Goal: Entertainment & Leisure: Browse casually

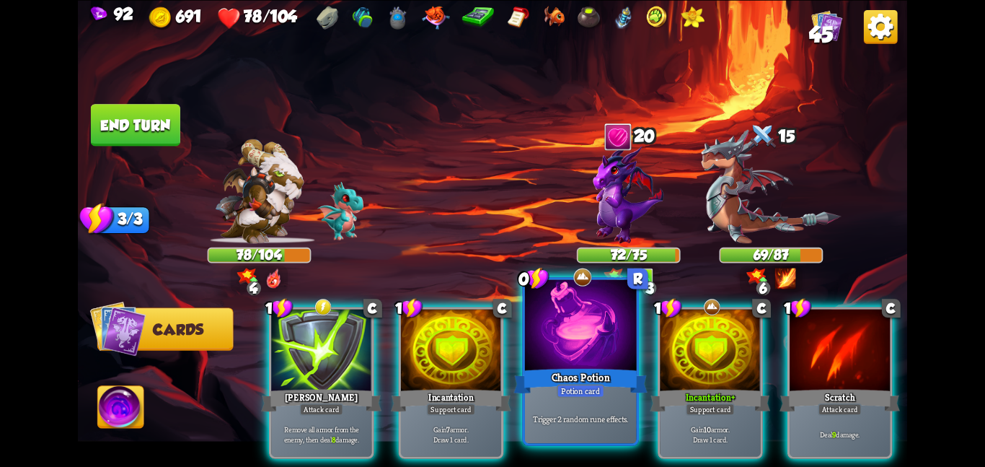
click at [603, 377] on div "Chaos Potion" at bounding box center [580, 381] width 133 height 30
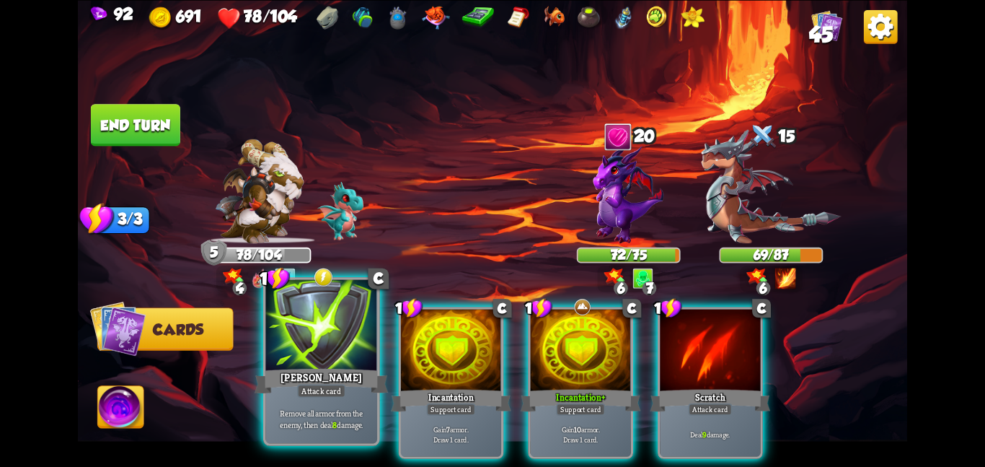
click at [340, 371] on div "[PERSON_NAME]" at bounding box center [321, 381] width 133 height 30
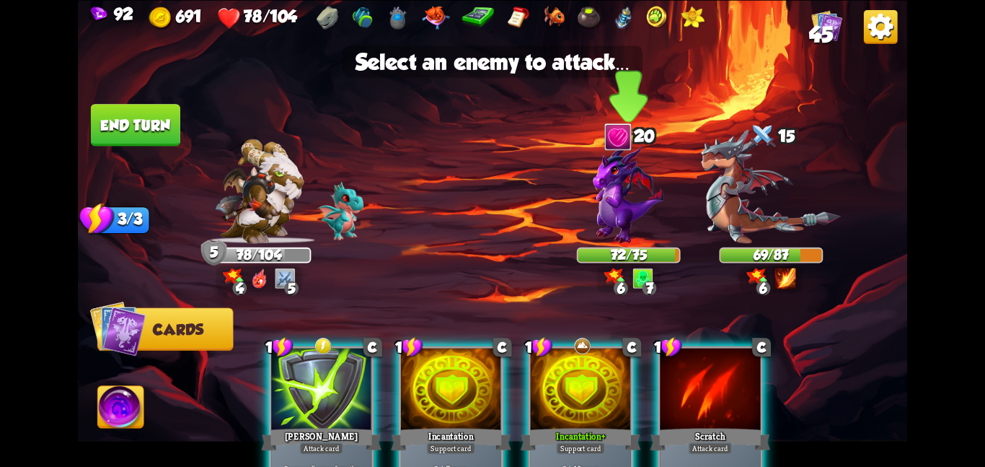
click at [645, 237] on img at bounding box center [629, 194] width 71 height 100
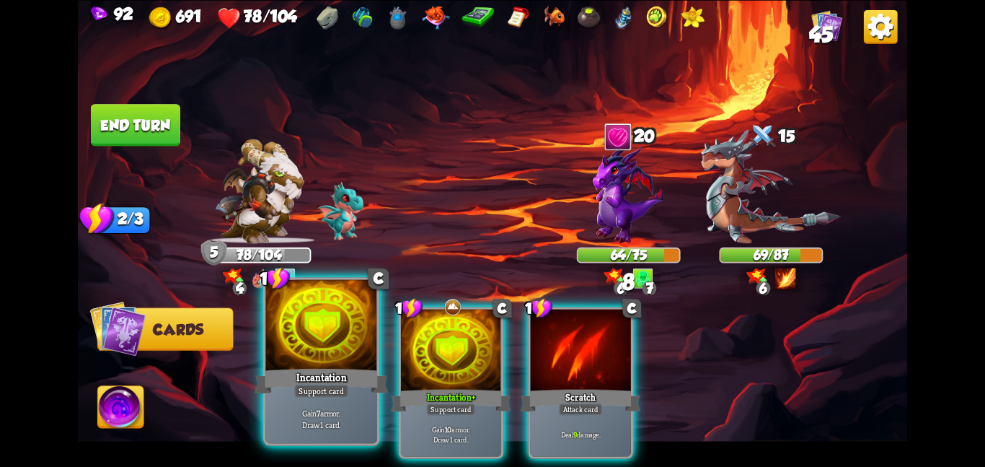
click at [352, 335] on div at bounding box center [321, 326] width 112 height 94
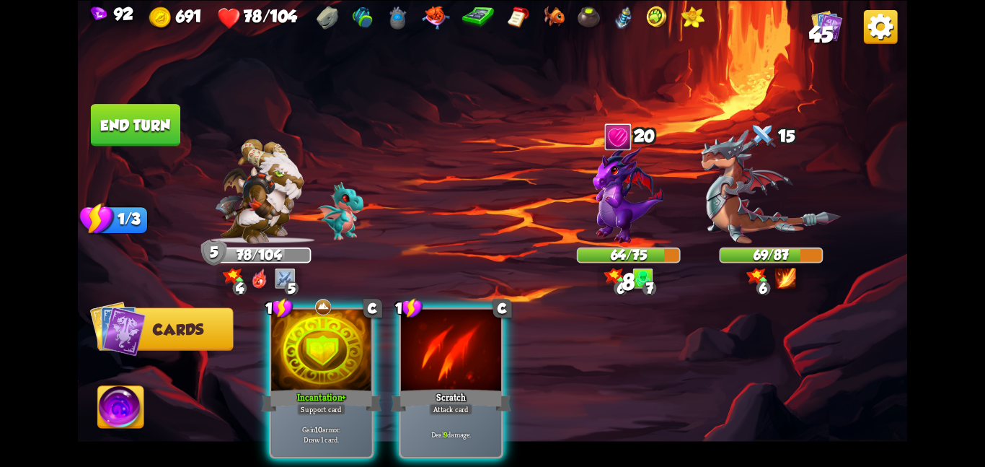
click at [352, 335] on div at bounding box center [321, 351] width 100 height 84
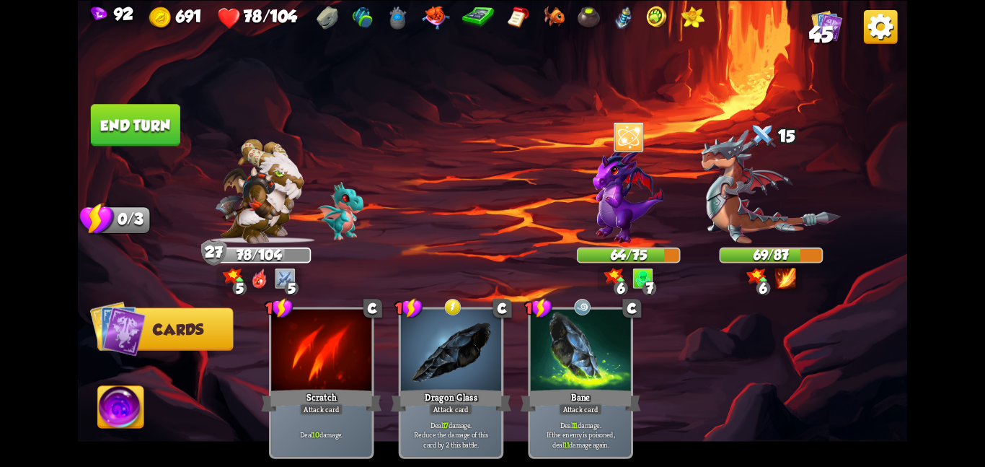
click at [149, 129] on button "End turn" at bounding box center [135, 125] width 89 height 42
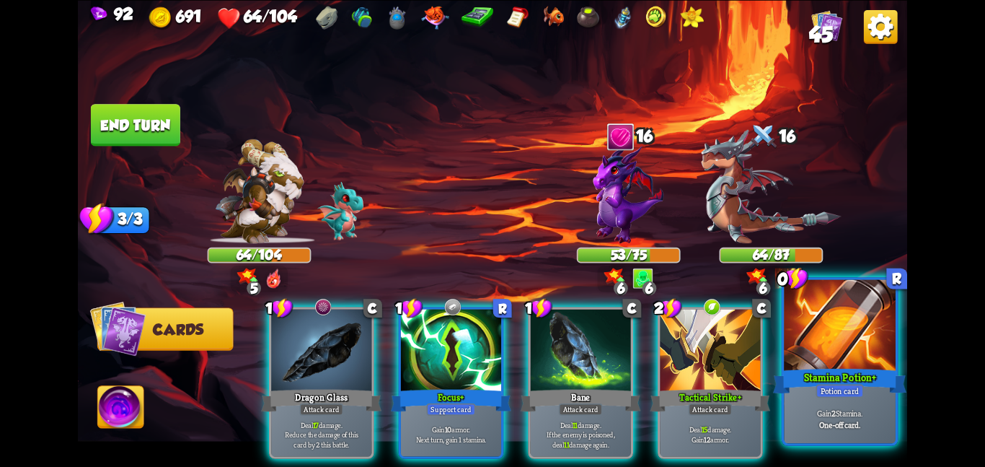
click at [884, 362] on div at bounding box center [840, 326] width 112 height 94
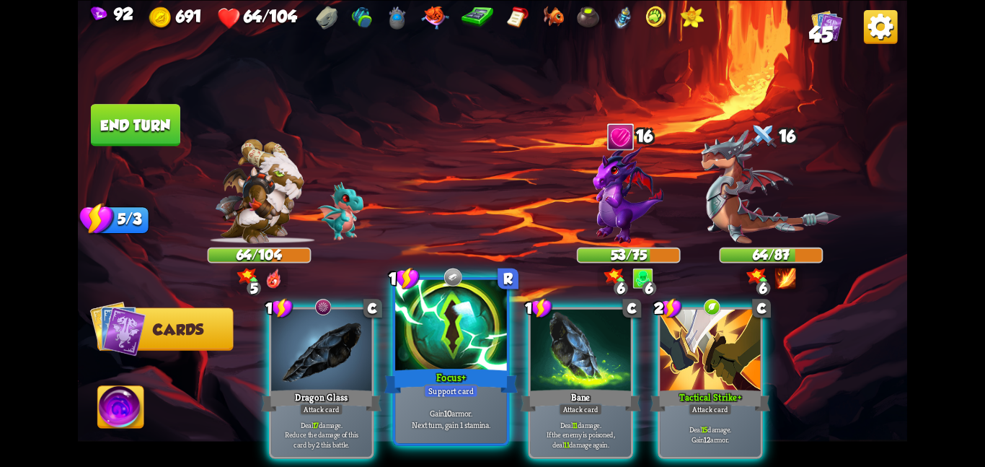
click at [472, 343] on div at bounding box center [451, 326] width 112 height 94
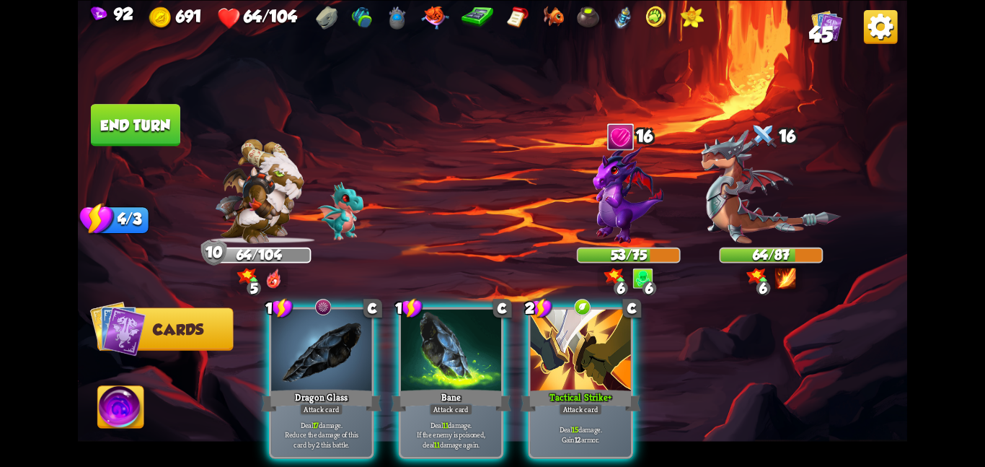
click at [472, 343] on div at bounding box center [451, 351] width 100 height 84
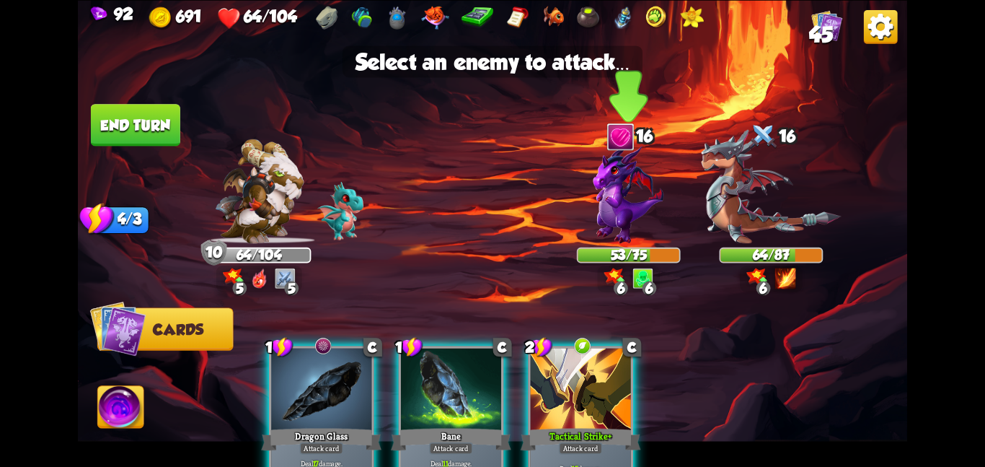
click at [648, 211] on img at bounding box center [629, 194] width 71 height 100
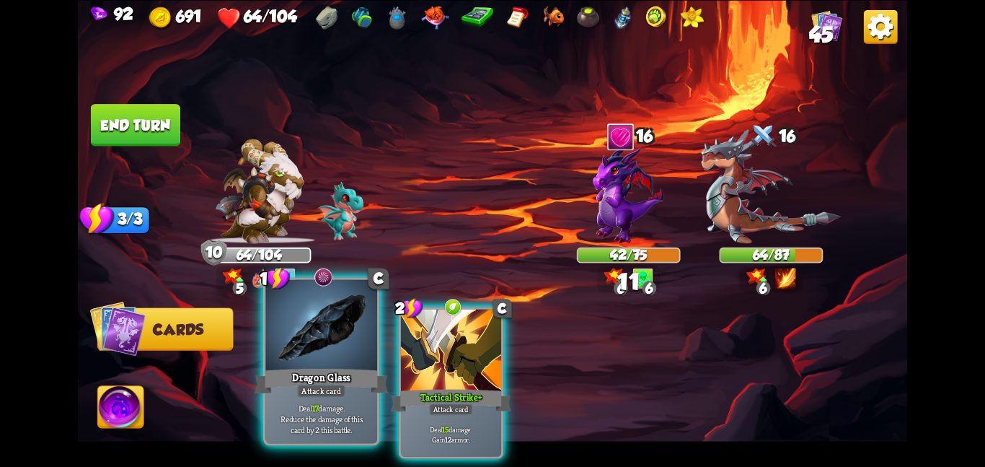
click at [289, 355] on div at bounding box center [321, 326] width 112 height 94
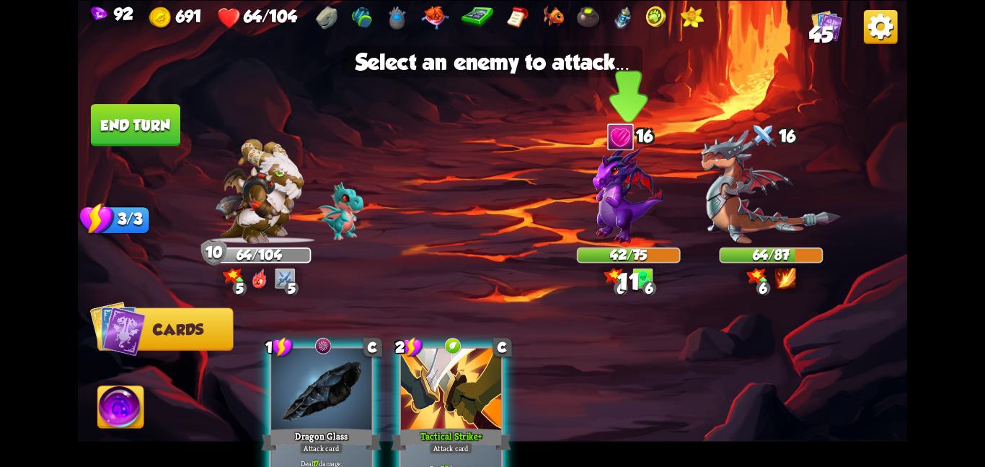
click at [605, 232] on img at bounding box center [629, 194] width 71 height 100
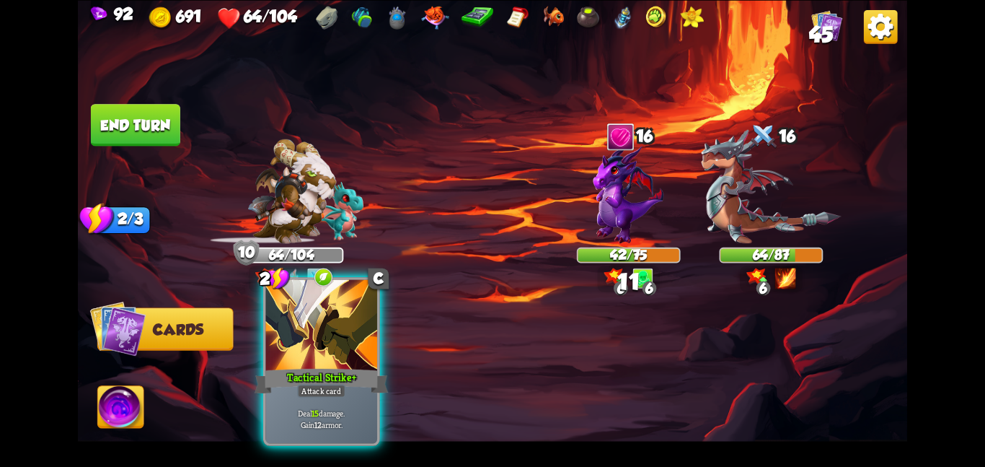
click at [312, 352] on div at bounding box center [321, 326] width 112 height 94
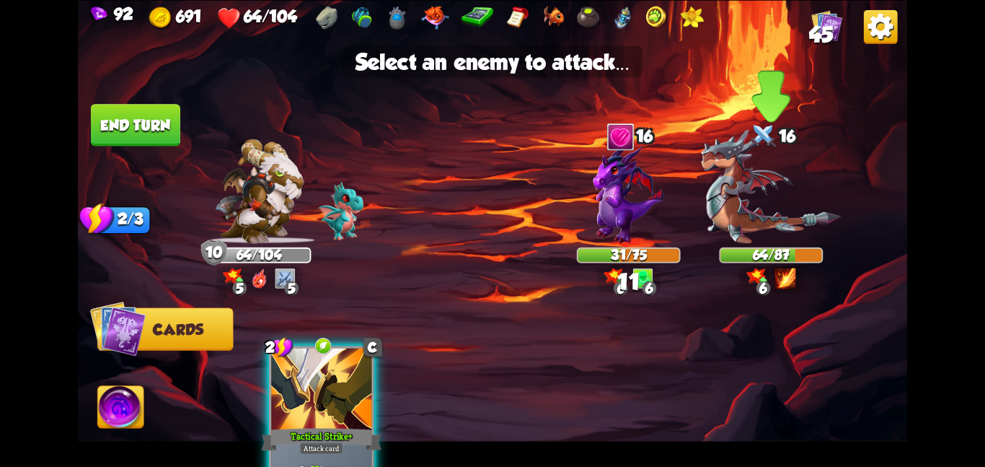
click at [767, 211] on img at bounding box center [771, 186] width 140 height 114
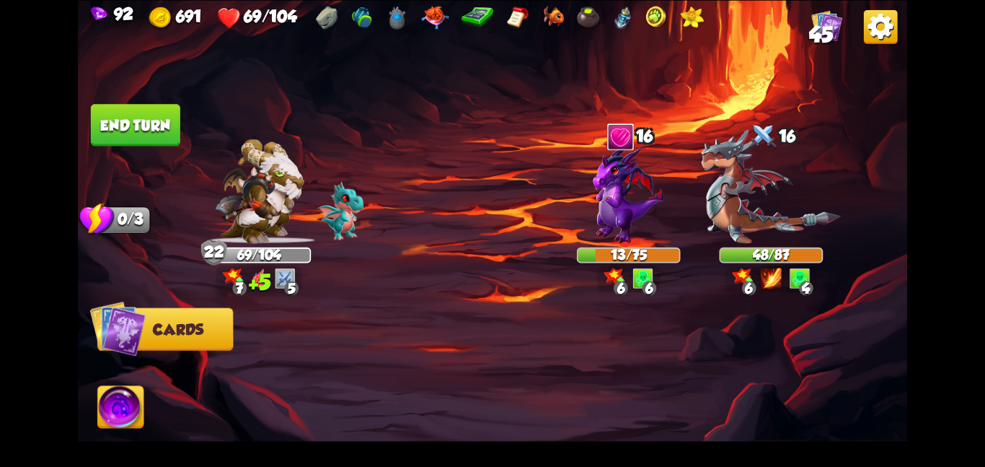
click at [136, 407] on img at bounding box center [121, 409] width 46 height 47
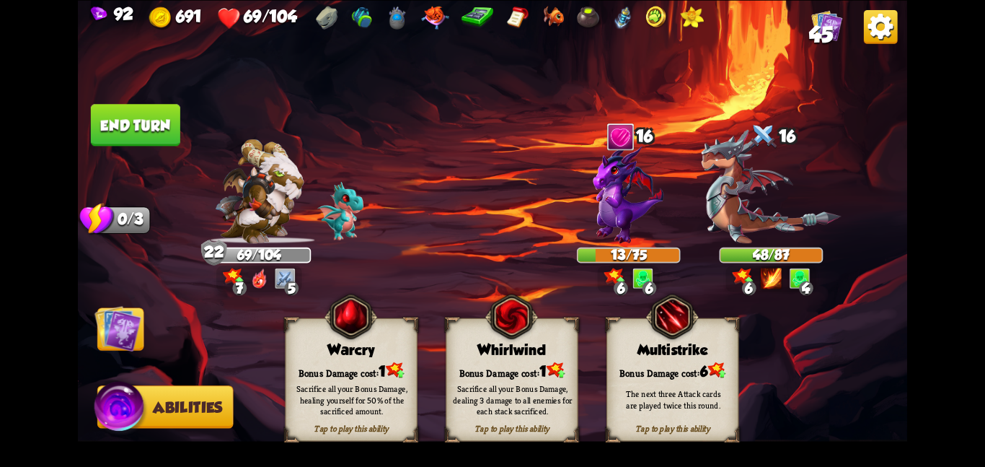
click at [463, 345] on div "Whirlwind" at bounding box center [512, 349] width 131 height 17
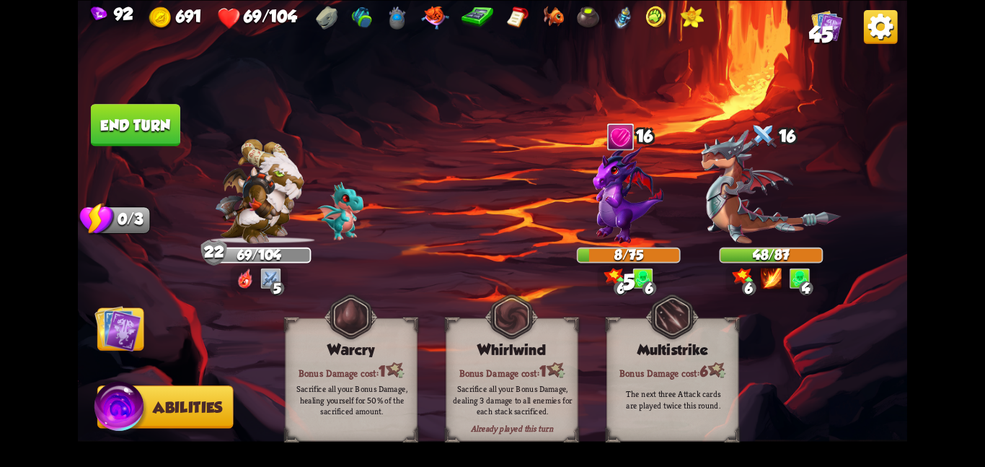
click at [128, 334] on img at bounding box center [117, 327] width 47 height 47
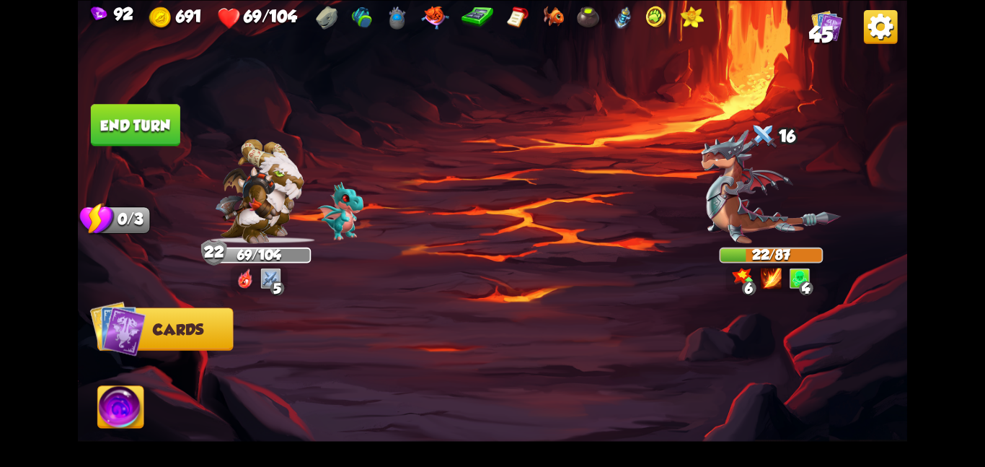
click at [166, 124] on button "End turn" at bounding box center [135, 125] width 89 height 42
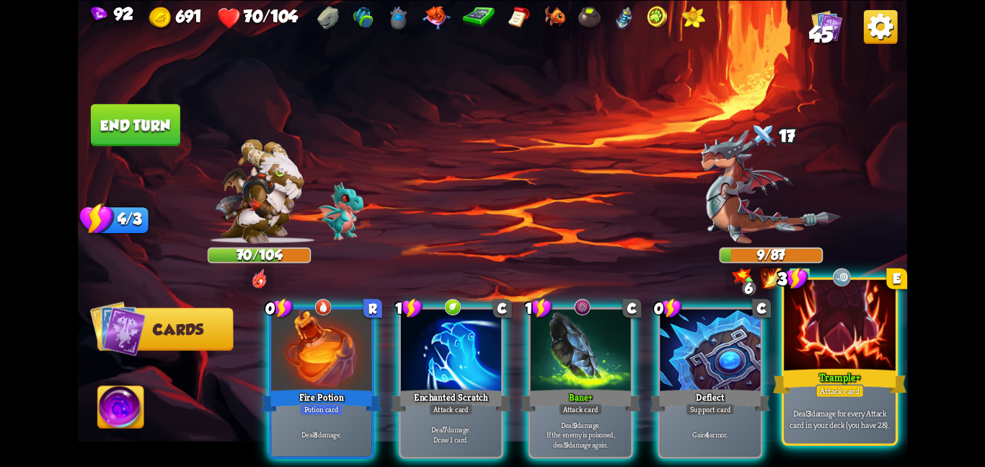
click at [834, 366] on div "Trample+" at bounding box center [839, 381] width 133 height 30
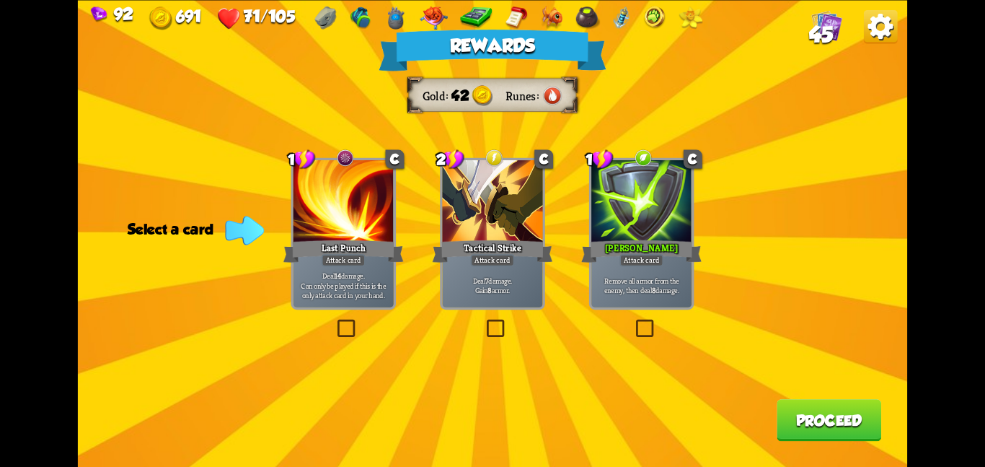
click at [466, 263] on div "Tactical Strike" at bounding box center [493, 250] width 120 height 27
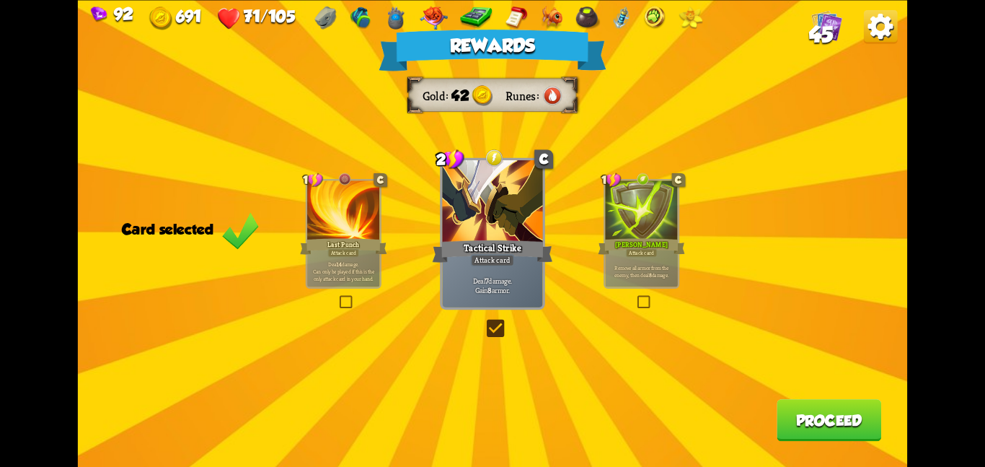
click at [839, 412] on button "Proceed" at bounding box center [829, 420] width 105 height 42
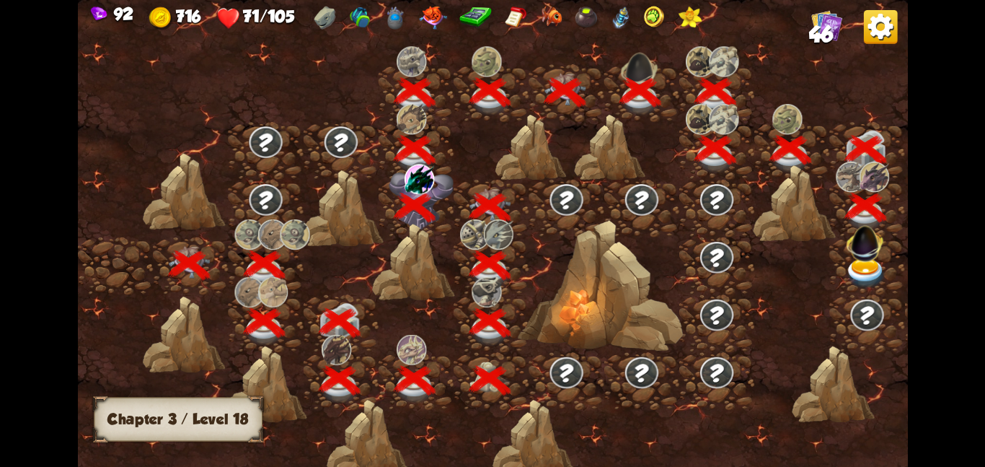
scroll to position [0, 219]
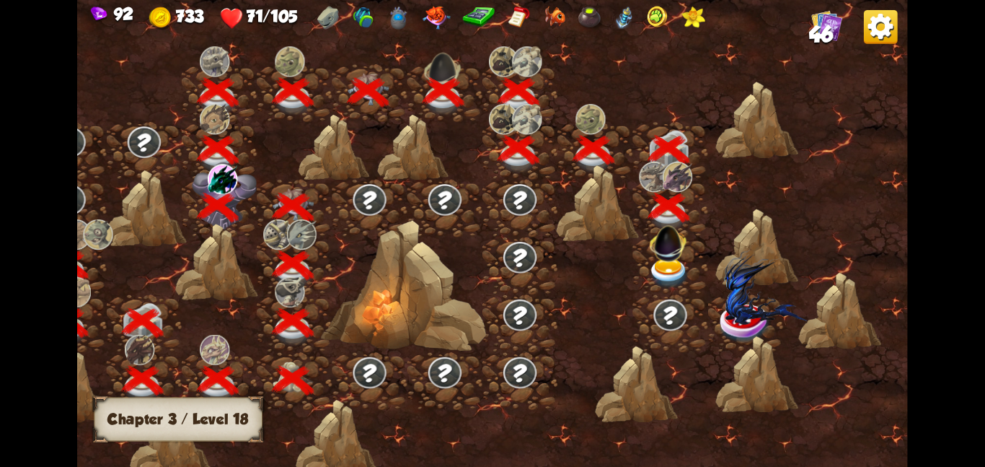
click at [664, 280] on img at bounding box center [670, 273] width 42 height 30
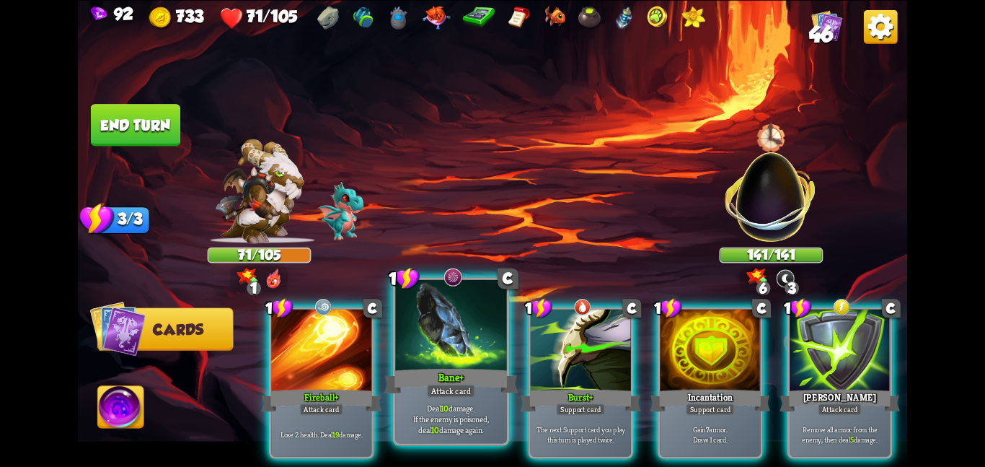
scroll to position [0, 281]
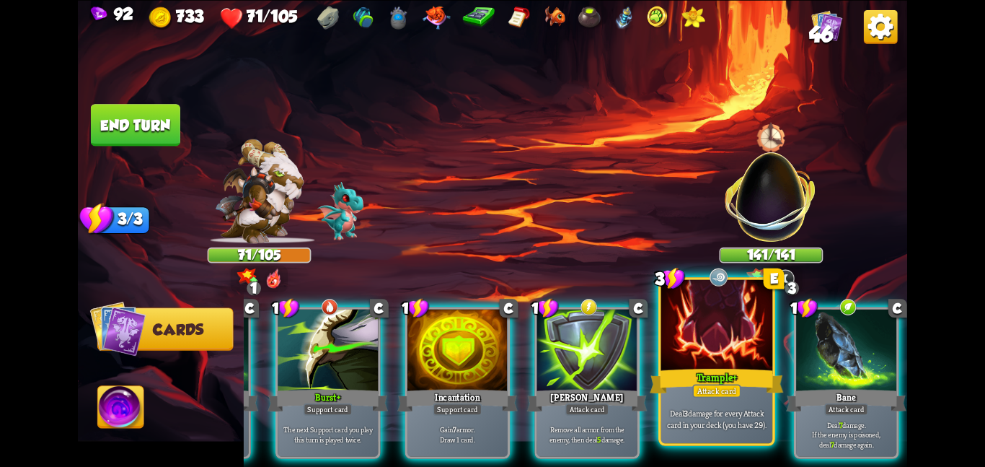
click at [724, 355] on div at bounding box center [717, 326] width 112 height 94
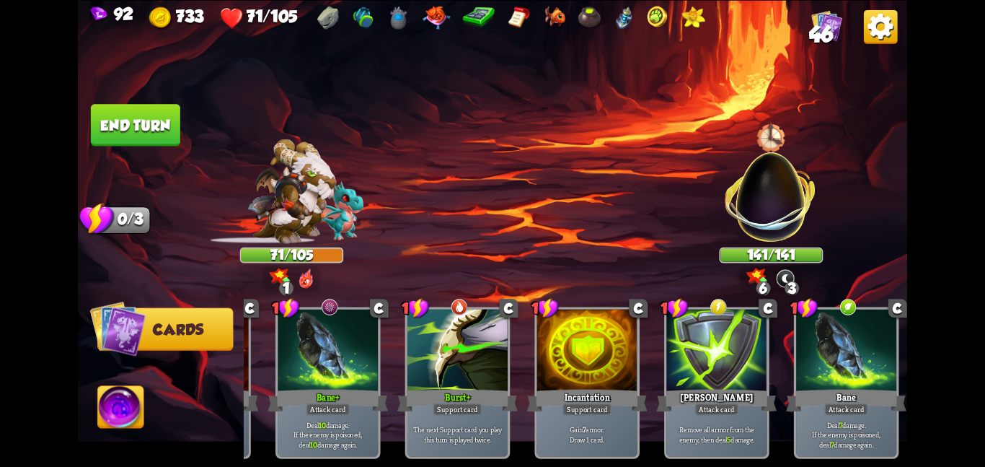
scroll to position [0, 137]
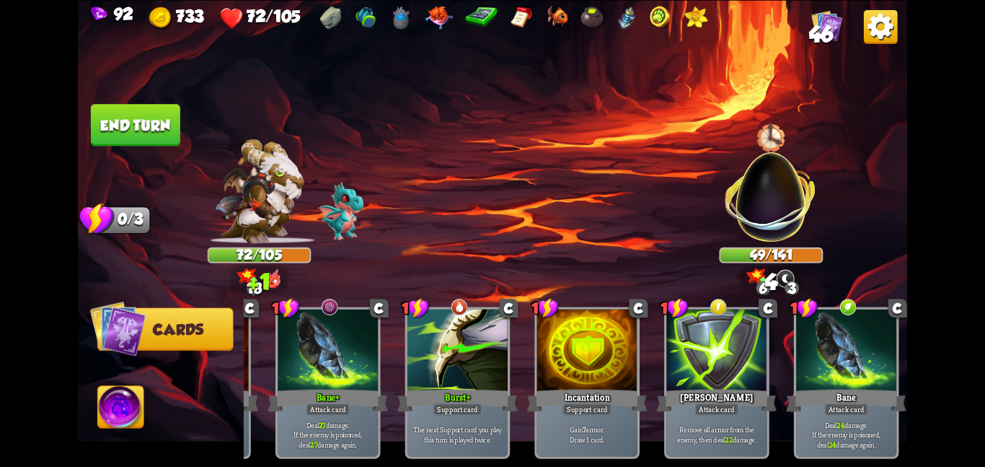
click at [157, 131] on button "End turn" at bounding box center [135, 125] width 89 height 42
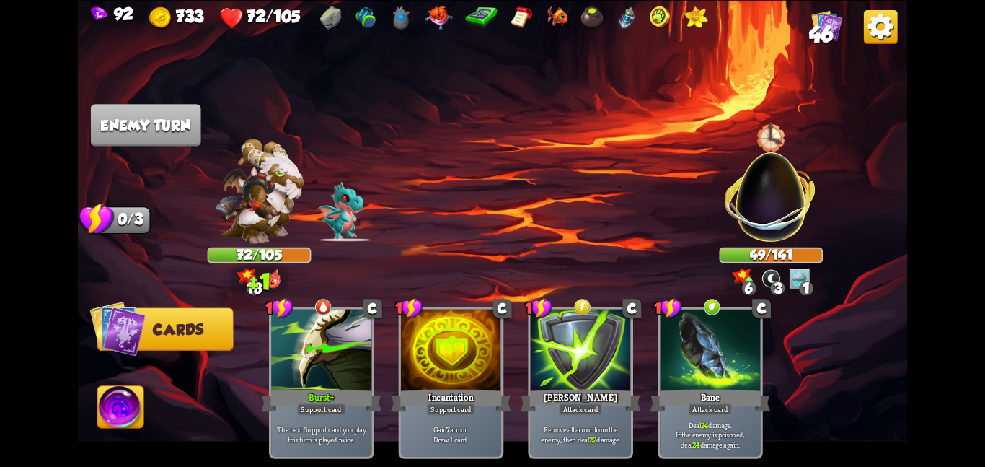
scroll to position [0, 0]
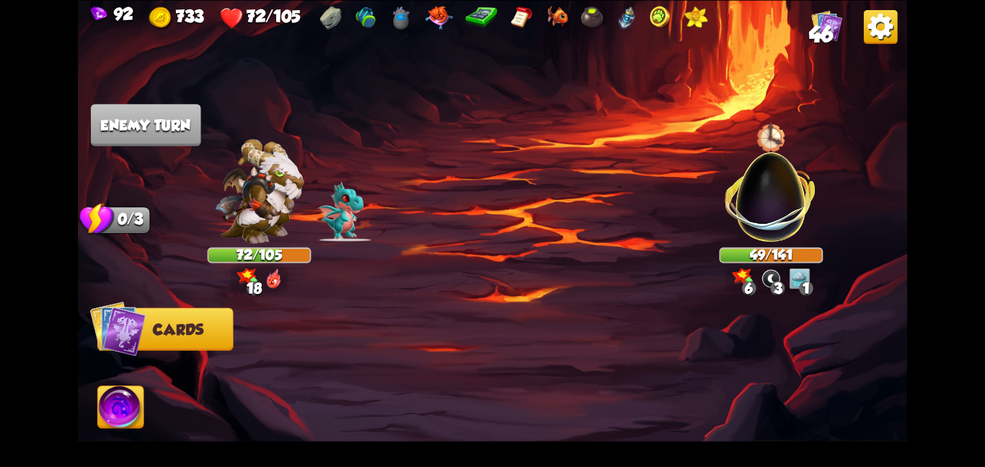
click at [697, 28] on div at bounding box center [696, 19] width 25 height 27
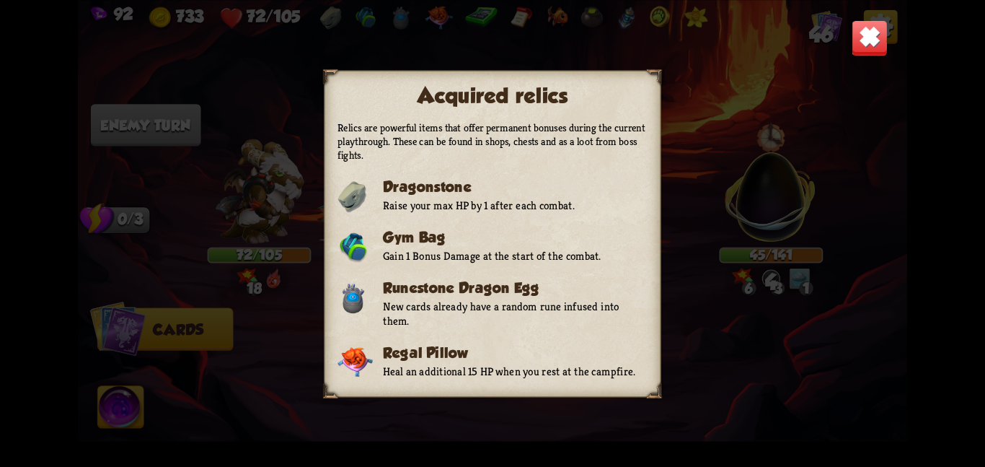
scroll to position [372, 0]
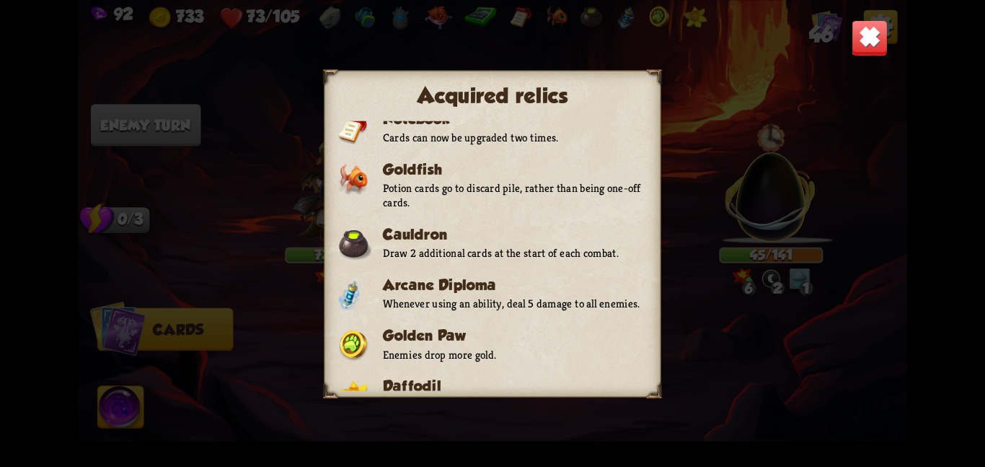
click at [861, 45] on img at bounding box center [870, 37] width 36 height 36
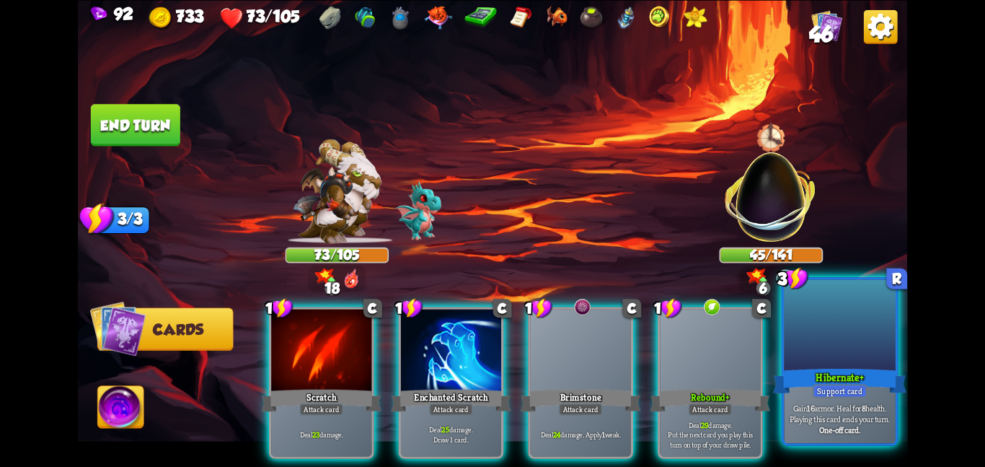
click at [791, 340] on div at bounding box center [840, 326] width 112 height 94
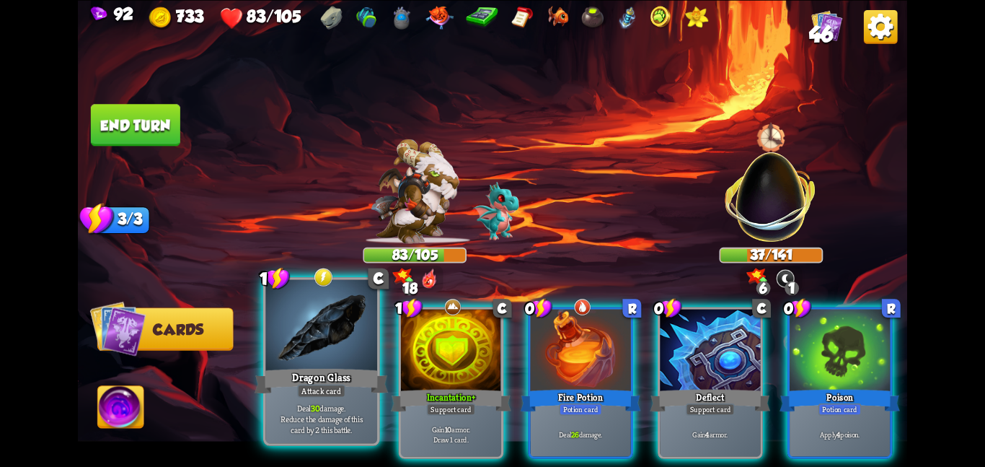
click at [338, 361] on div at bounding box center [321, 326] width 112 height 94
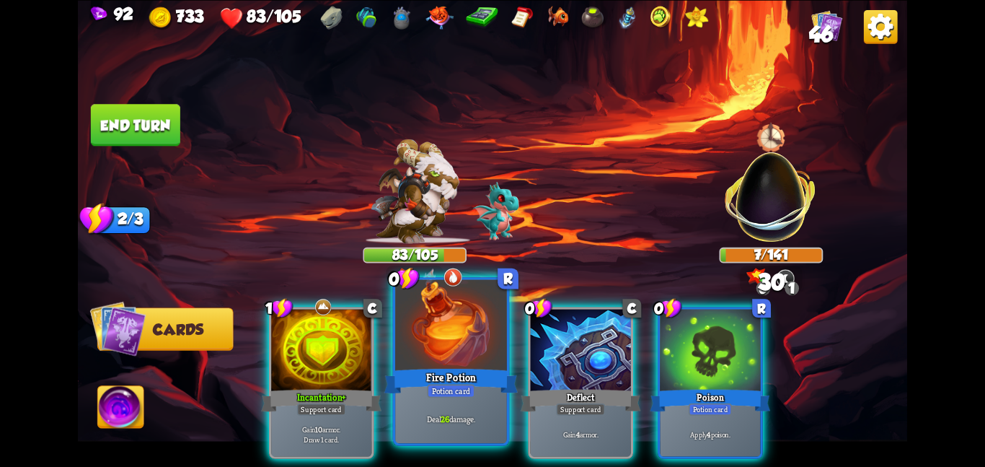
click at [418, 355] on div at bounding box center [451, 326] width 112 height 94
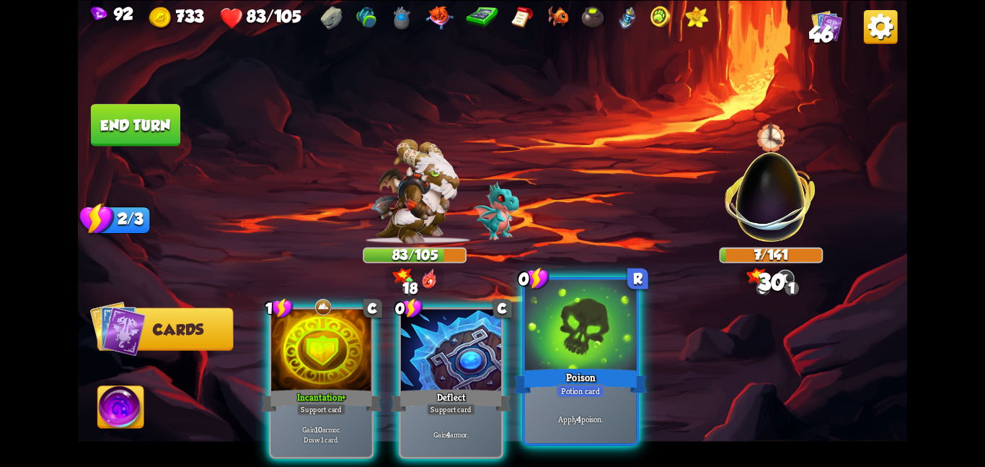
click at [610, 333] on div at bounding box center [581, 326] width 112 height 94
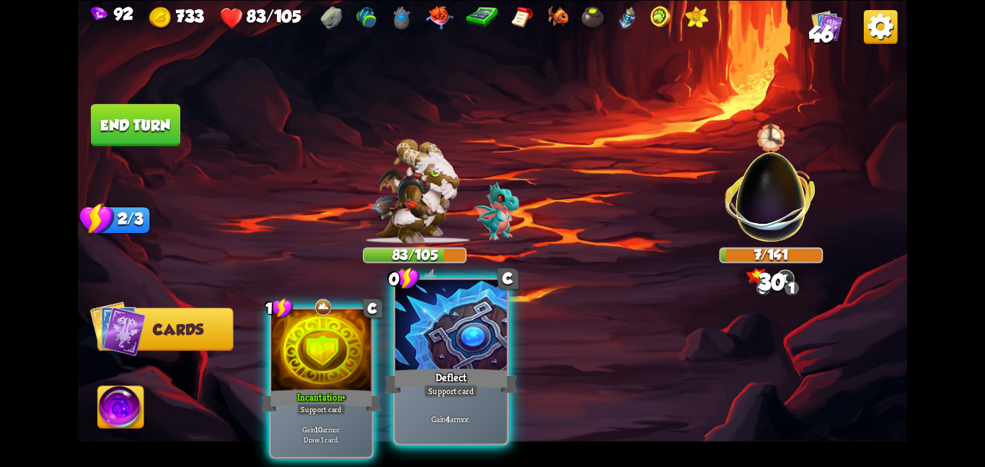
click at [484, 345] on div at bounding box center [451, 326] width 112 height 94
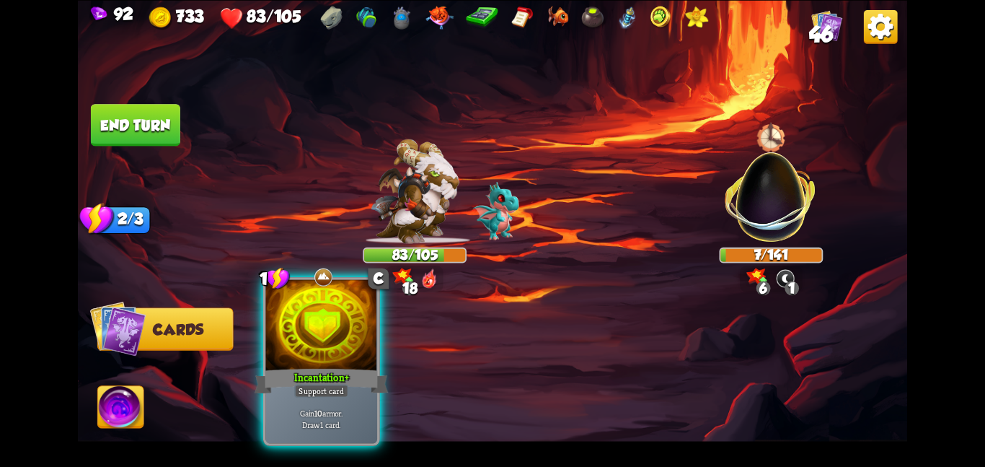
click at [354, 353] on div at bounding box center [321, 326] width 112 height 94
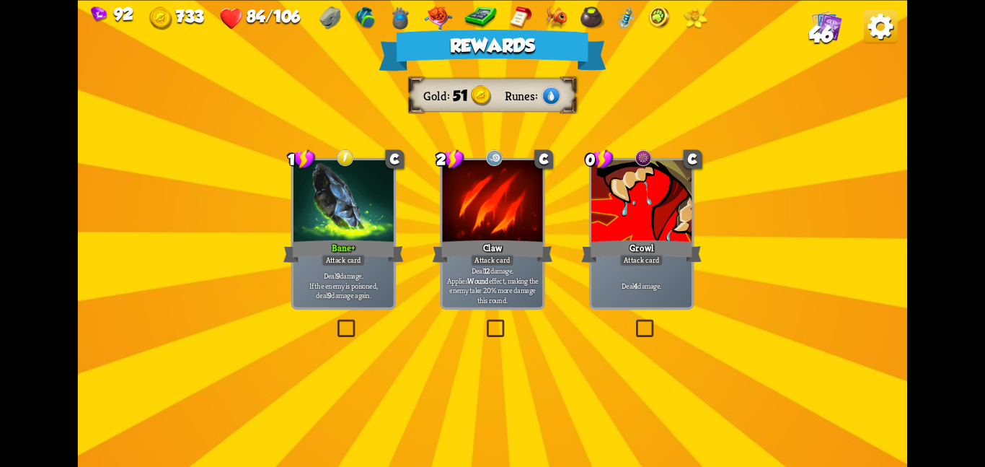
click at [350, 196] on div at bounding box center [344, 202] width 100 height 84
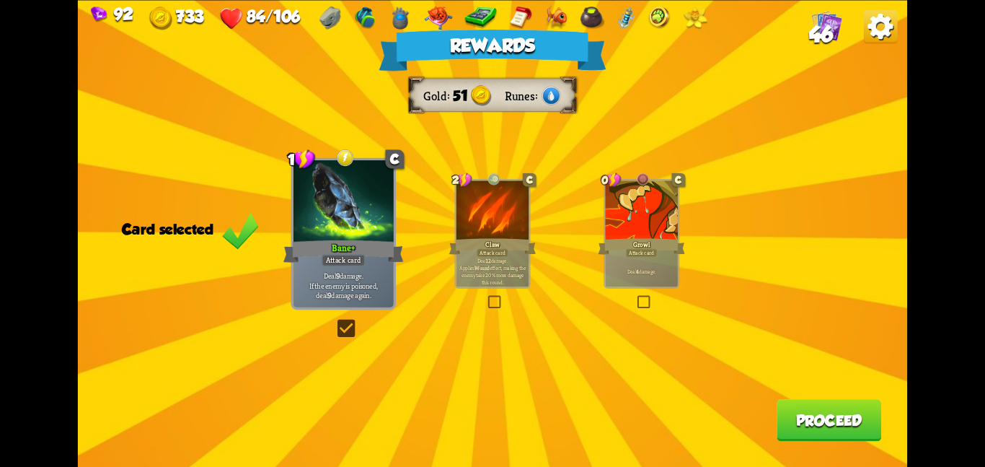
click at [820, 436] on button "Proceed" at bounding box center [829, 420] width 105 height 42
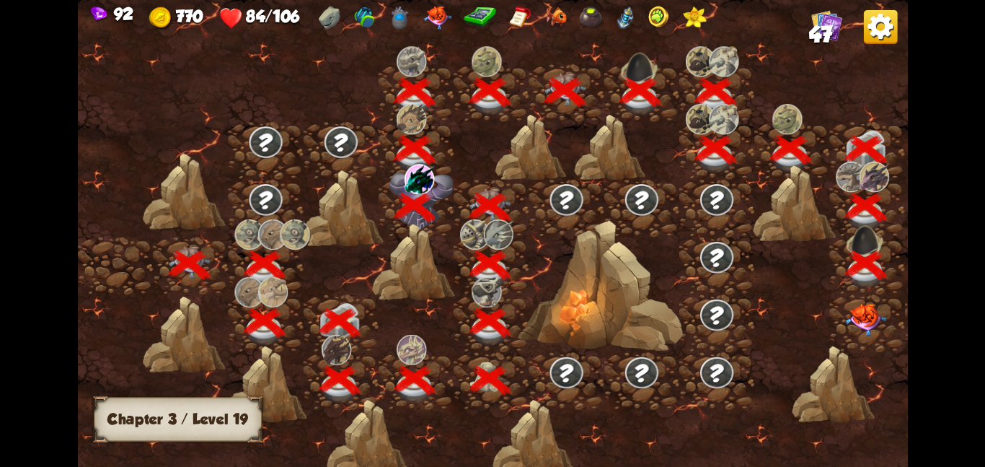
scroll to position [0, 219]
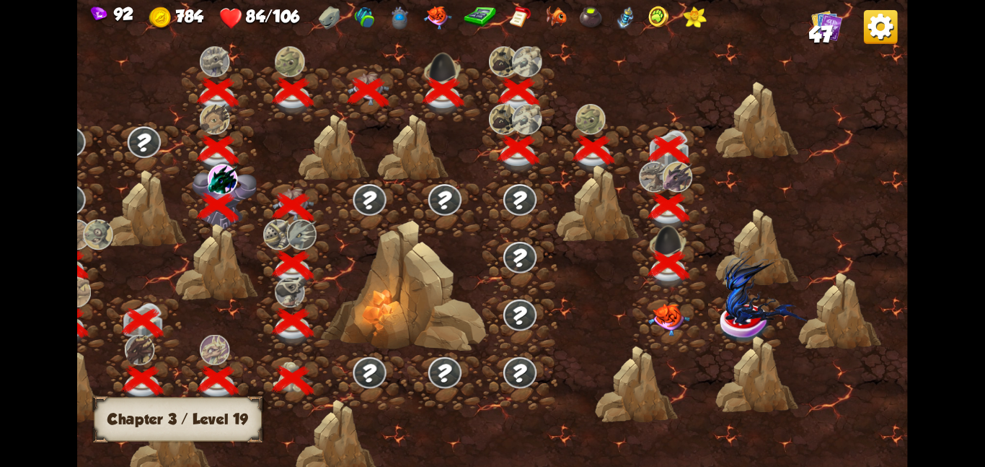
click at [660, 303] on img at bounding box center [670, 319] width 42 height 32
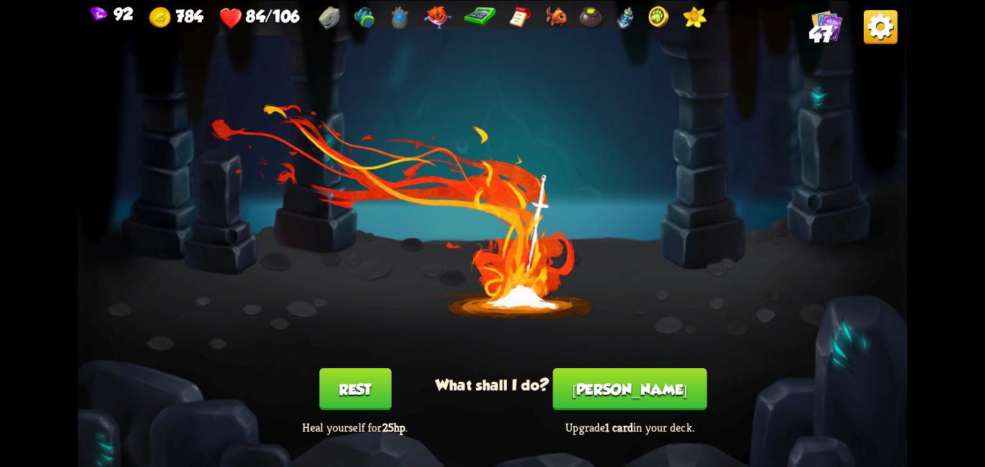
click at [374, 384] on button "Rest" at bounding box center [356, 389] width 72 height 42
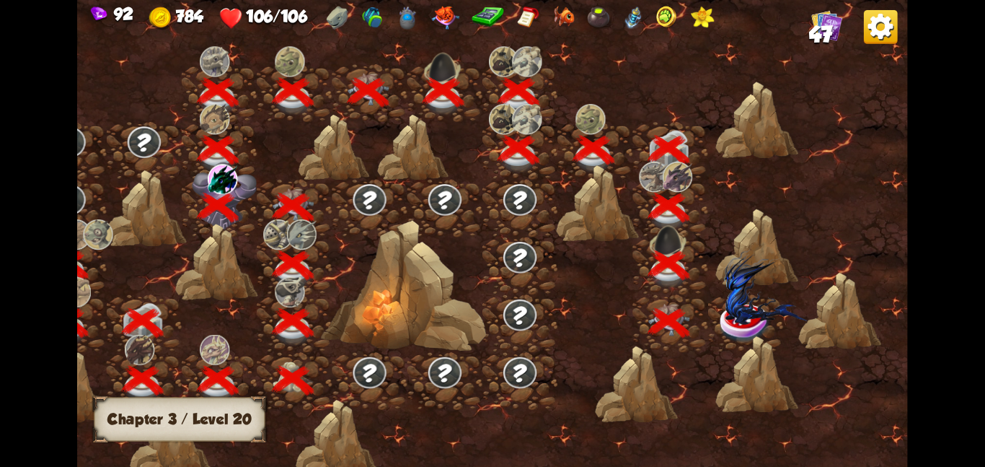
click at [725, 304] on img at bounding box center [765, 286] width 83 height 76
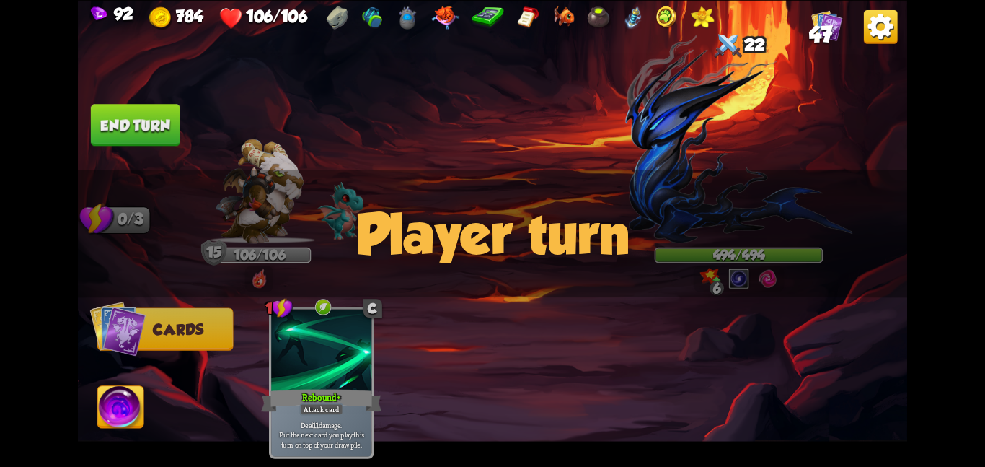
click at [686, 210] on div "Player turn" at bounding box center [493, 234] width 830 height 128
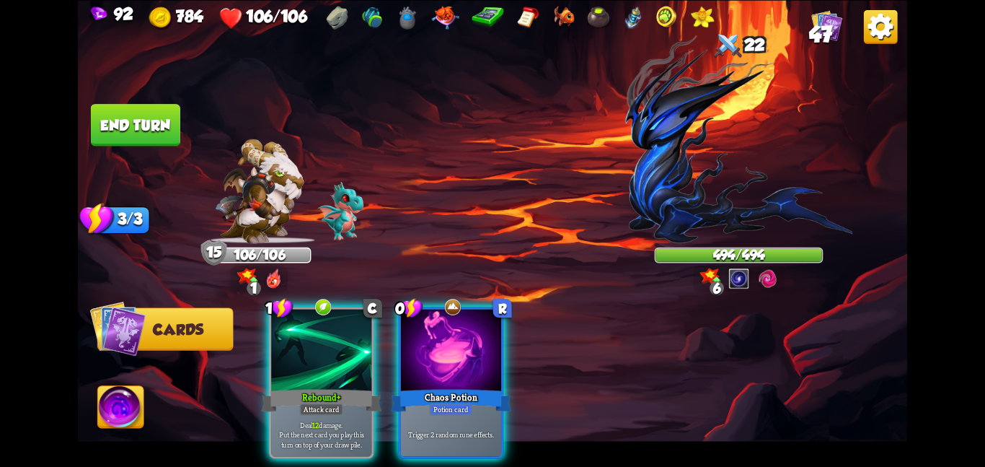
click at [648, 88] on img at bounding box center [738, 139] width 227 height 208
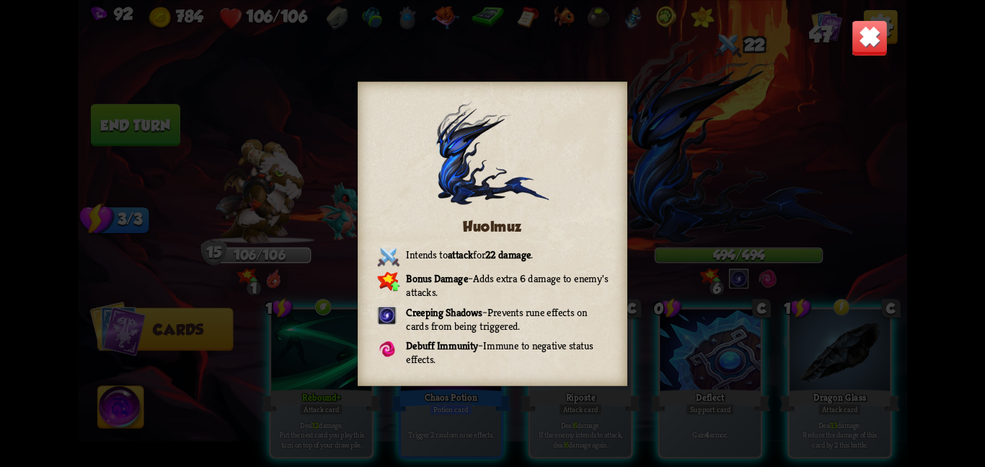
click at [853, 50] on img at bounding box center [870, 37] width 36 height 36
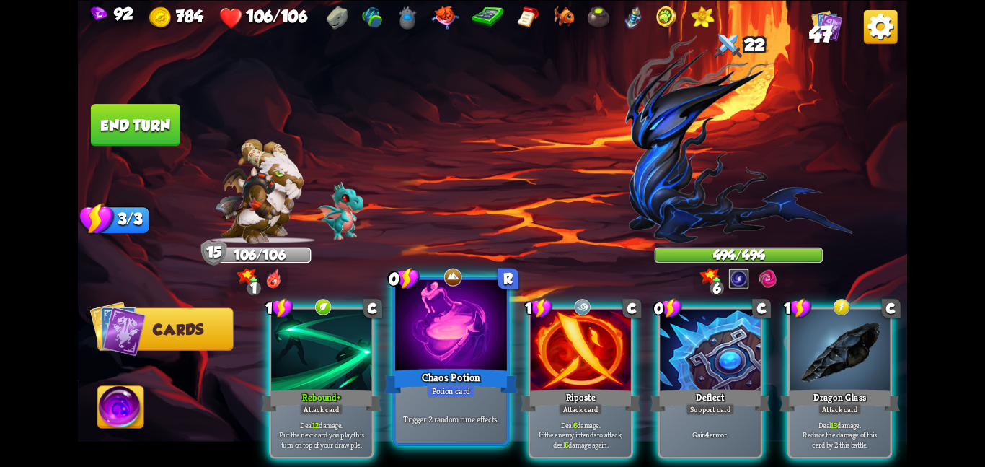
click at [458, 359] on div at bounding box center [451, 326] width 112 height 94
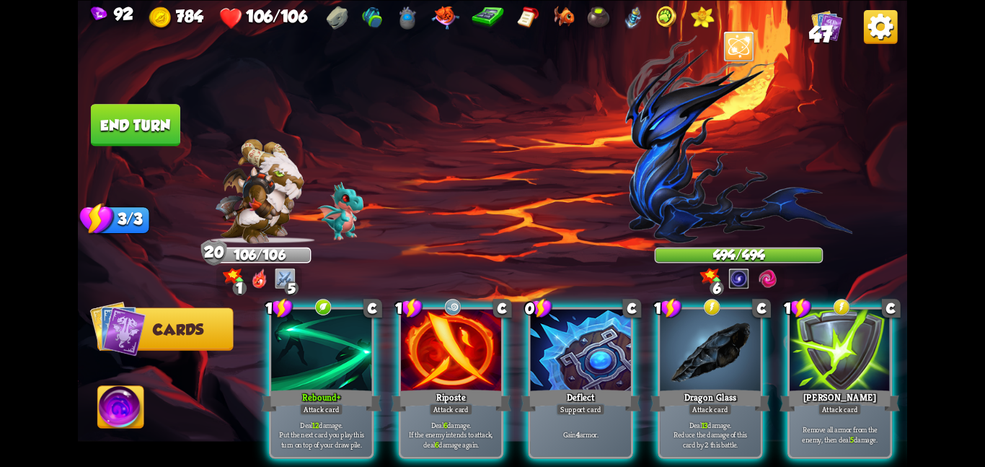
scroll to position [0, 137]
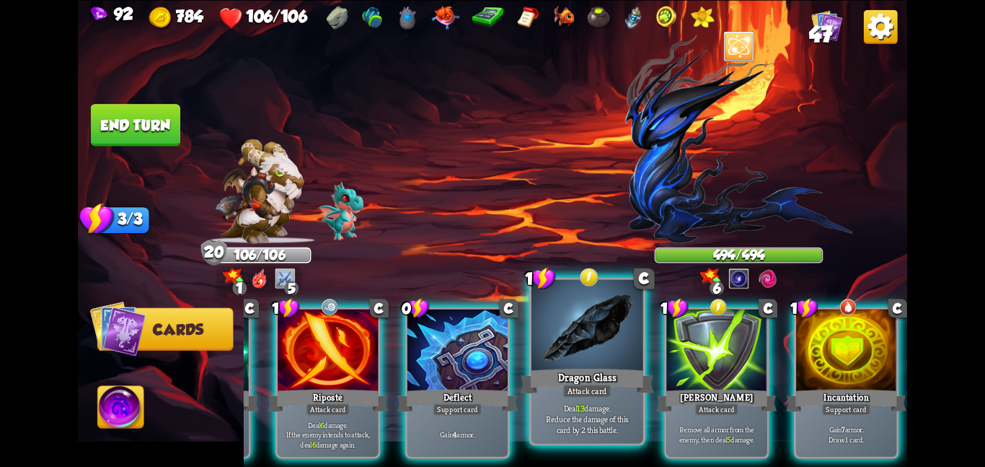
click at [573, 351] on div at bounding box center [588, 326] width 112 height 94
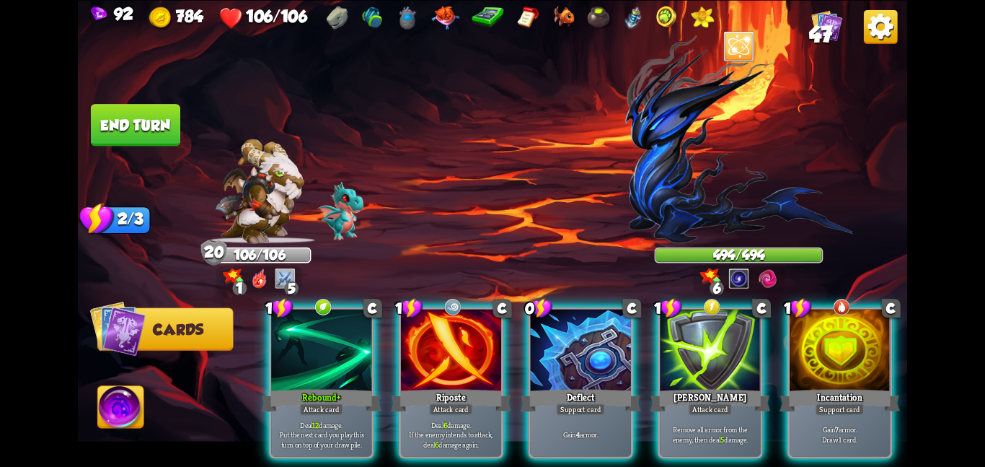
scroll to position [0, 0]
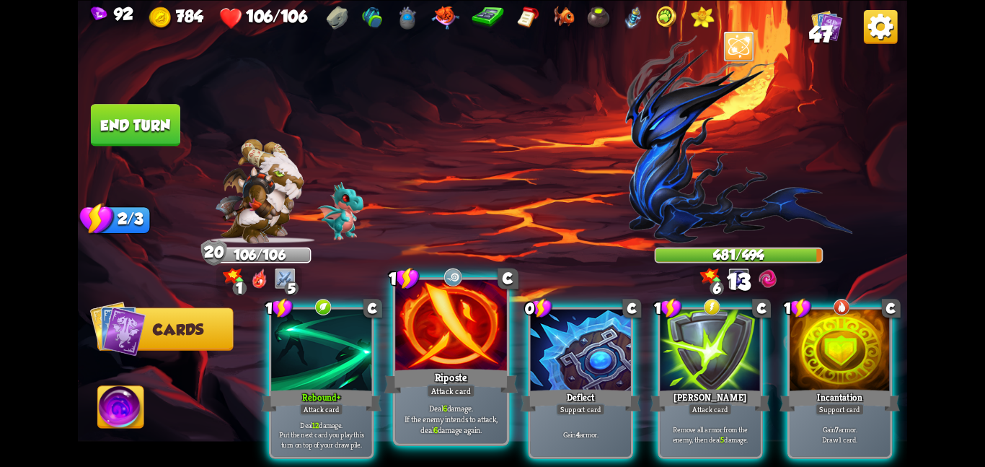
click at [445, 369] on div "Riposte" at bounding box center [450, 381] width 133 height 30
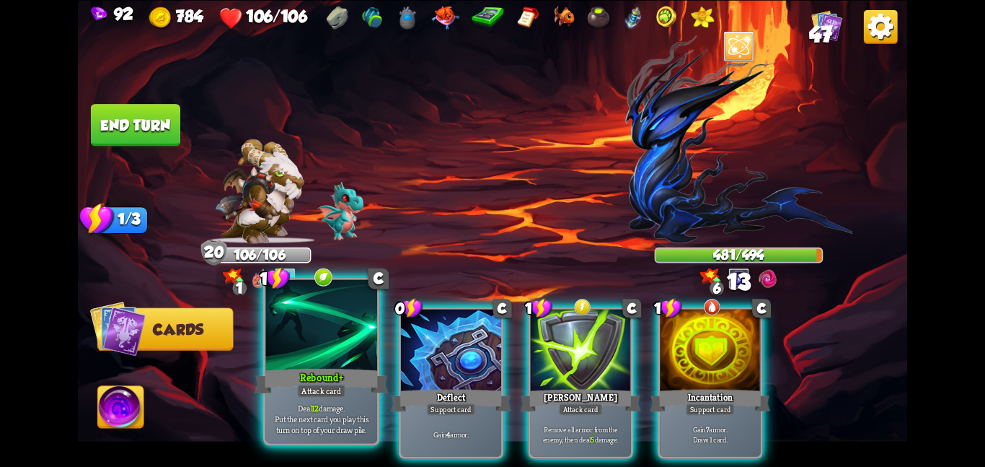
click at [359, 363] on div at bounding box center [321, 326] width 112 height 94
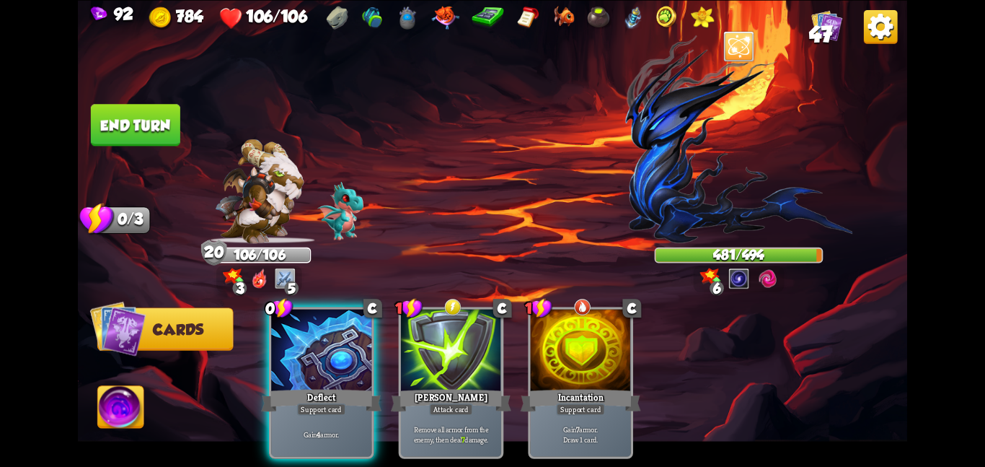
click at [359, 363] on div at bounding box center [321, 351] width 100 height 84
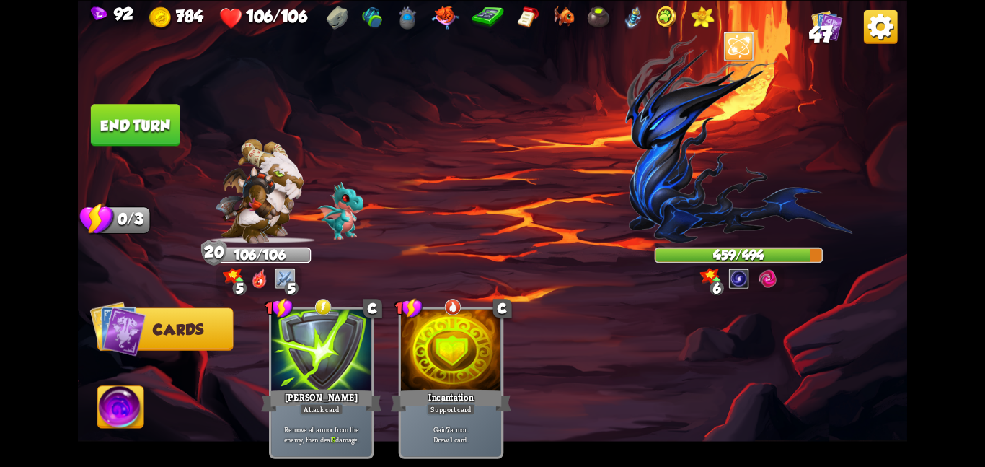
click at [146, 112] on button "End turn" at bounding box center [135, 125] width 89 height 42
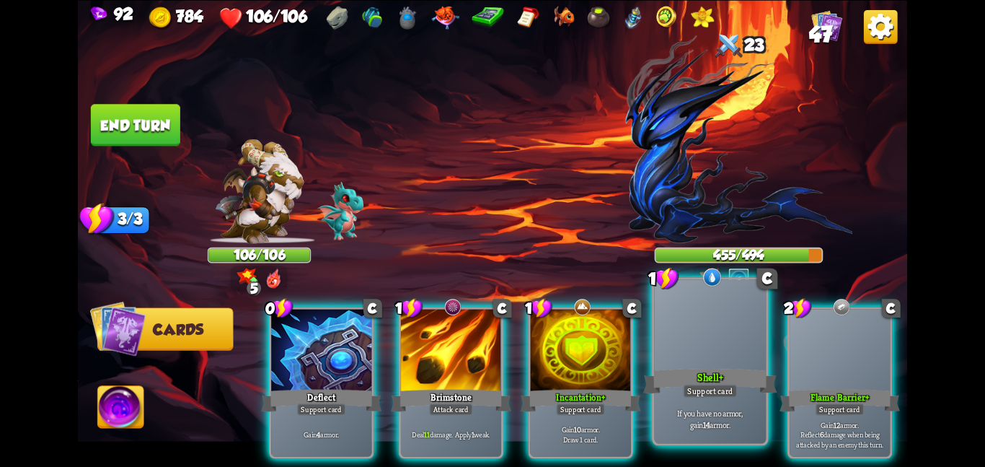
click at [703, 399] on div "If you have no armor, gain 14 armor." at bounding box center [711, 418] width 112 height 48
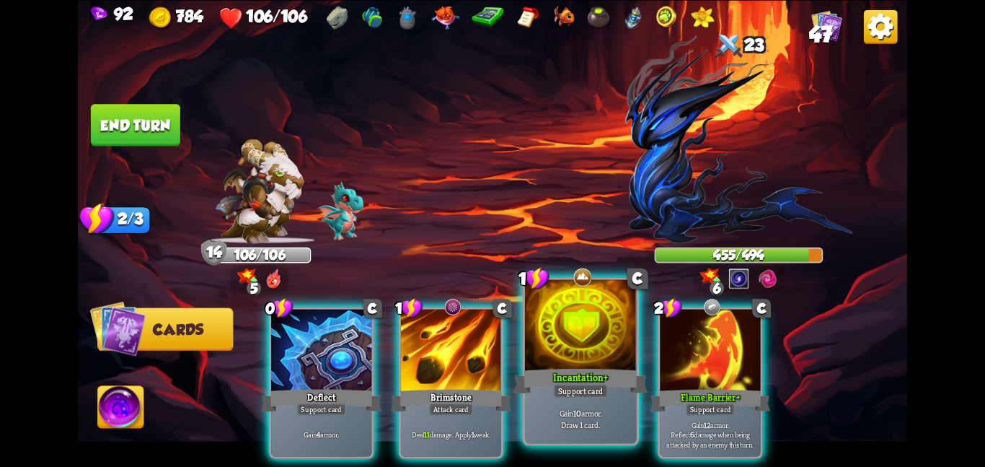
click at [617, 385] on div "Incantation+" at bounding box center [580, 381] width 133 height 30
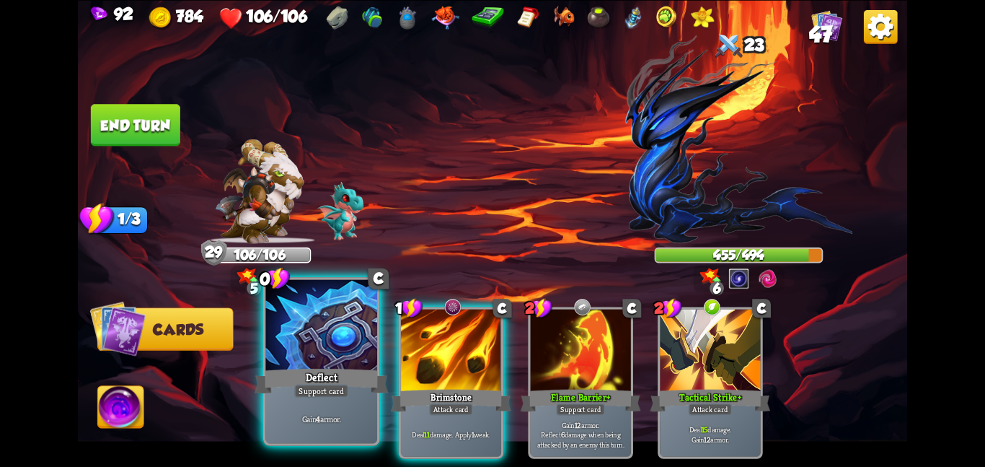
click at [320, 353] on div at bounding box center [321, 326] width 112 height 94
click at [401, 353] on div at bounding box center [451, 351] width 100 height 84
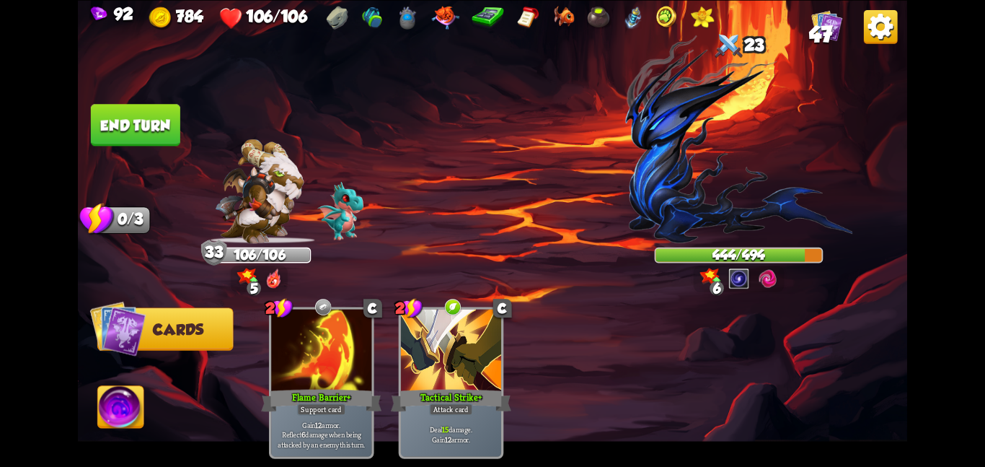
click at [139, 118] on button "End turn" at bounding box center [135, 125] width 89 height 42
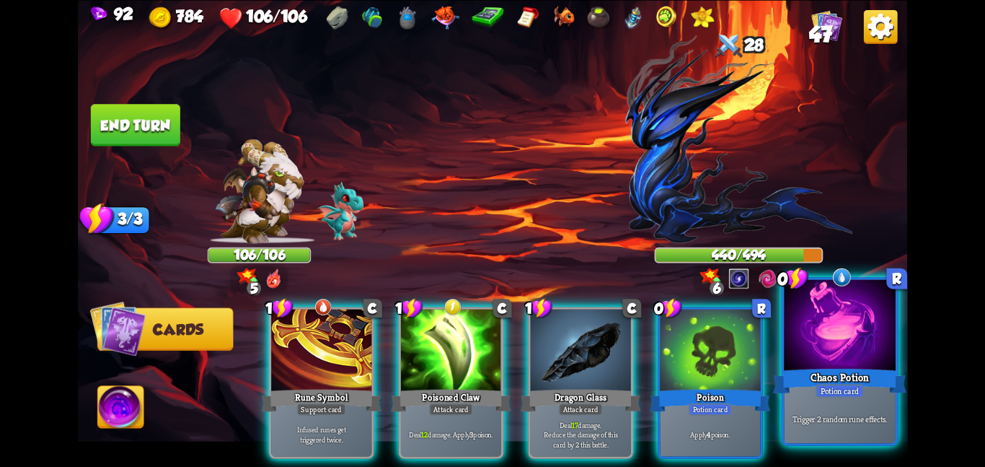
click at [822, 338] on div at bounding box center [840, 326] width 112 height 94
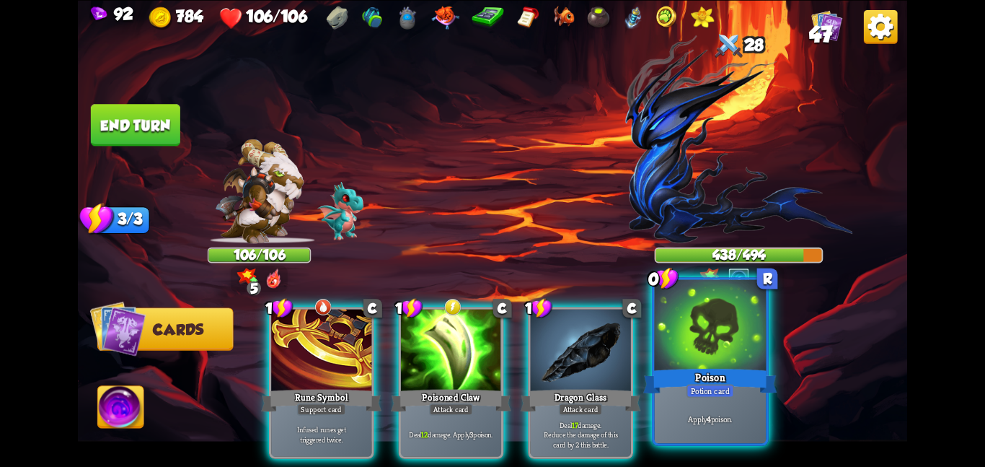
click at [711, 334] on div at bounding box center [711, 326] width 112 height 94
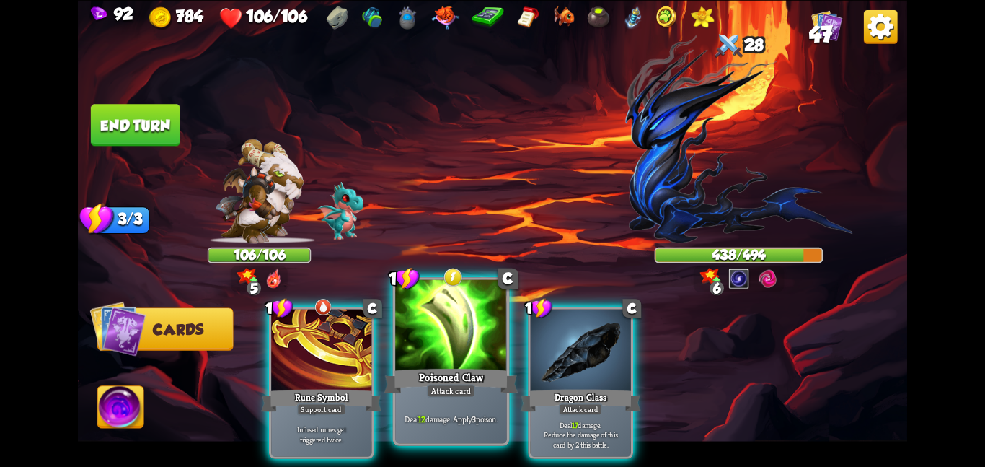
click at [447, 344] on div at bounding box center [451, 326] width 112 height 94
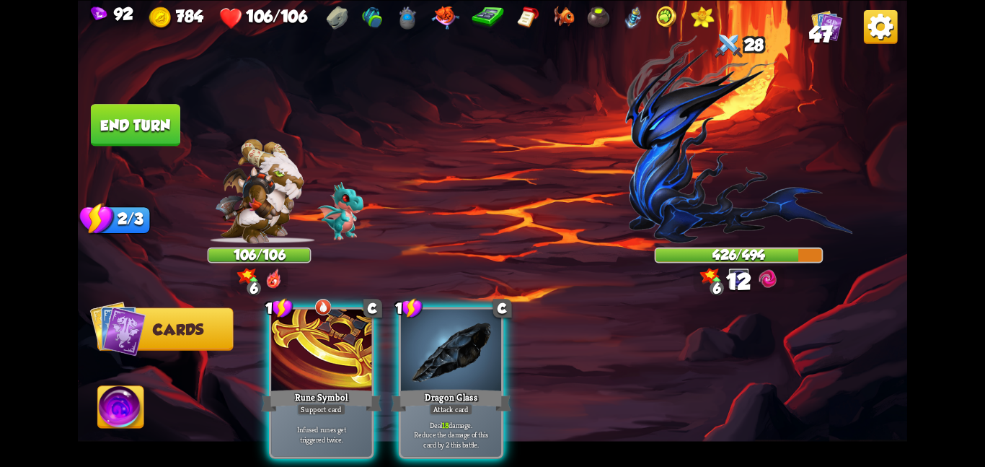
click at [447, 344] on div at bounding box center [451, 351] width 100 height 84
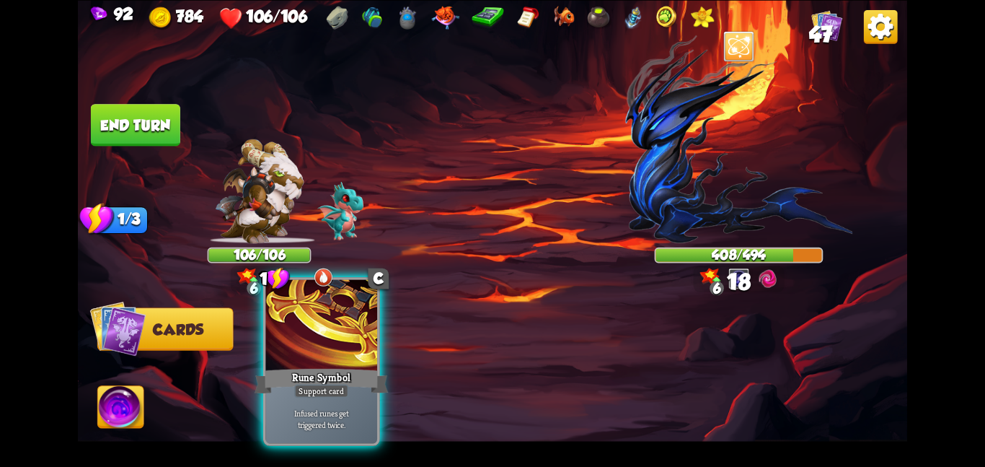
click at [350, 353] on div at bounding box center [321, 326] width 112 height 94
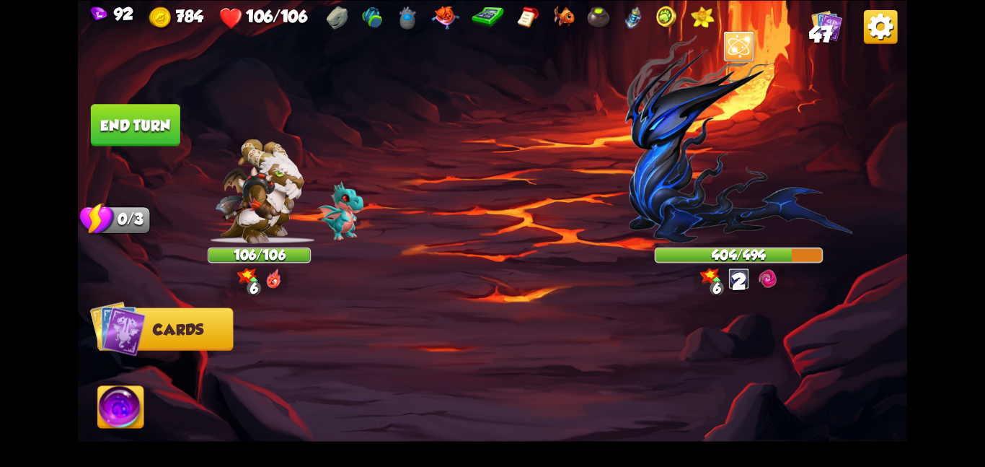
click at [152, 133] on button "End turn" at bounding box center [135, 125] width 89 height 42
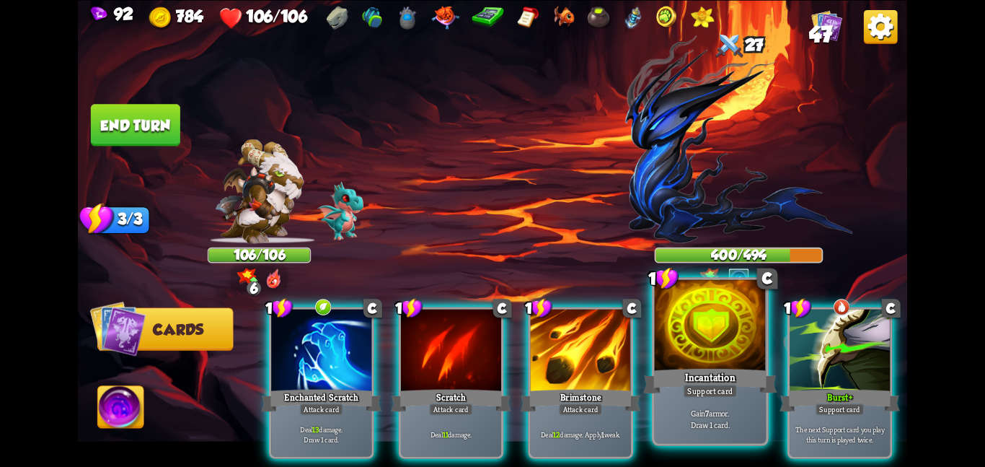
click at [682, 361] on div at bounding box center [711, 326] width 112 height 94
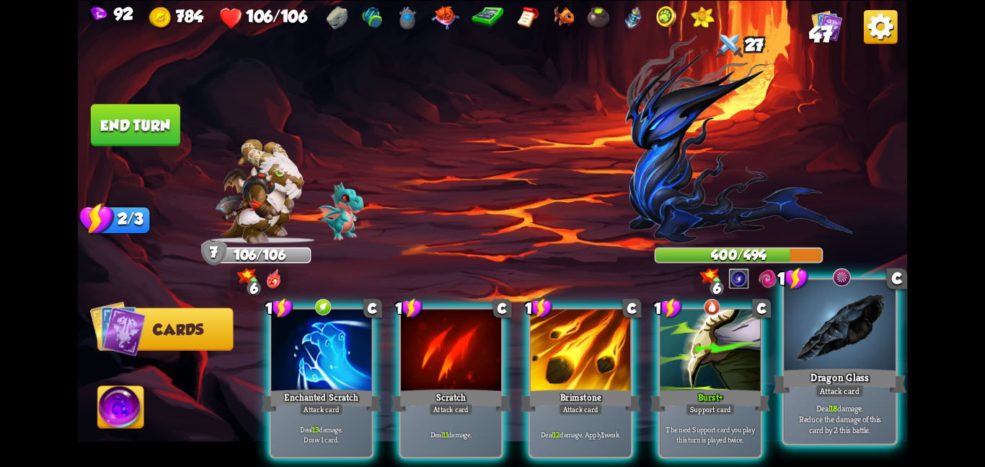
click at [847, 333] on div at bounding box center [840, 326] width 112 height 94
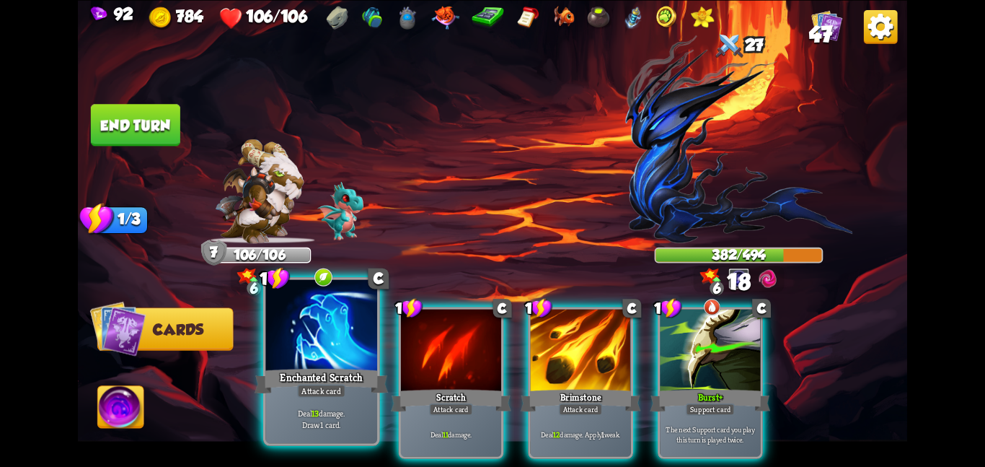
click at [351, 351] on div at bounding box center [321, 326] width 112 height 94
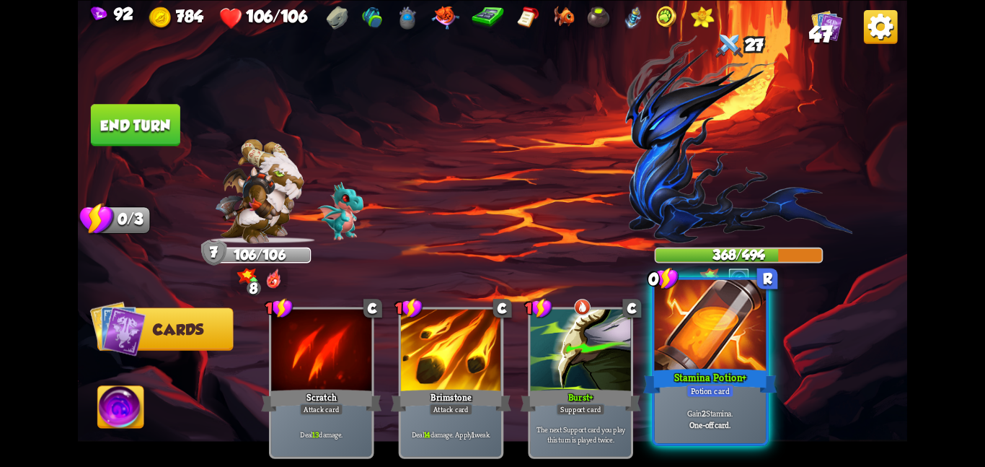
click at [694, 322] on div at bounding box center [711, 326] width 112 height 94
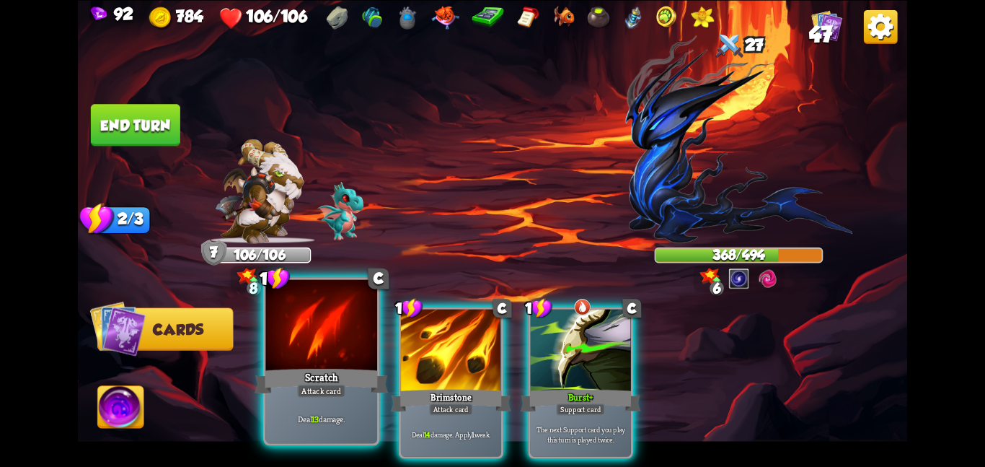
click at [294, 347] on div at bounding box center [321, 326] width 112 height 94
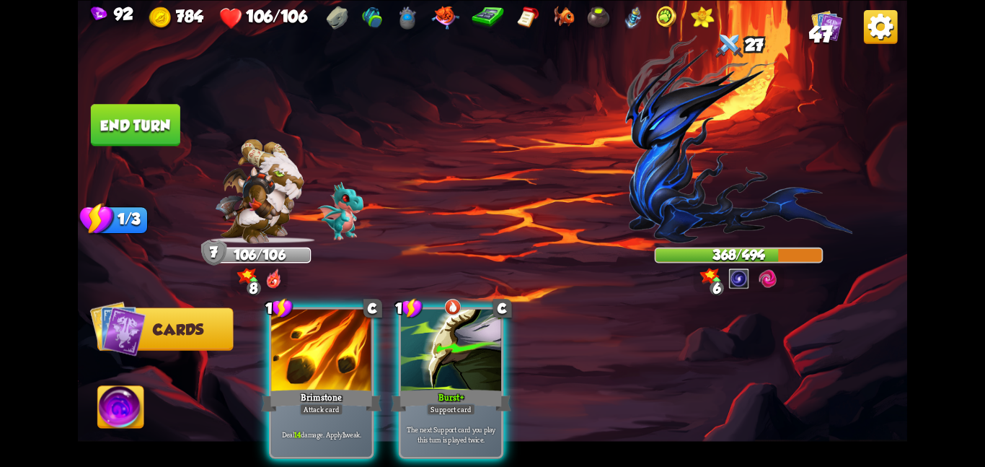
click at [294, 347] on div at bounding box center [321, 351] width 100 height 84
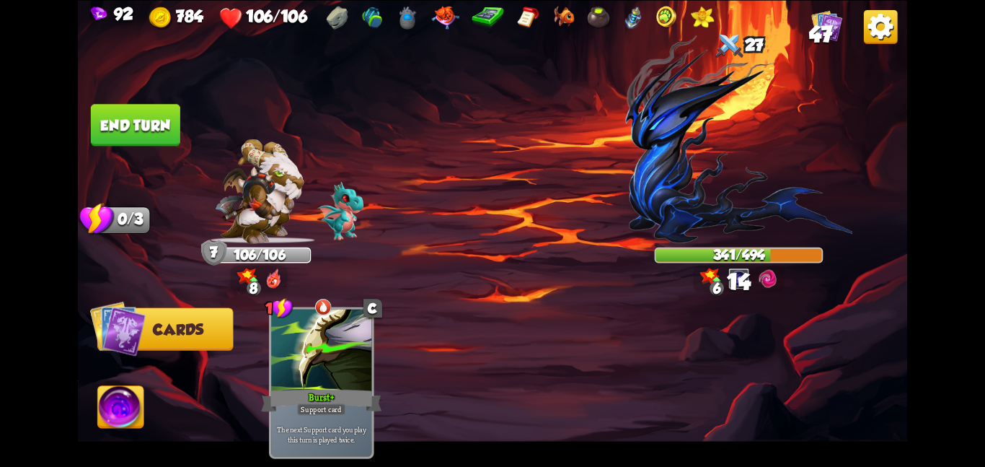
click at [136, 131] on button "End turn" at bounding box center [135, 125] width 89 height 42
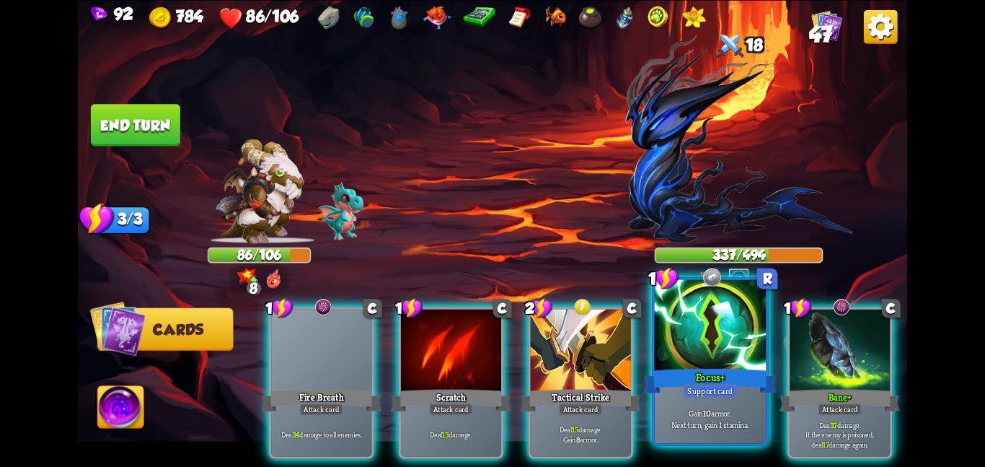
click at [712, 366] on div "Focus+" at bounding box center [709, 381] width 133 height 30
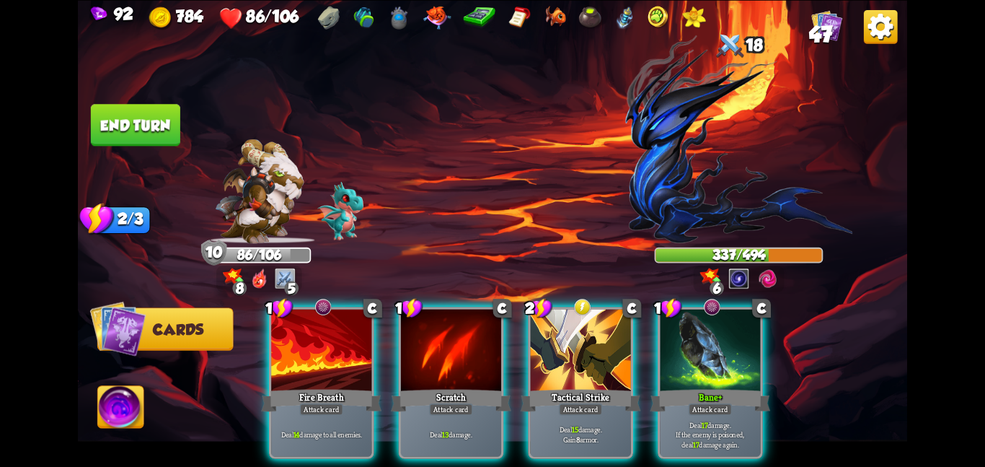
click at [712, 387] on div "Bane+" at bounding box center [710, 400] width 120 height 27
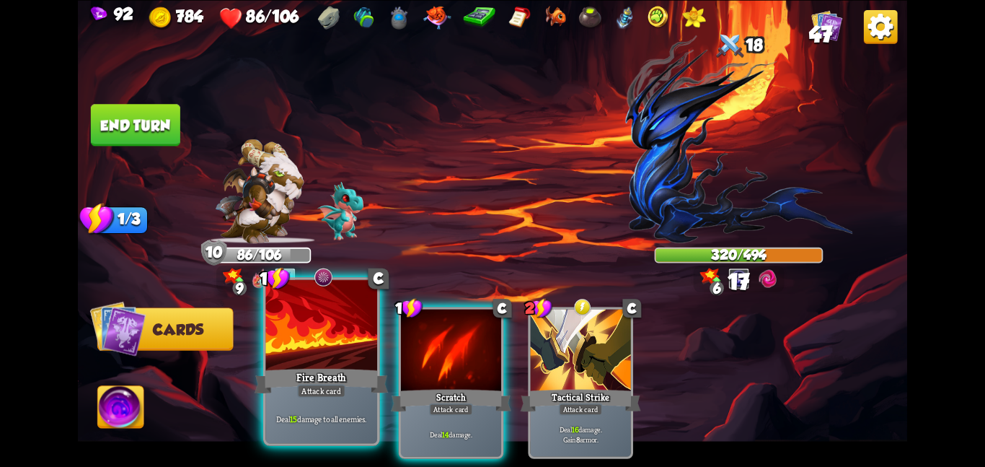
click at [336, 354] on div at bounding box center [321, 326] width 112 height 94
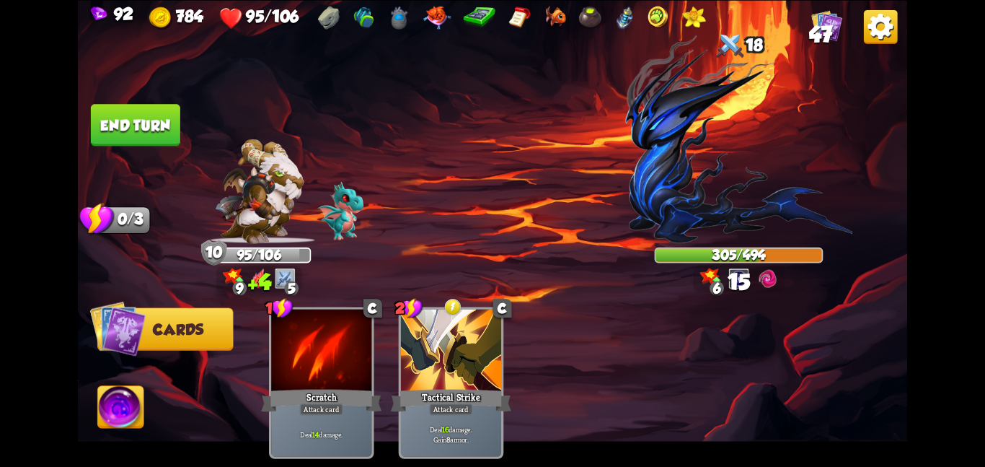
click at [168, 113] on button "End turn" at bounding box center [135, 125] width 89 height 42
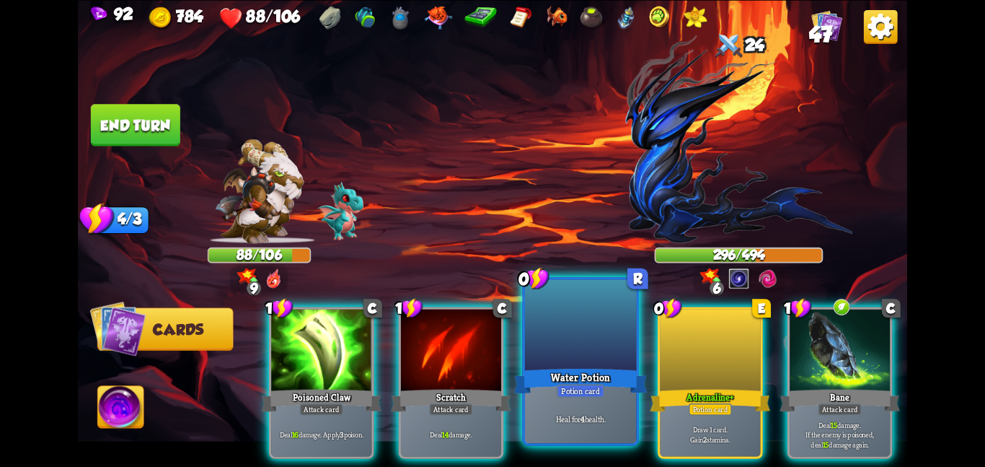
click at [618, 341] on div at bounding box center [581, 326] width 112 height 94
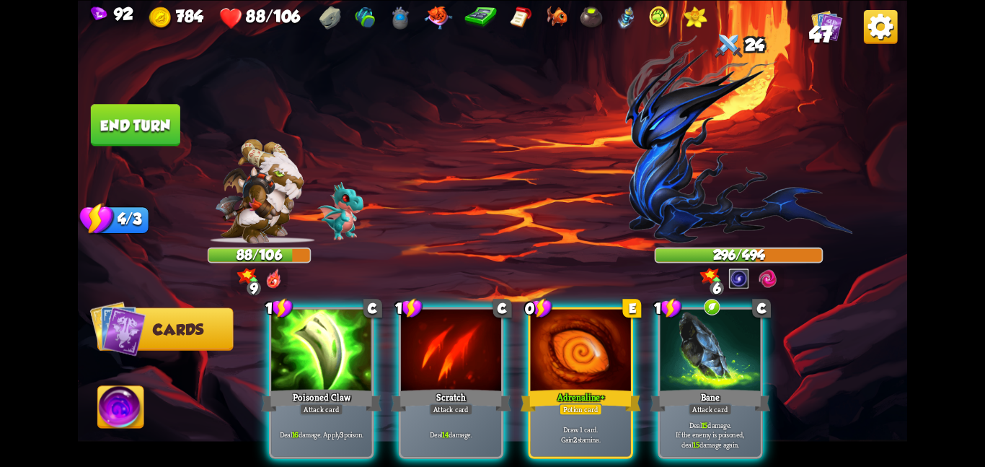
click at [618, 341] on div at bounding box center [581, 351] width 100 height 84
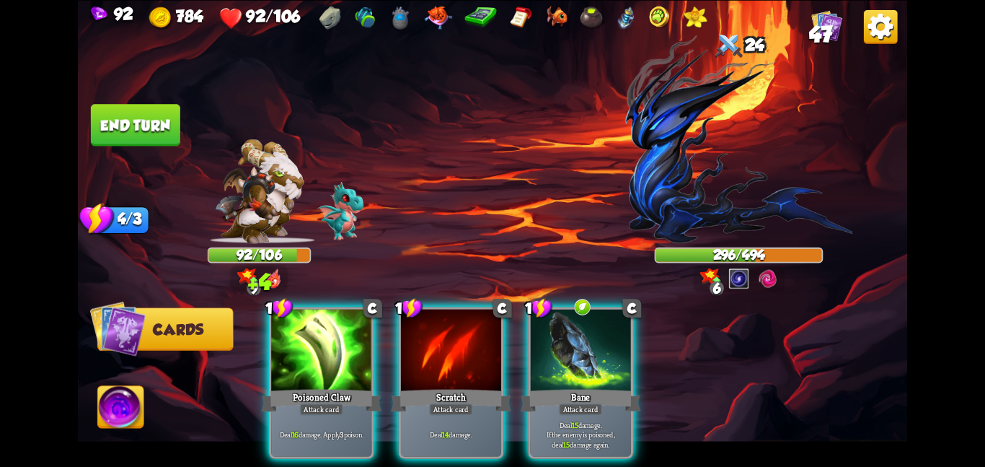
click at [618, 341] on div at bounding box center [581, 351] width 100 height 84
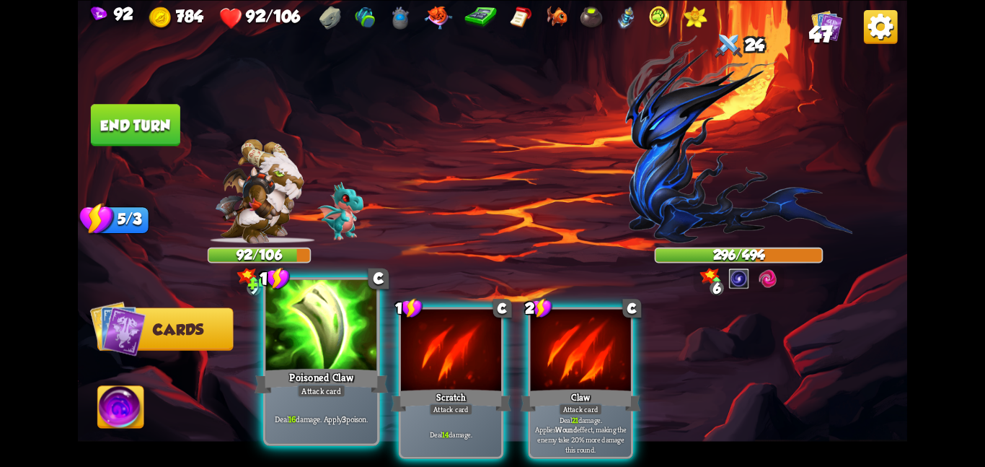
click at [346, 351] on div at bounding box center [321, 326] width 112 height 94
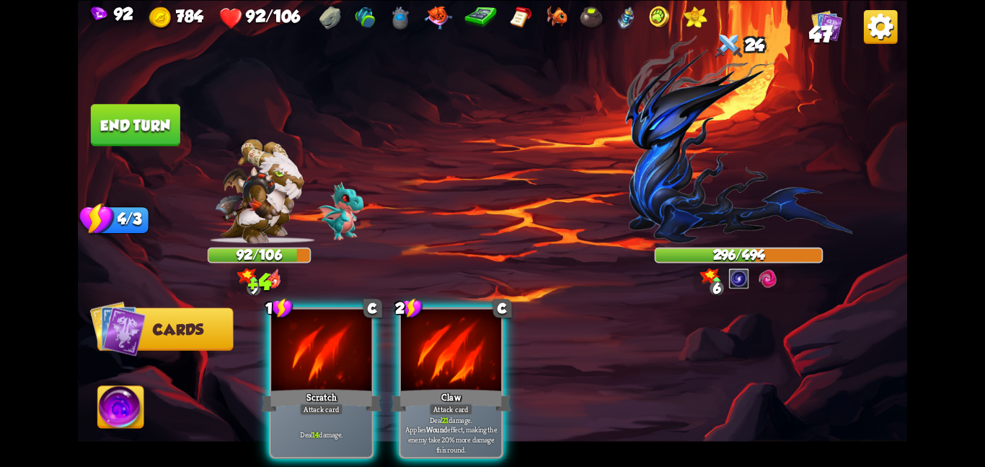
click at [346, 351] on div at bounding box center [321, 351] width 100 height 84
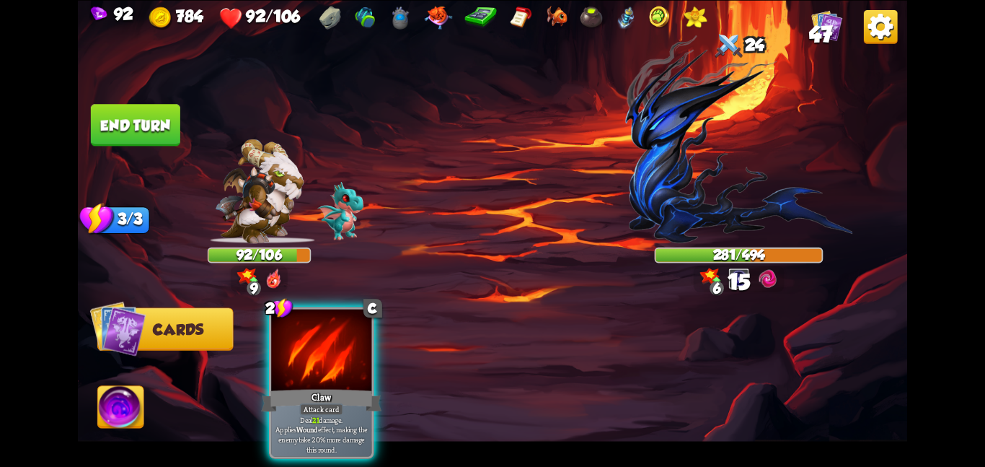
click at [346, 351] on div at bounding box center [321, 351] width 100 height 84
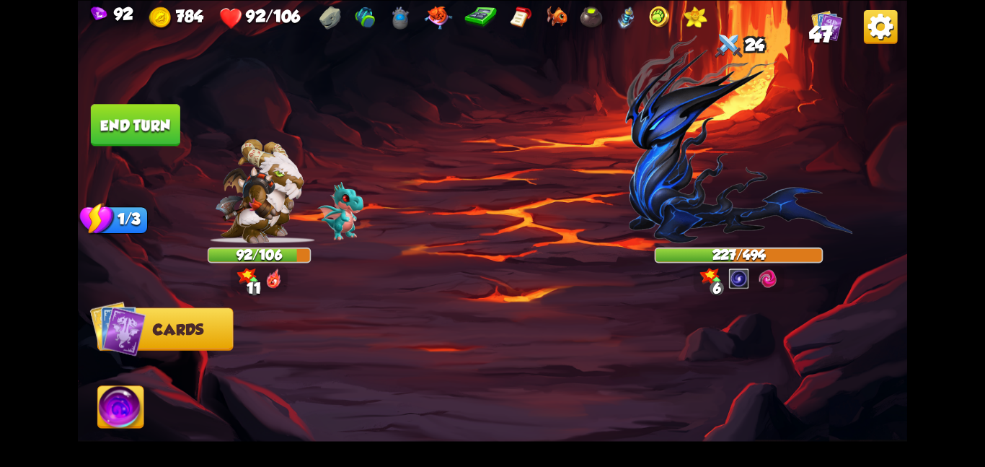
click at [144, 115] on button "End turn" at bounding box center [135, 125] width 89 height 42
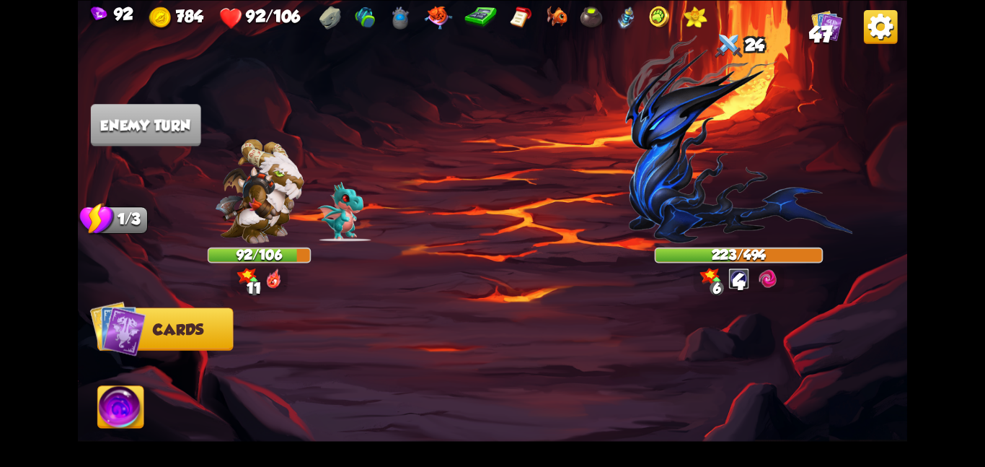
click at [252, 275] on img at bounding box center [247, 277] width 21 height 18
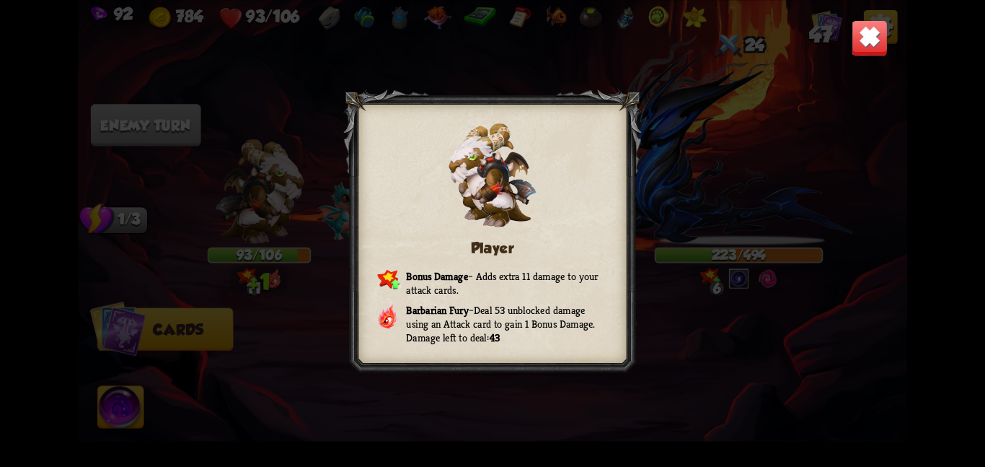
click at [871, 48] on img at bounding box center [870, 37] width 36 height 36
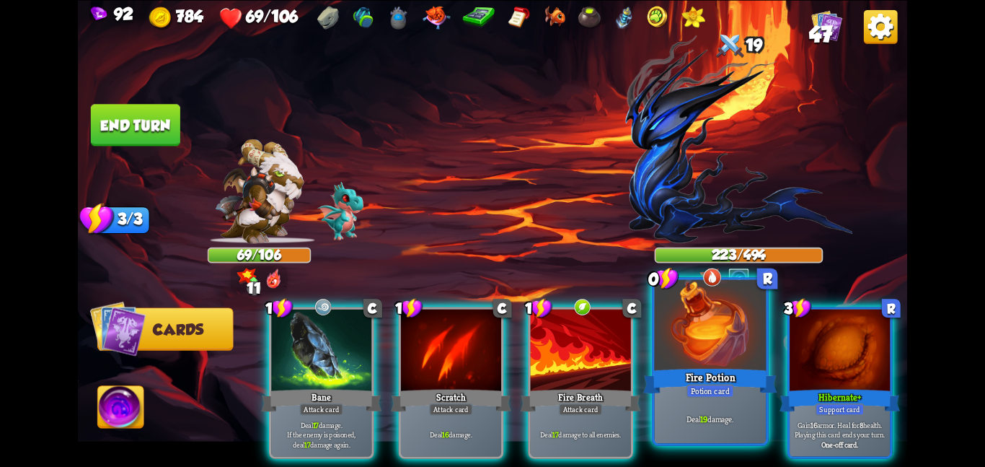
click at [728, 333] on div at bounding box center [711, 326] width 112 height 94
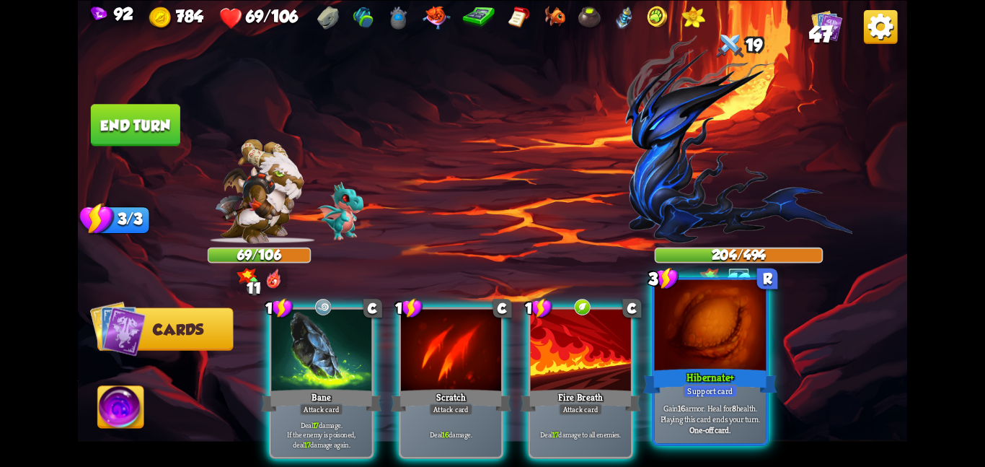
click at [712, 345] on div at bounding box center [711, 326] width 112 height 94
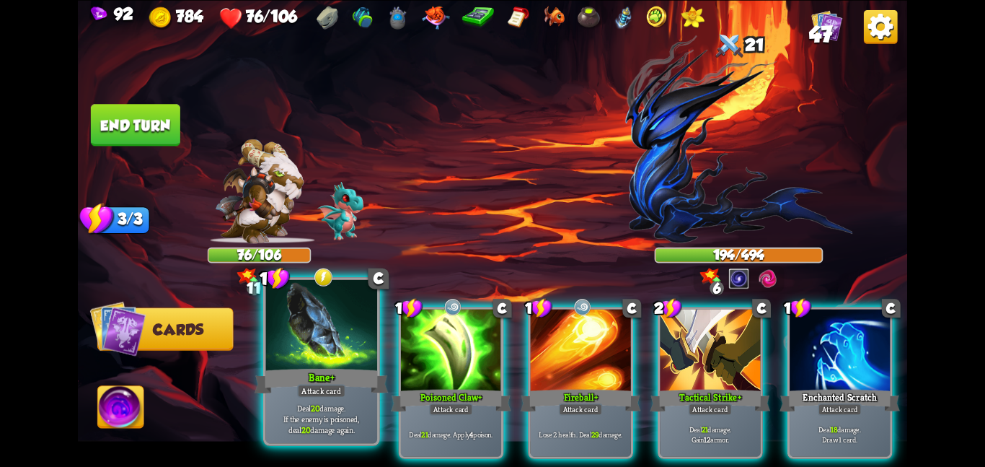
click at [318, 377] on div "Bane+" at bounding box center [321, 381] width 133 height 30
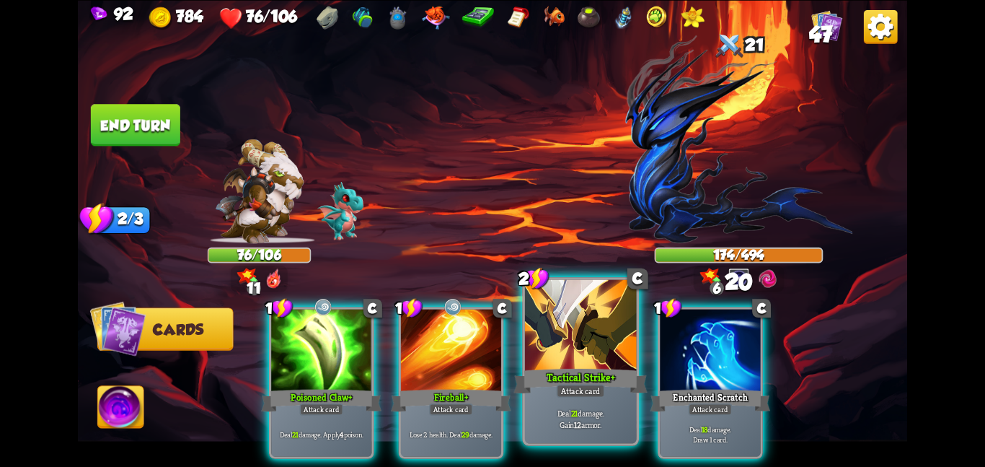
click at [560, 325] on div at bounding box center [581, 326] width 112 height 94
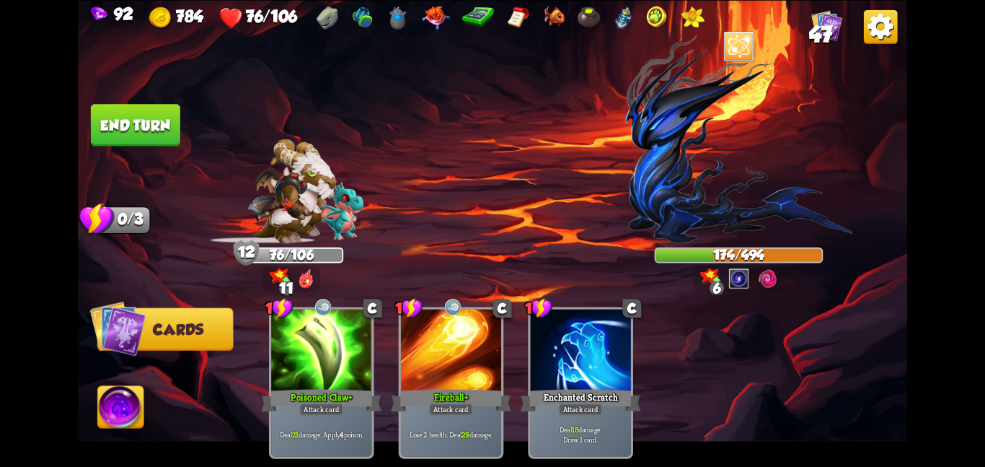
click at [154, 136] on button "End turn" at bounding box center [135, 125] width 89 height 42
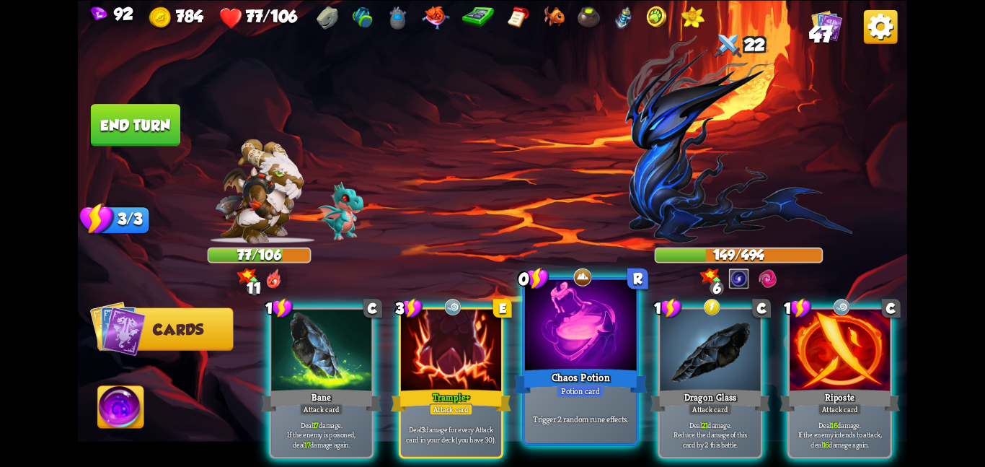
click at [625, 410] on div "Trigger 2 random rune effects." at bounding box center [581, 418] width 112 height 48
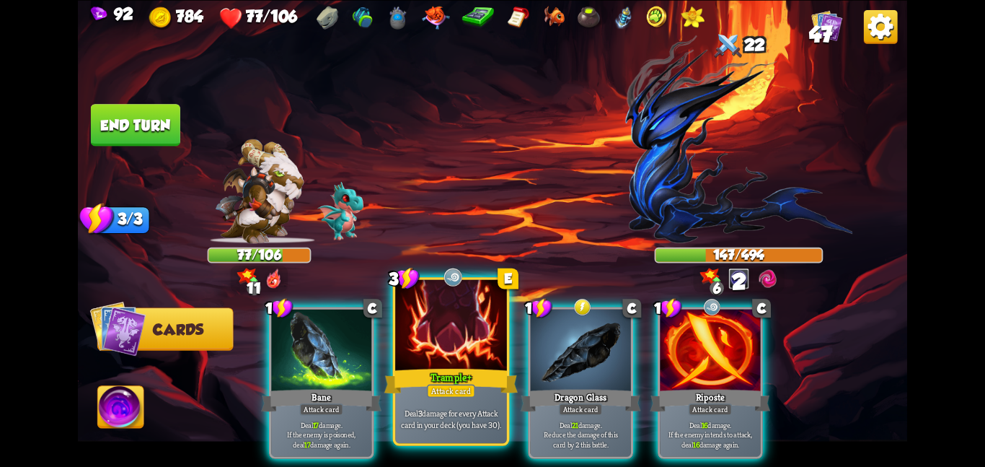
click at [467, 373] on div "Trample+" at bounding box center [450, 381] width 133 height 30
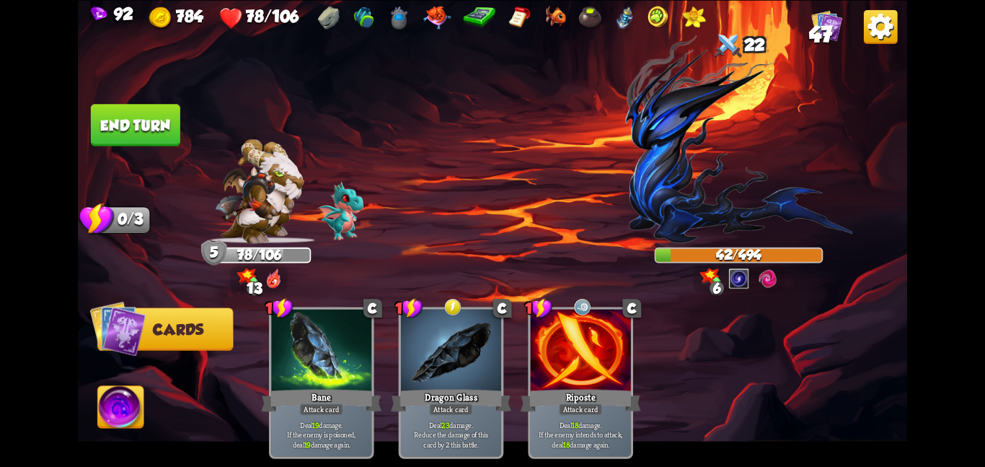
click at [116, 429] on img at bounding box center [121, 409] width 46 height 47
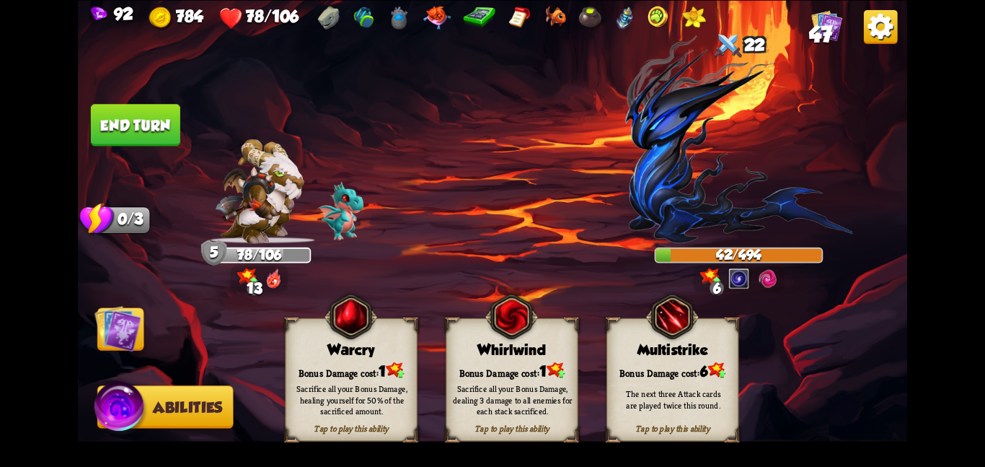
click at [468, 343] on div "Whirlwind" at bounding box center [512, 349] width 131 height 17
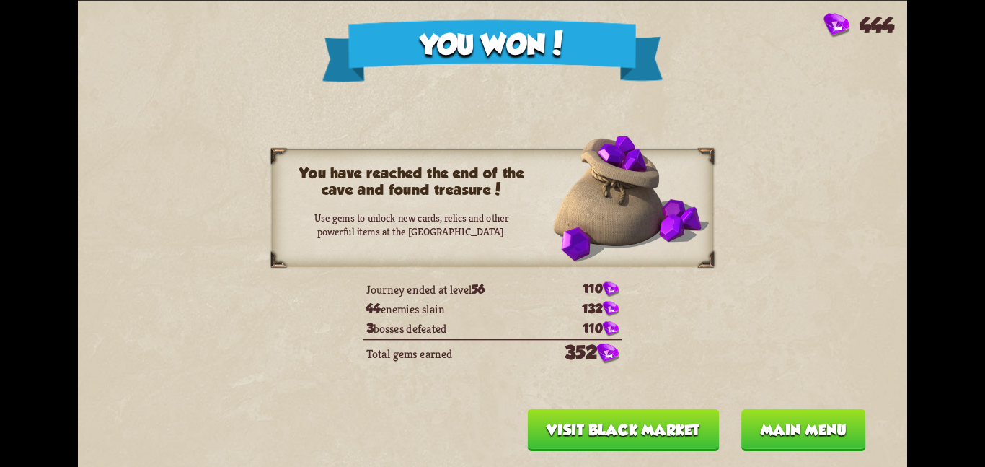
click at [677, 439] on button "Visit Black Market" at bounding box center [624, 429] width 192 height 42
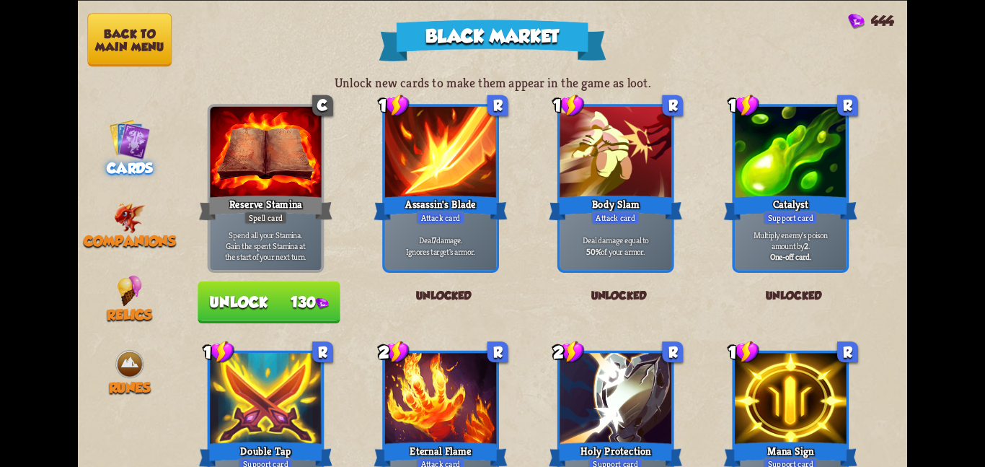
click at [126, 21] on button "Back to main menu" at bounding box center [129, 39] width 84 height 53
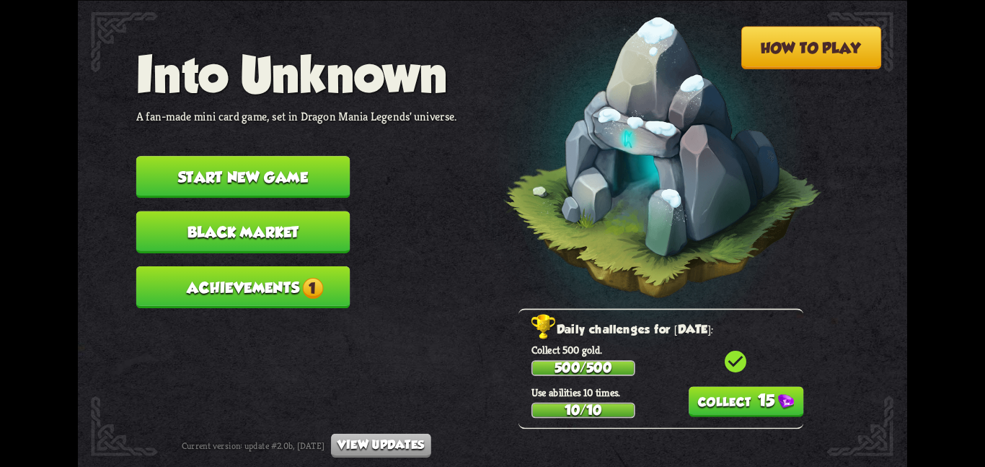
click at [282, 172] on button "Start new game" at bounding box center [243, 177] width 214 height 42
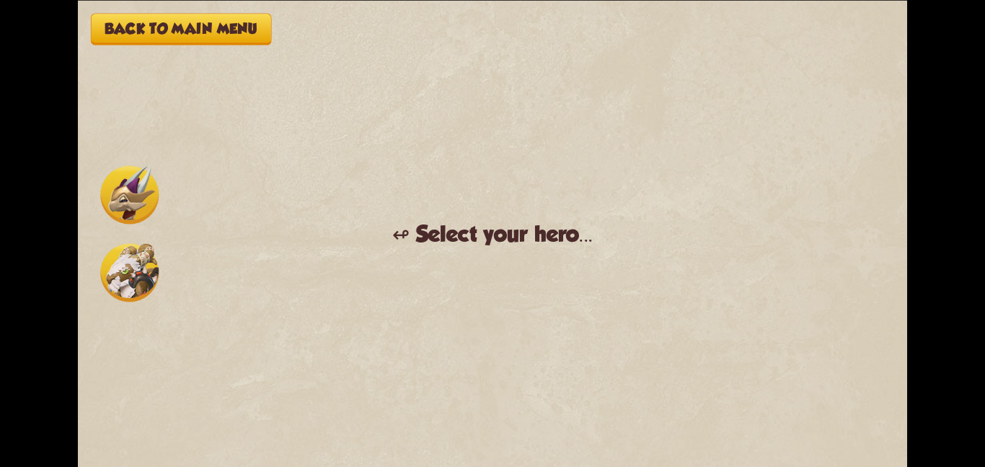
click at [133, 252] on img at bounding box center [129, 272] width 58 height 58
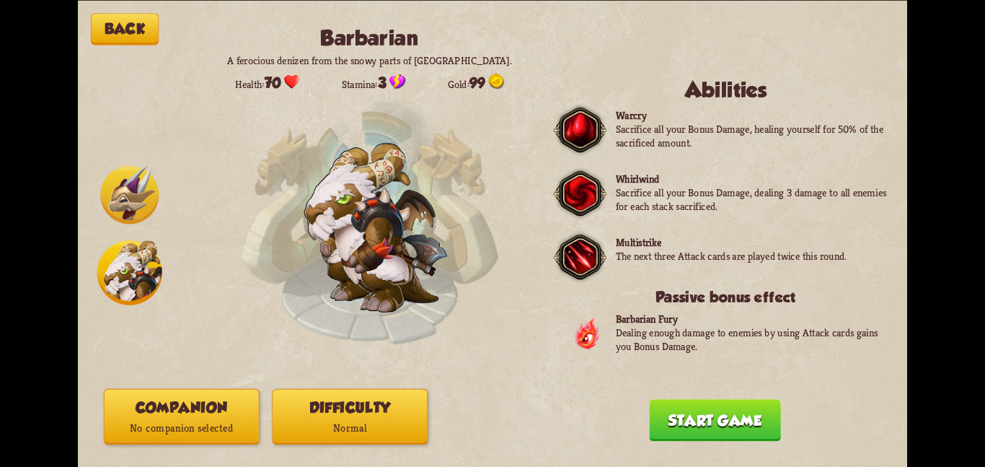
click at [214, 443] on button "Companion No companion selected" at bounding box center [182, 416] width 156 height 56
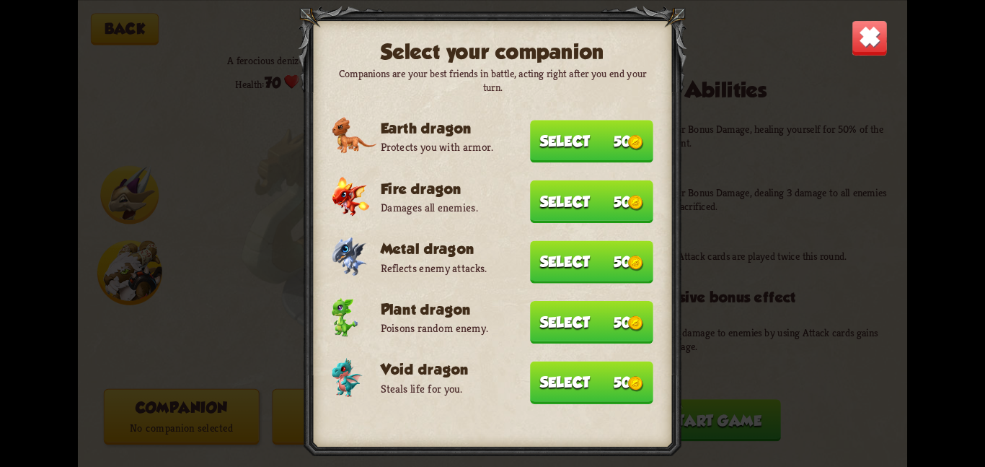
click at [530, 392] on button "Select 50" at bounding box center [591, 382] width 123 height 43
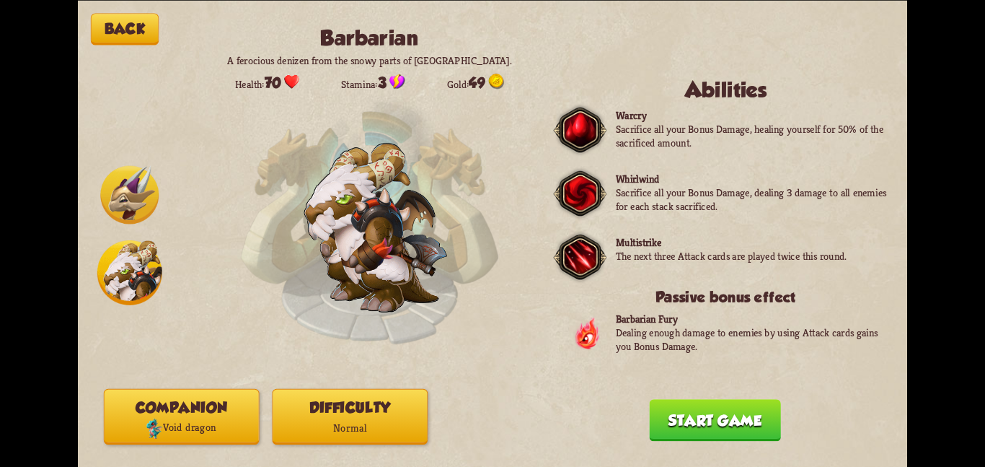
click at [312, 440] on button "Difficulty Normal" at bounding box center [350, 416] width 156 height 56
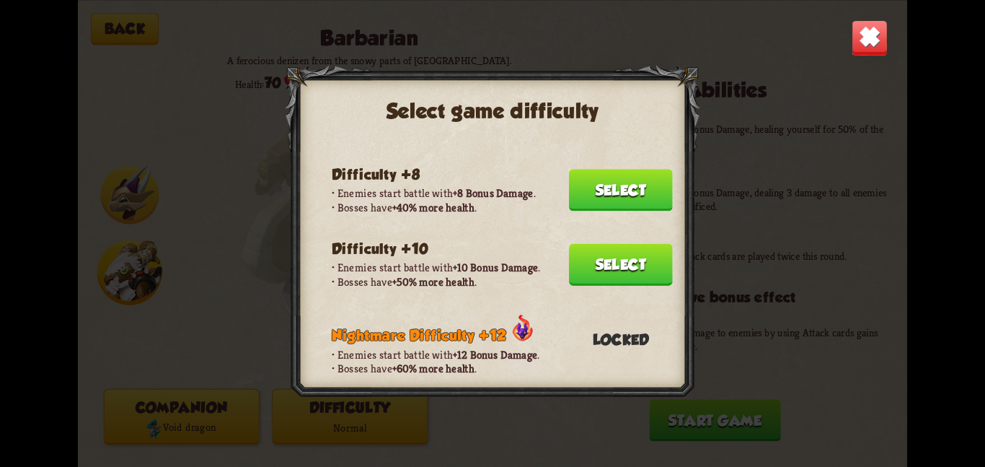
scroll to position [291, 0]
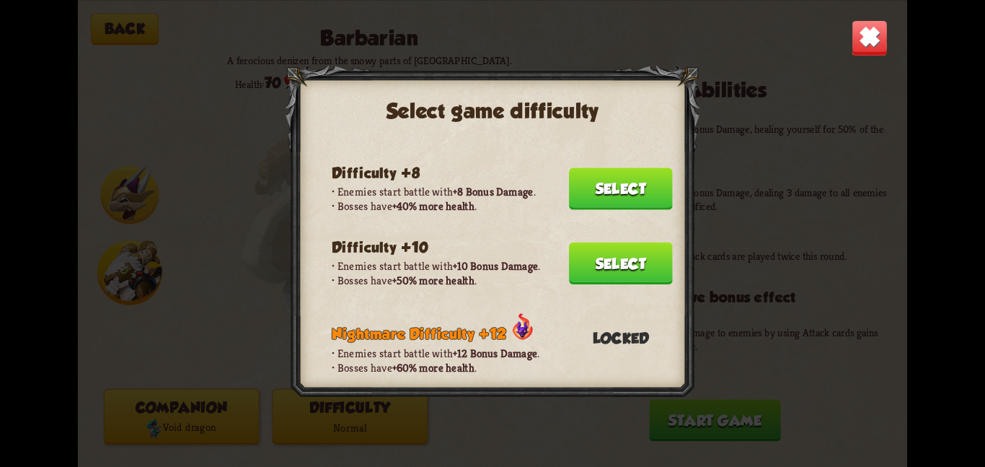
click at [586, 243] on button "Select" at bounding box center [621, 263] width 104 height 42
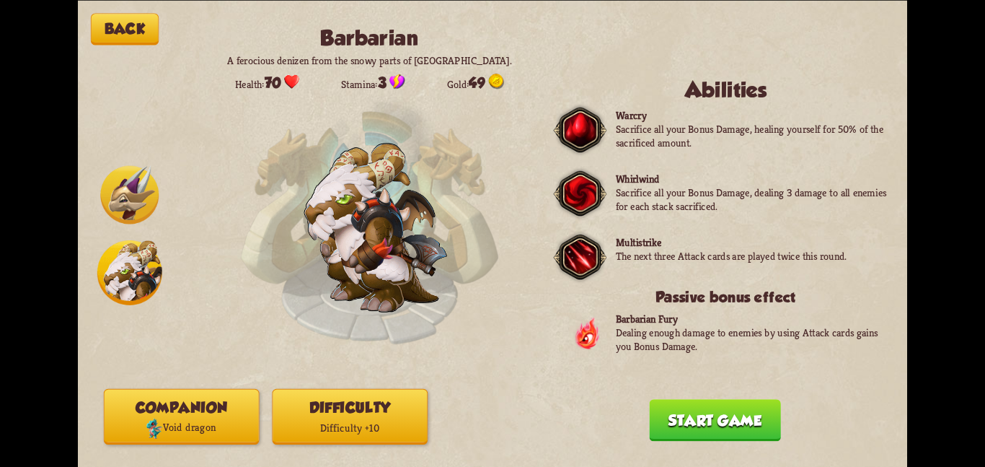
click at [661, 407] on button "Start game" at bounding box center [714, 420] width 131 height 42
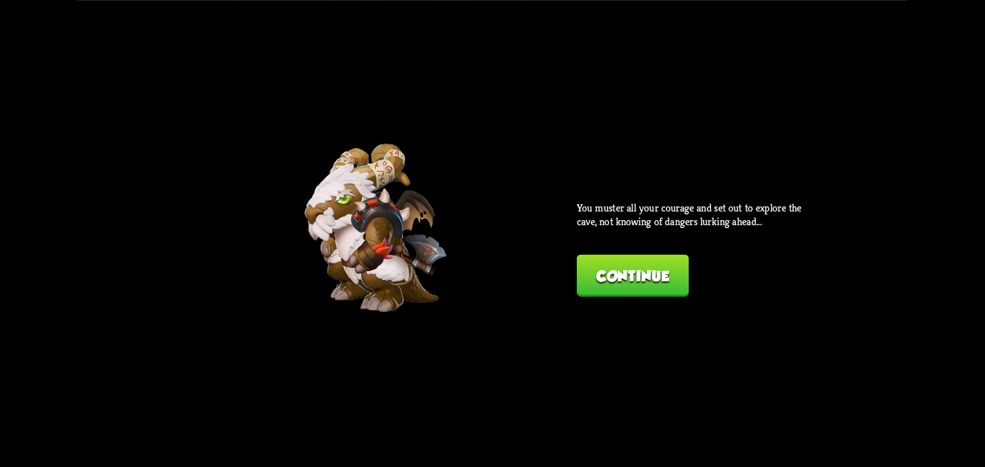
click at [632, 287] on button "Continue" at bounding box center [633, 275] width 112 height 42
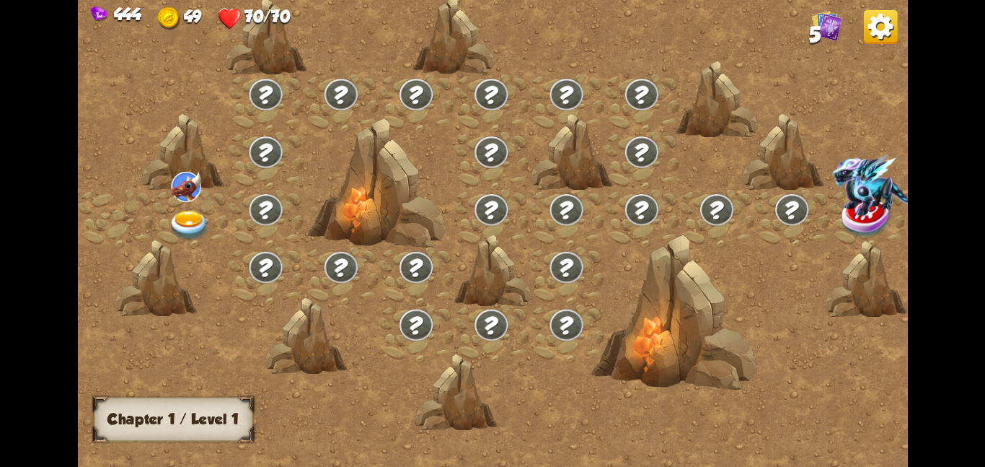
click at [198, 190] on img at bounding box center [186, 186] width 30 height 30
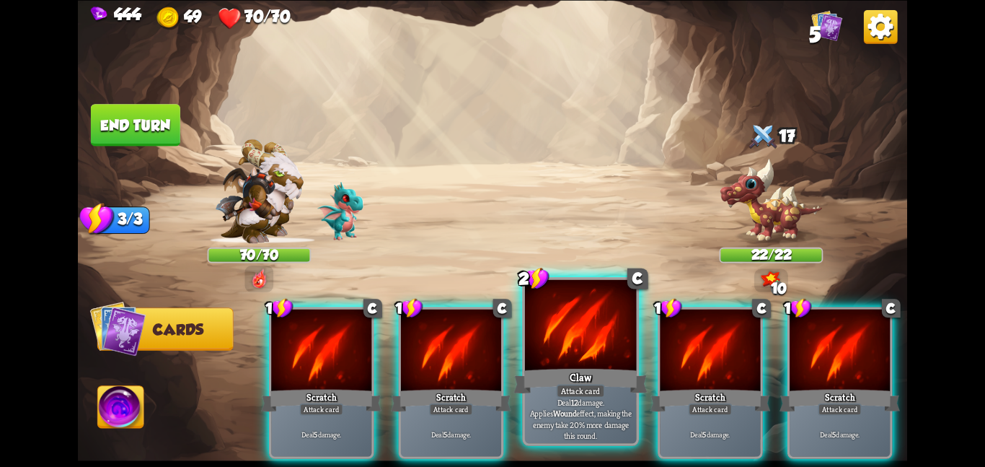
click at [533, 338] on div at bounding box center [581, 326] width 112 height 94
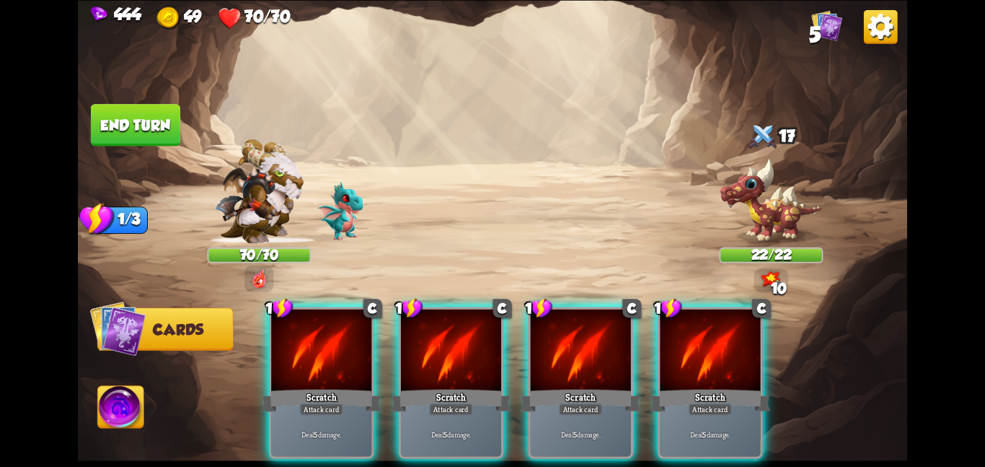
click at [533, 338] on div "1 C Scratch Attack card Deal 5 damage. 1 C Scratch Attack card Deal 5 damage. 1…" at bounding box center [576, 363] width 664 height 208
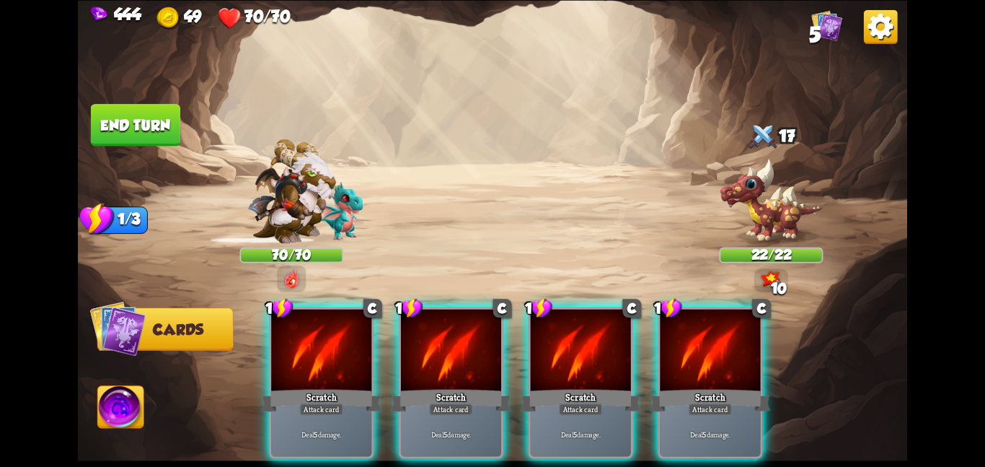
click at [533, 338] on div at bounding box center [581, 351] width 100 height 84
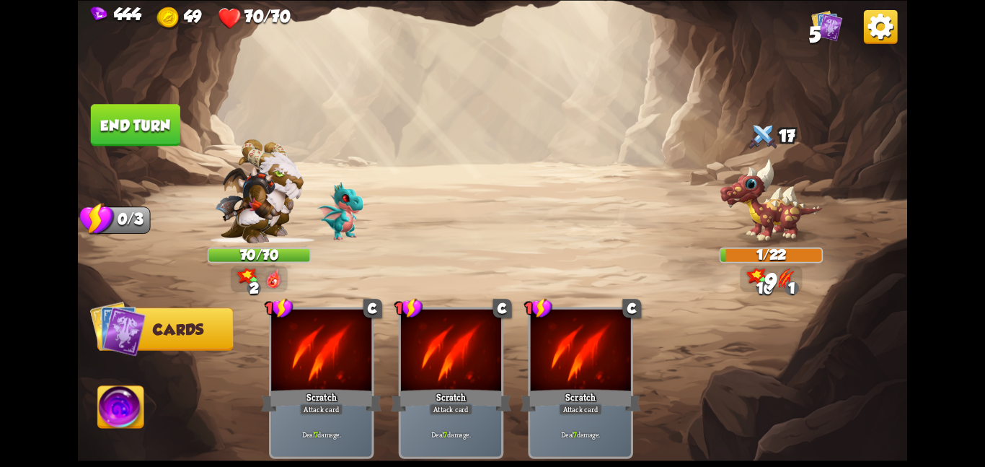
click at [137, 146] on img at bounding box center [493, 233] width 830 height 467
click at [158, 133] on button "End turn" at bounding box center [135, 125] width 89 height 42
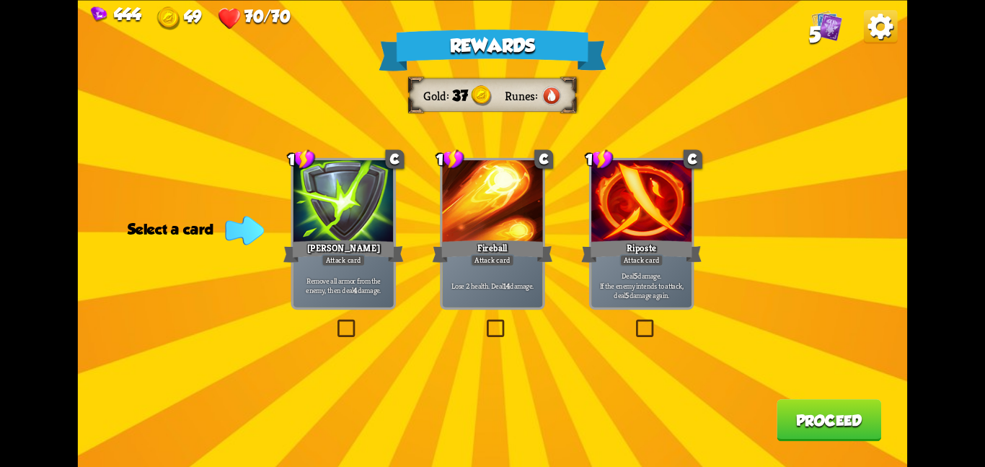
click at [646, 230] on div at bounding box center [642, 202] width 100 height 84
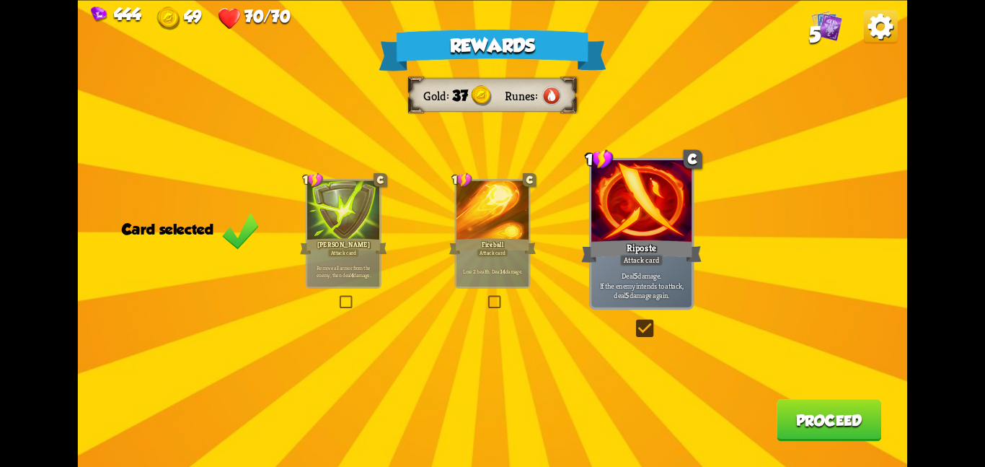
click at [845, 429] on button "Proceed" at bounding box center [829, 420] width 105 height 42
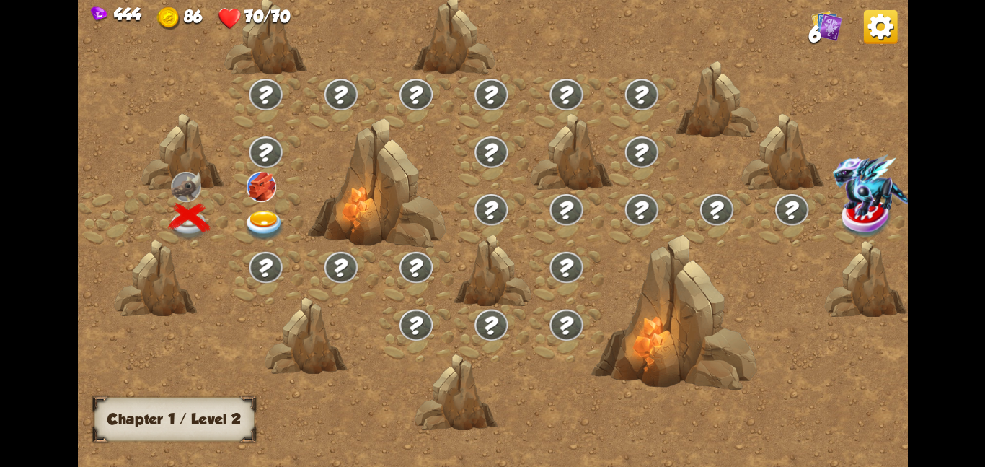
click at [276, 205] on div at bounding box center [265, 218] width 75 height 58
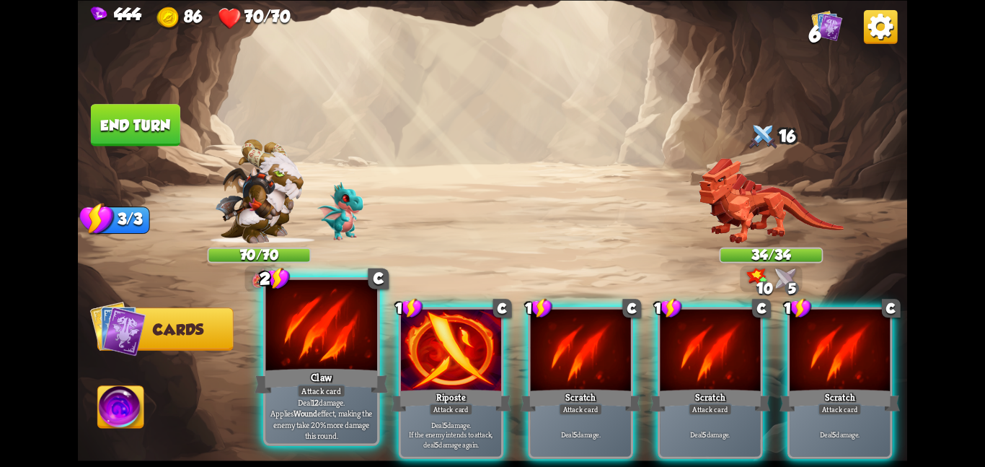
click at [347, 366] on div "Claw" at bounding box center [321, 381] width 133 height 30
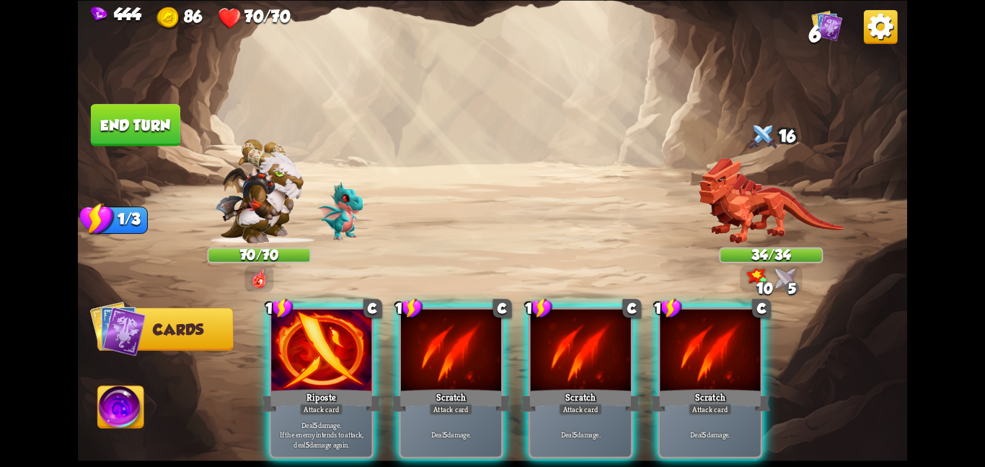
click at [347, 387] on div "Riposte" at bounding box center [321, 400] width 120 height 27
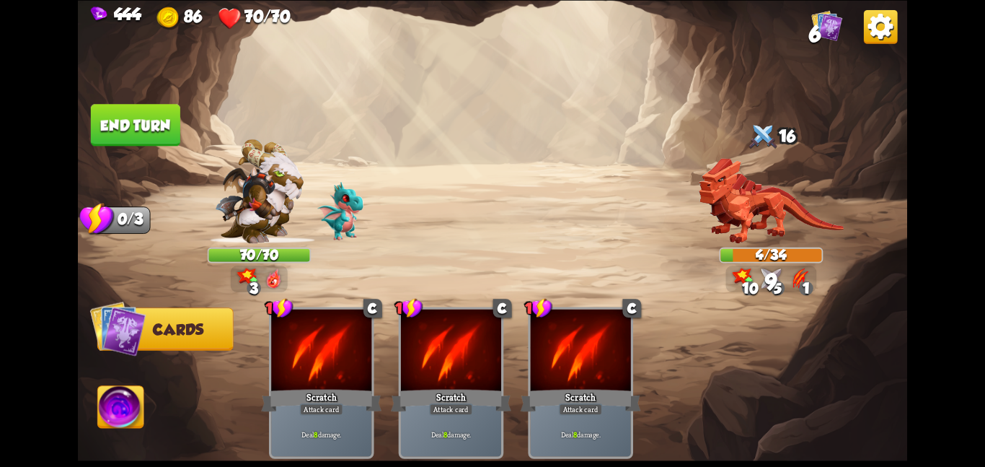
click at [146, 120] on button "End turn" at bounding box center [135, 125] width 89 height 42
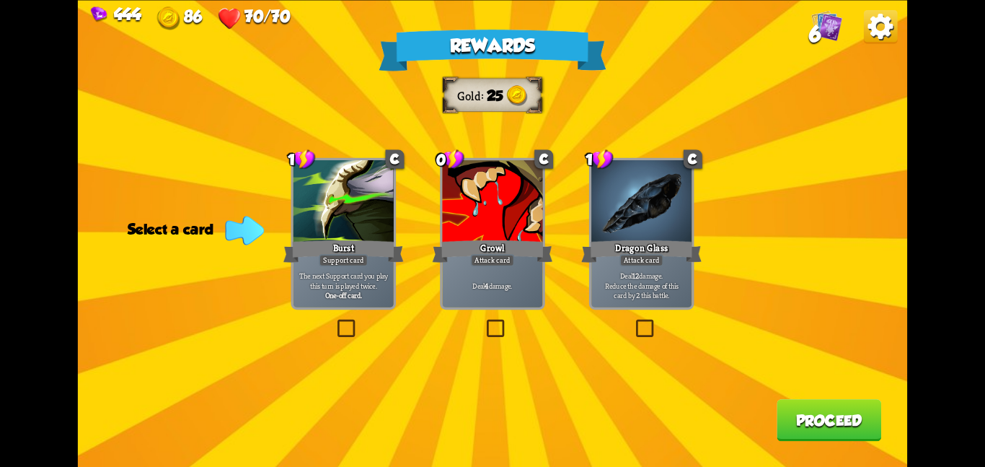
click at [298, 252] on div "Burst" at bounding box center [343, 250] width 120 height 27
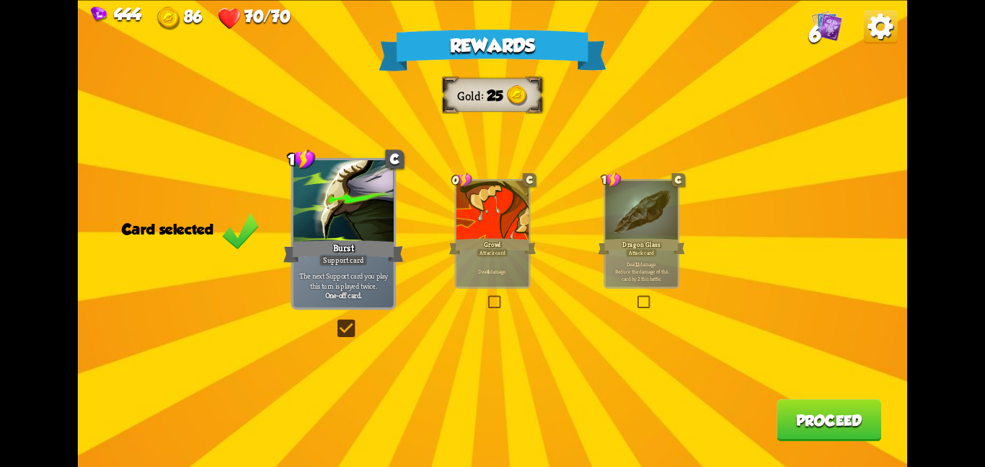
click at [589, 207] on div "Rewards Gold 25 Card selected 1 C Burst Support card The next Support card you …" at bounding box center [493, 233] width 830 height 467
click at [630, 206] on div at bounding box center [641, 210] width 72 height 61
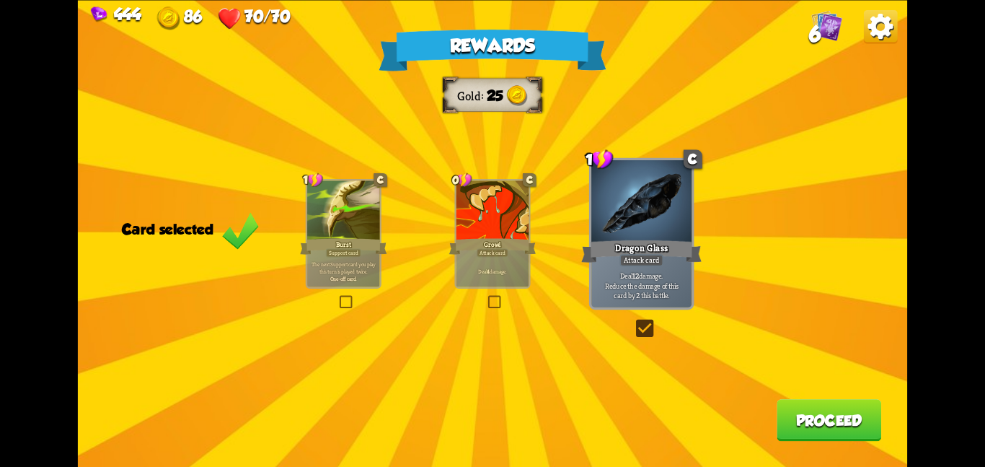
click at [831, 413] on button "Proceed" at bounding box center [829, 420] width 105 height 42
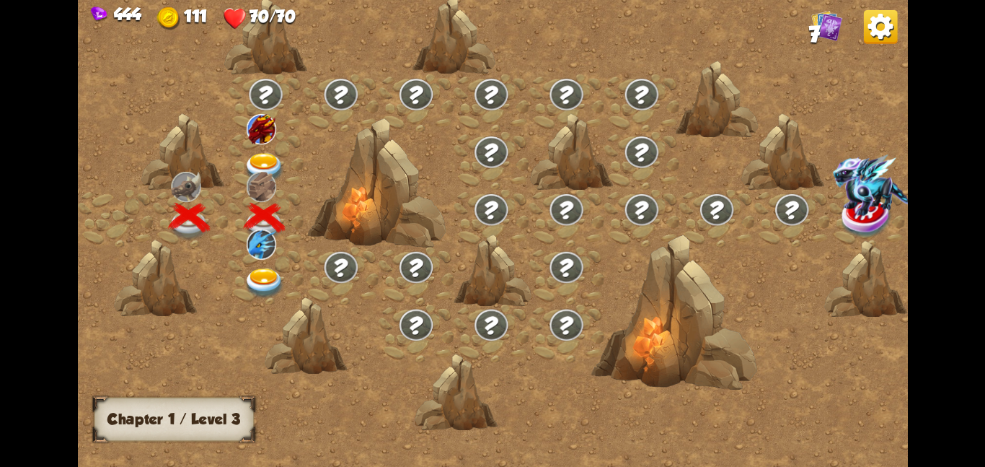
click at [260, 167] on img at bounding box center [265, 167] width 42 height 30
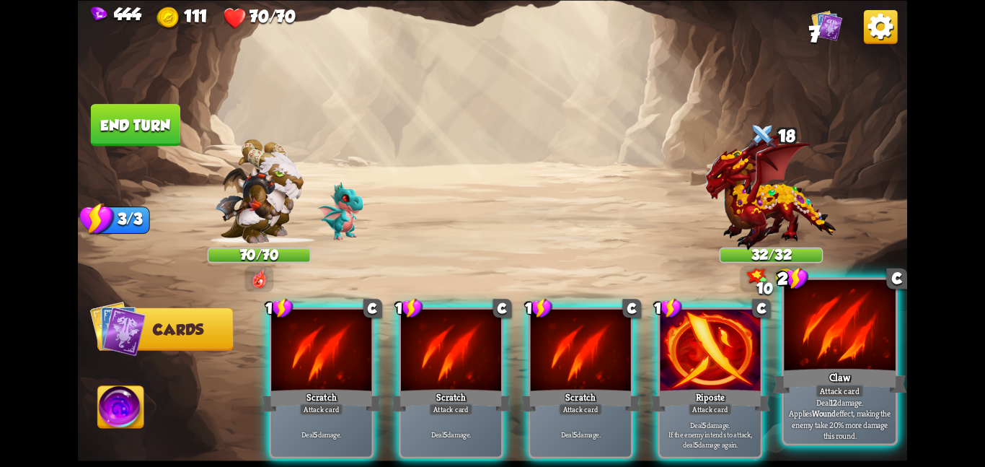
click at [830, 381] on div "Claw" at bounding box center [839, 381] width 133 height 30
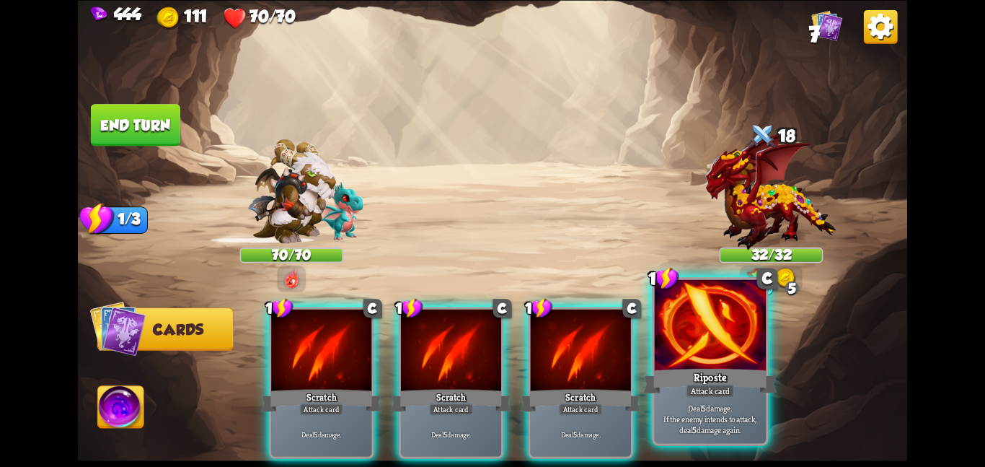
click at [713, 356] on div at bounding box center [711, 326] width 112 height 94
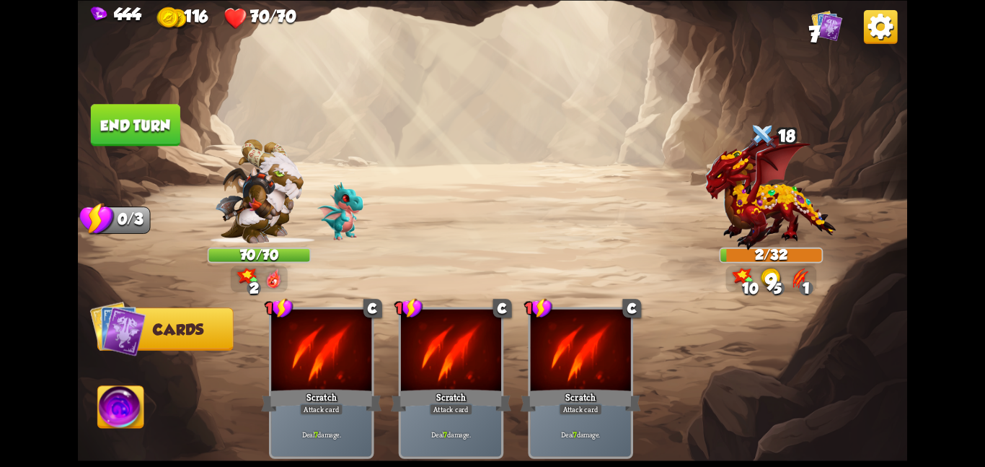
click at [128, 414] on img at bounding box center [121, 409] width 46 height 47
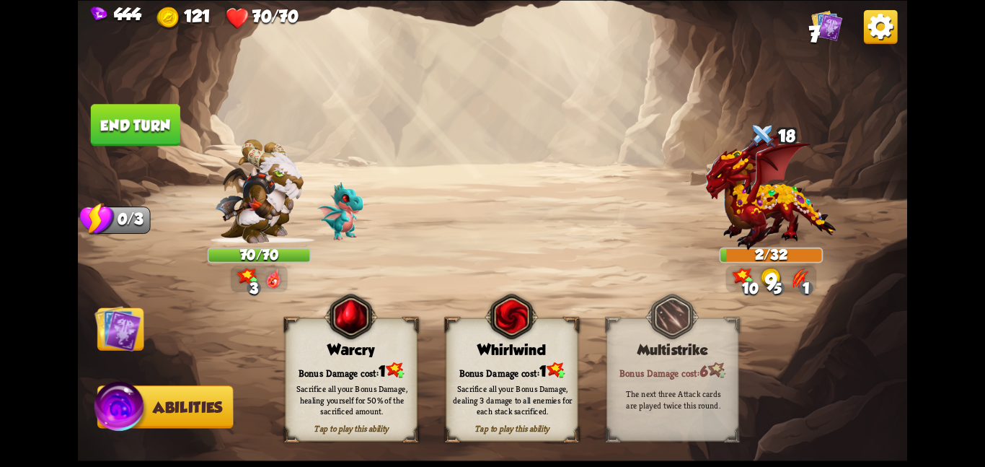
click at [132, 344] on img at bounding box center [117, 327] width 47 height 47
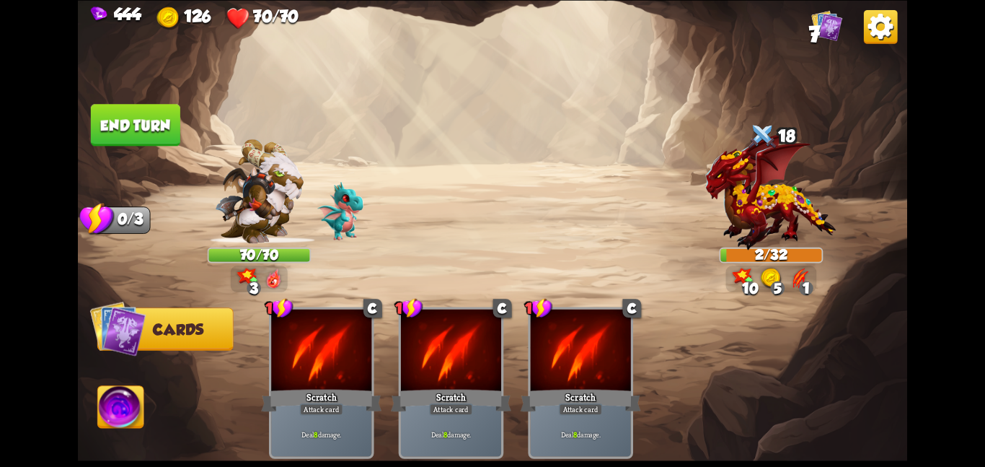
click at [131, 121] on button "End turn" at bounding box center [135, 125] width 89 height 42
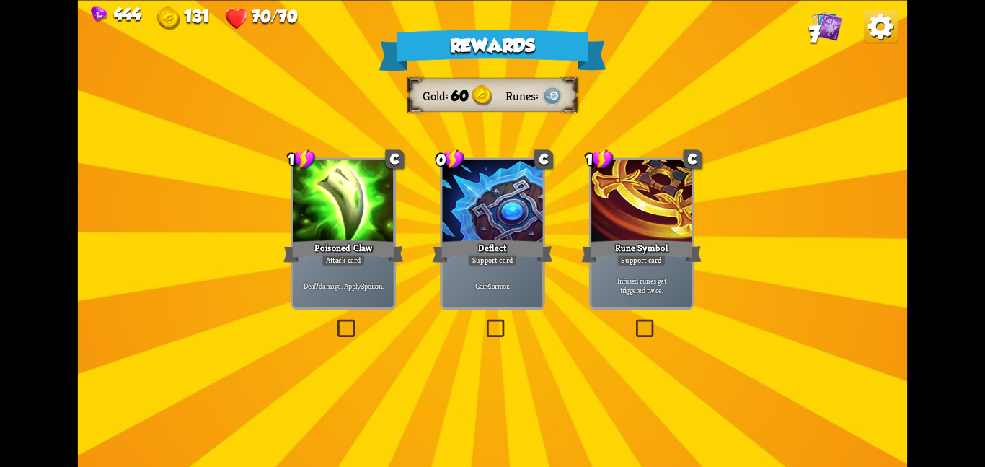
click at [259, 238] on div "Rewards Gold 60 Runes Select a card 1 C Poisoned Claw Attack card Deal 7 damage…" at bounding box center [493, 233] width 830 height 467
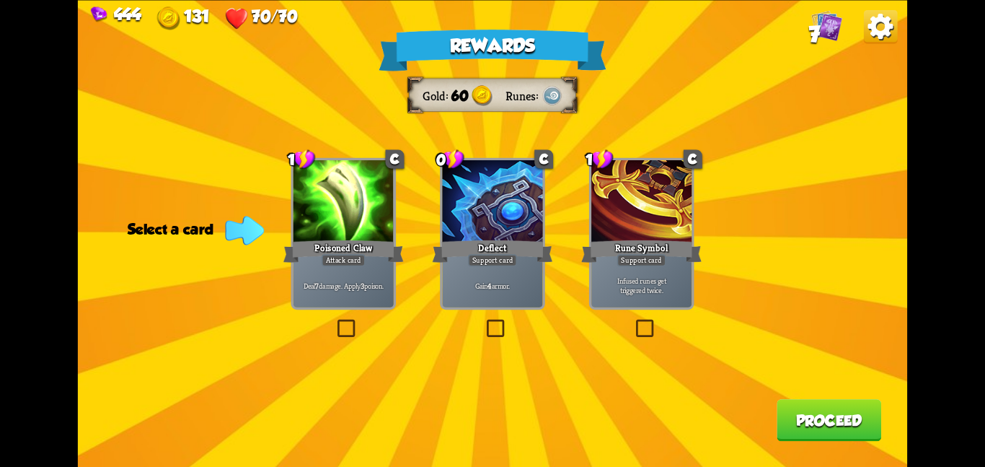
click at [335, 216] on div at bounding box center [344, 202] width 100 height 84
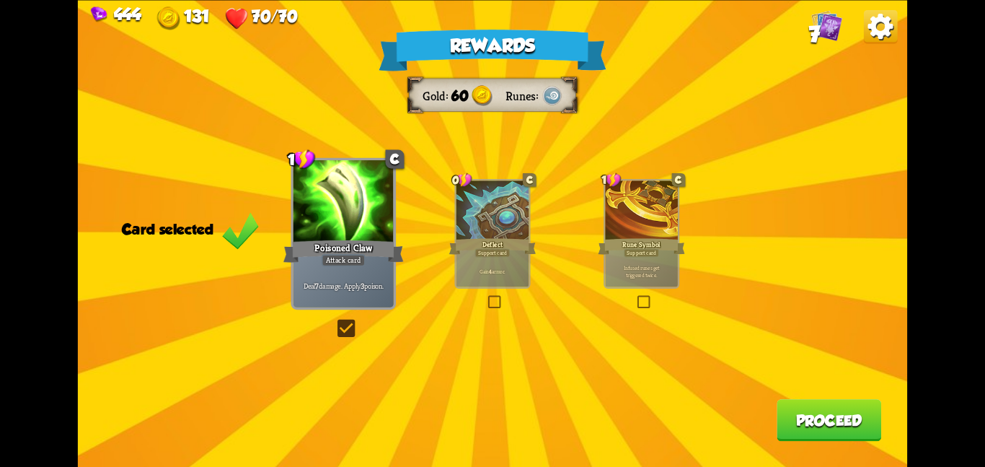
click at [845, 427] on button "Proceed" at bounding box center [829, 420] width 105 height 42
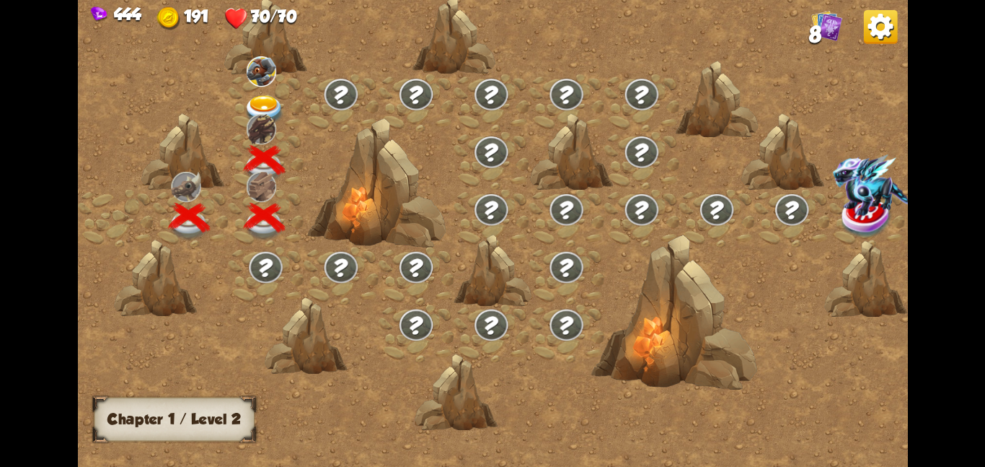
click at [242, 97] on div at bounding box center [265, 103] width 75 height 58
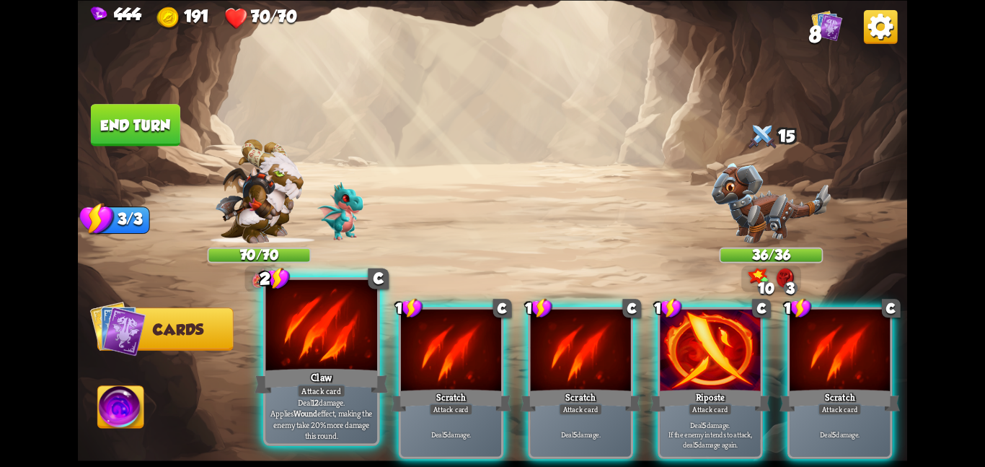
click at [343, 372] on div "Claw" at bounding box center [321, 381] width 133 height 30
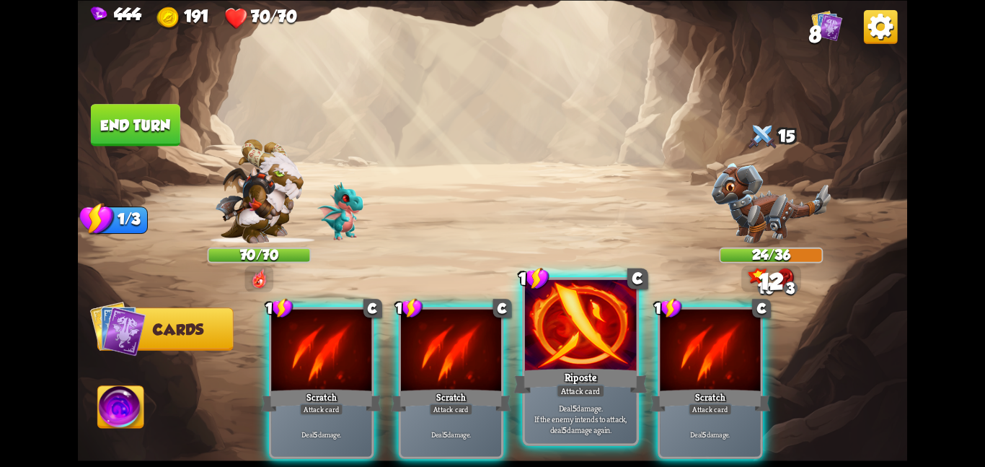
click at [545, 353] on div at bounding box center [581, 326] width 112 height 94
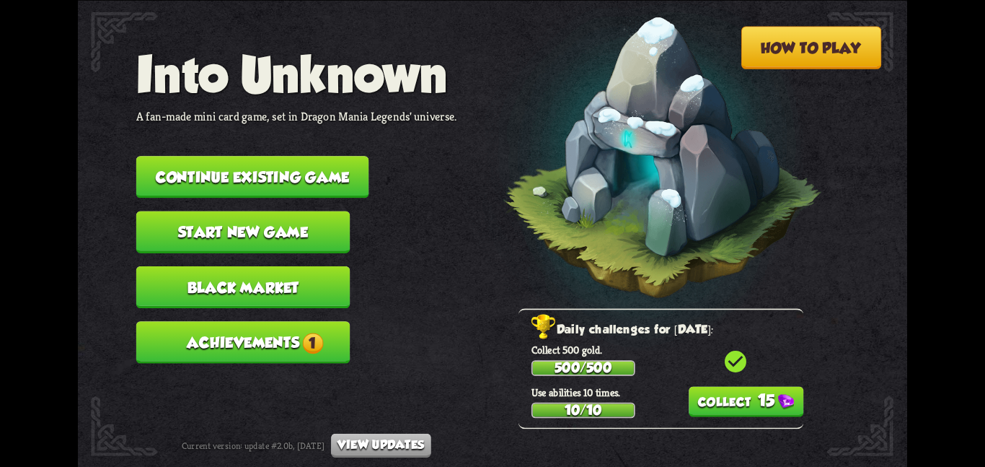
click at [197, 156] on button "Continue existing game" at bounding box center [252, 177] width 233 height 42
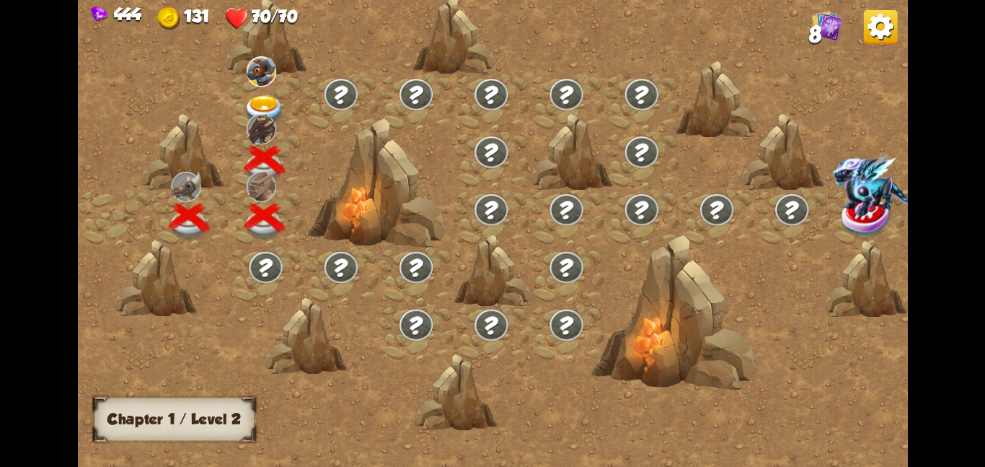
click at [252, 105] on img at bounding box center [265, 109] width 42 height 30
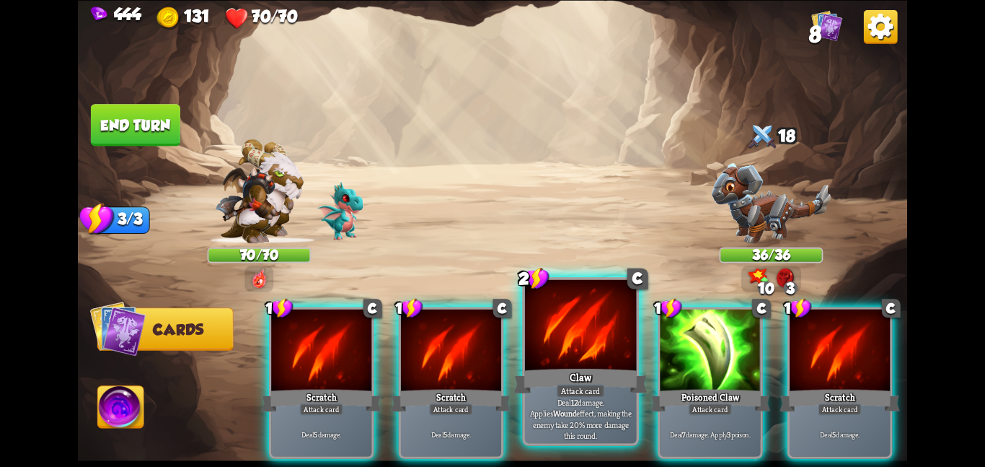
click at [594, 342] on div at bounding box center [581, 326] width 112 height 94
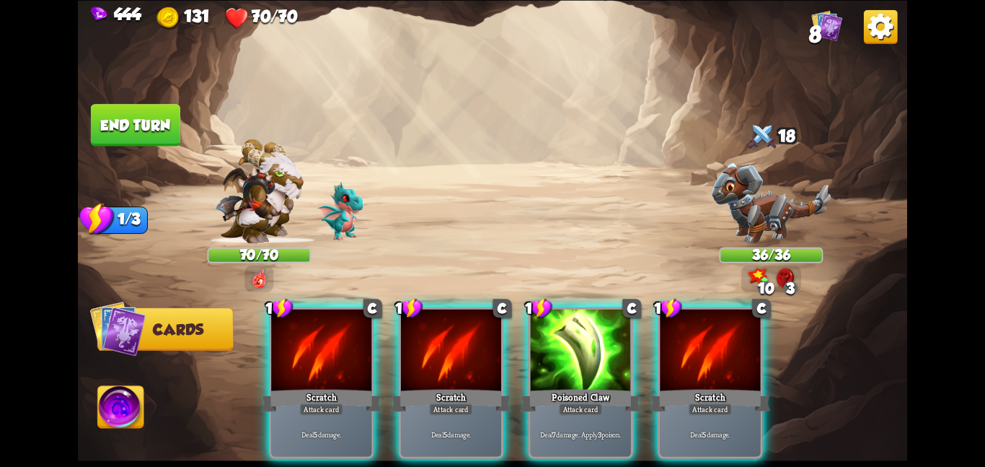
click at [594, 342] on div at bounding box center [581, 351] width 100 height 84
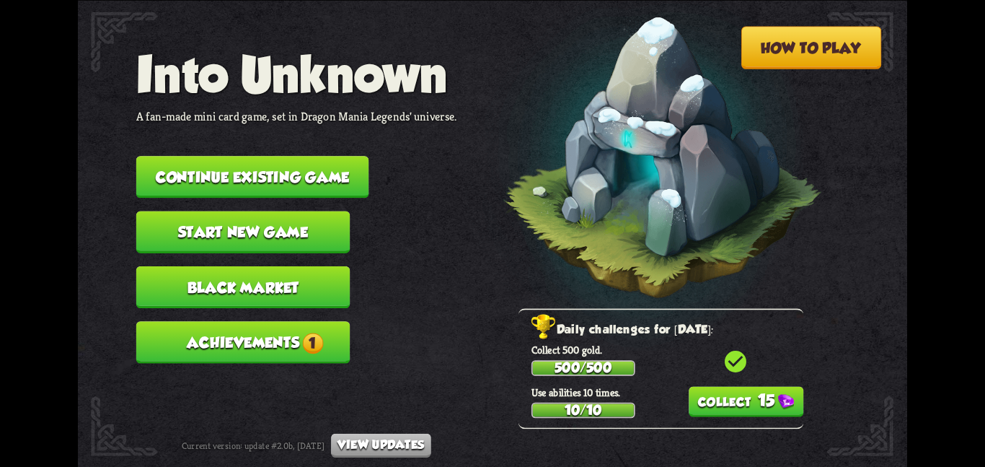
click at [163, 158] on button "Continue existing game" at bounding box center [252, 177] width 233 height 42
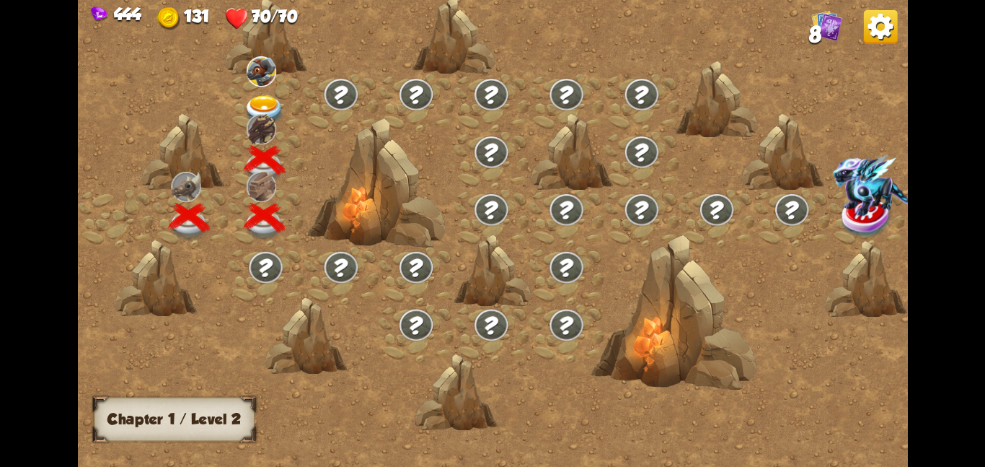
click at [257, 103] on img at bounding box center [265, 109] width 42 height 30
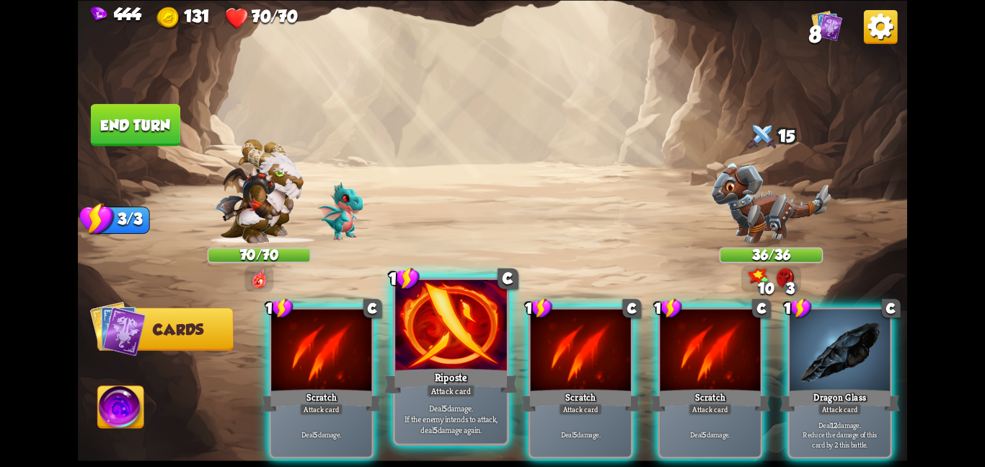
click at [448, 380] on div "Riposte" at bounding box center [450, 381] width 133 height 30
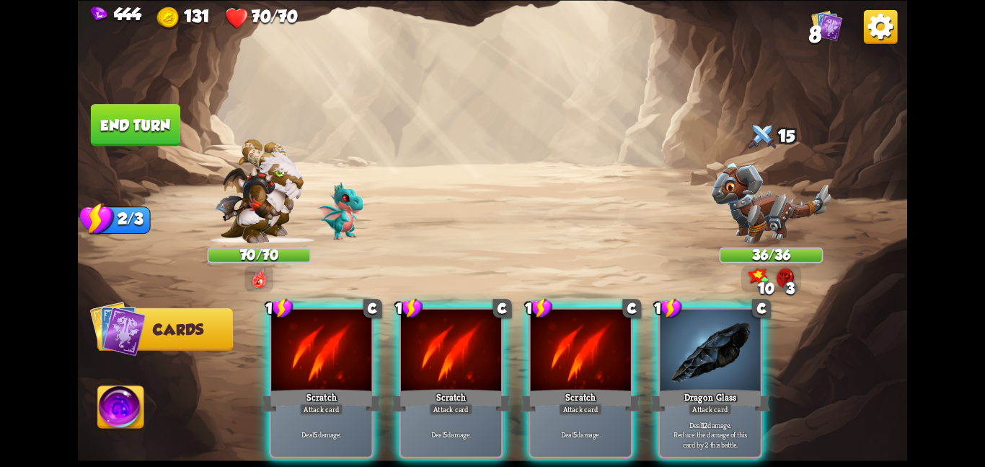
click at [448, 387] on div "Scratch" at bounding box center [451, 400] width 120 height 27
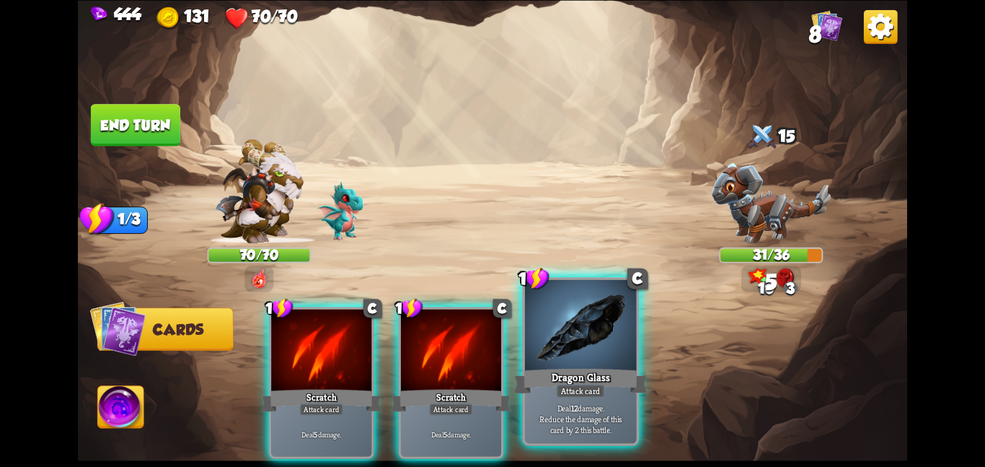
click at [600, 339] on div at bounding box center [581, 326] width 112 height 94
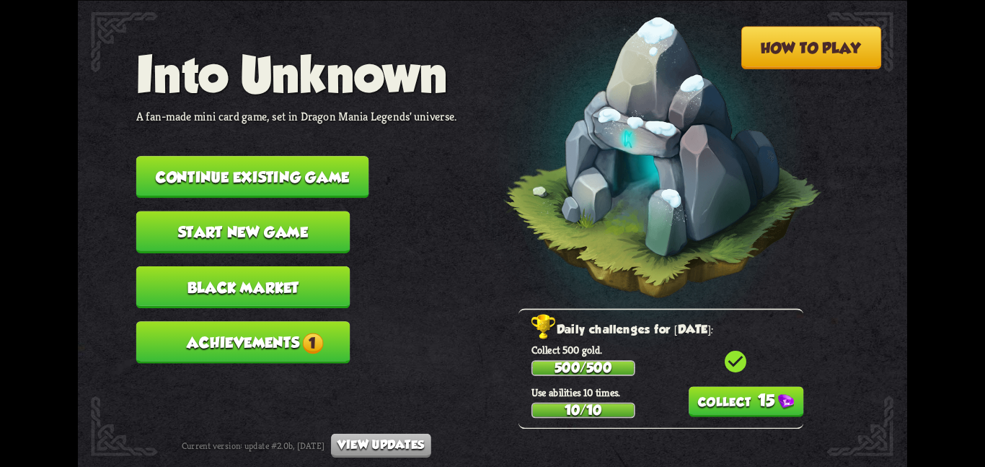
click at [167, 156] on button "Continue existing game" at bounding box center [252, 177] width 233 height 42
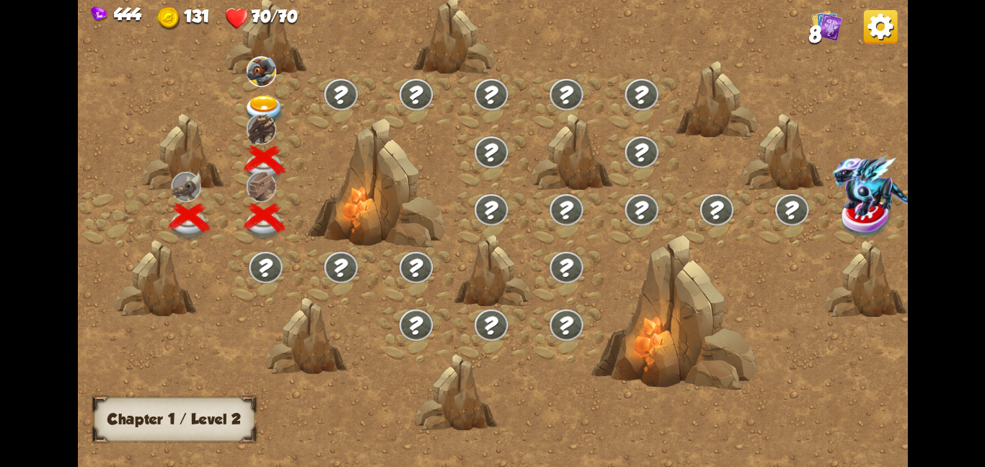
click at [269, 82] on img at bounding box center [262, 71] width 30 height 30
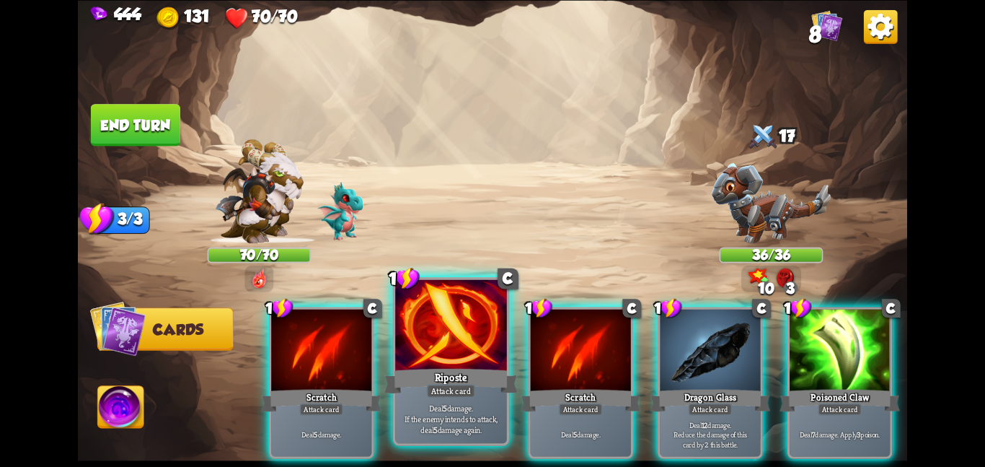
click at [485, 343] on div at bounding box center [451, 326] width 112 height 94
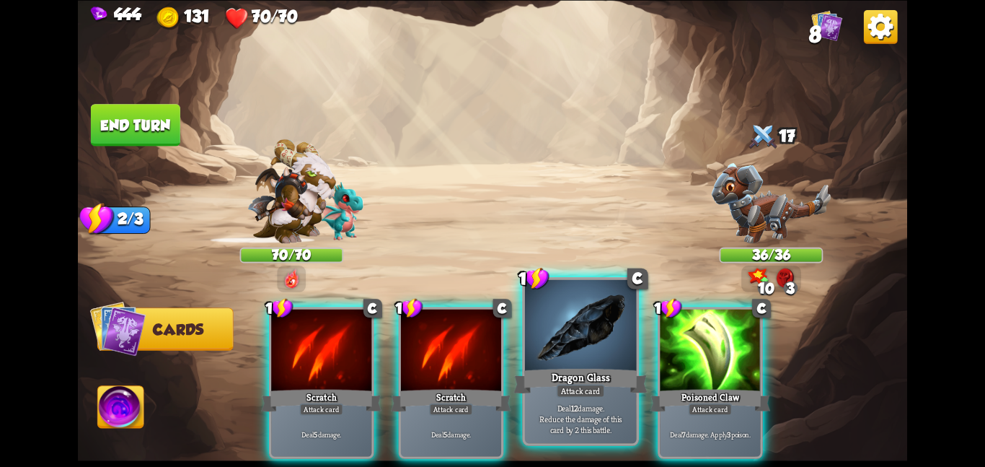
click at [579, 325] on div at bounding box center [581, 326] width 112 height 94
click at [660, 325] on div at bounding box center [710, 351] width 100 height 84
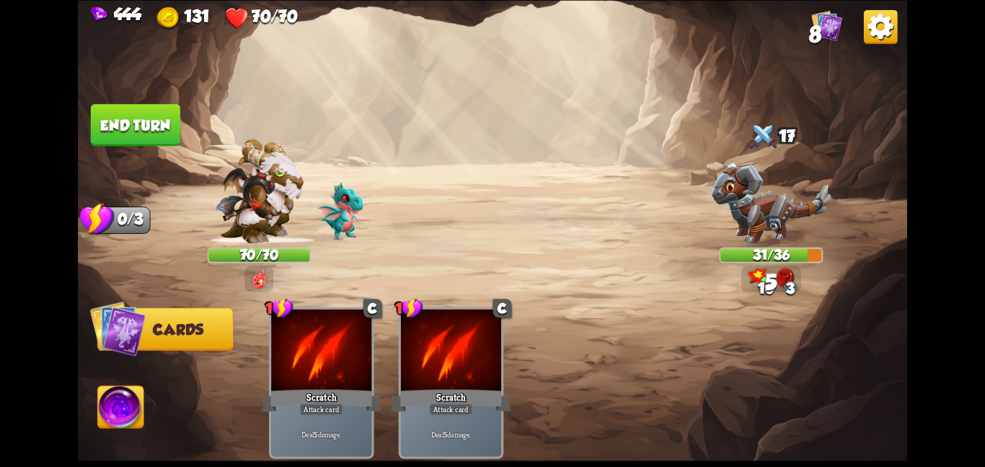
click at [579, 325] on div "1 C Scratch Attack card Deal 5 damage. 1 C Scratch Attack card Deal 5 damage." at bounding box center [576, 363] width 664 height 208
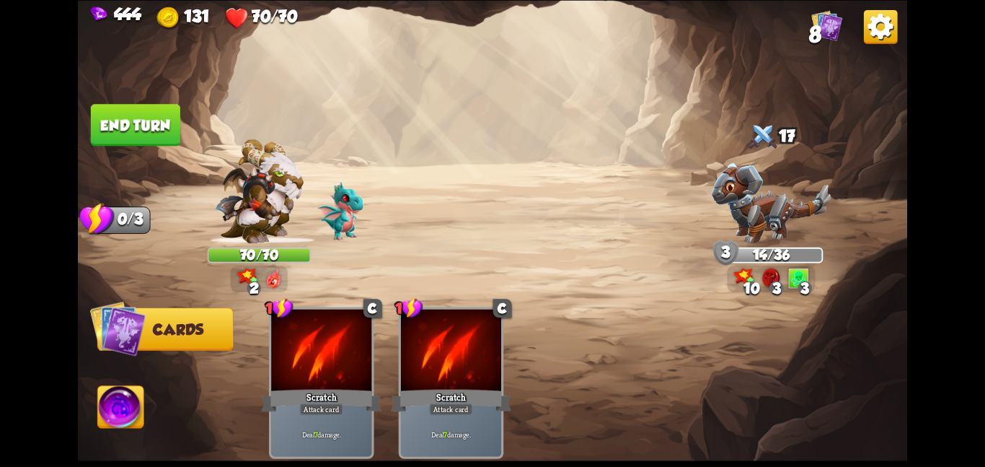
click at [163, 113] on button "End turn" at bounding box center [135, 125] width 89 height 42
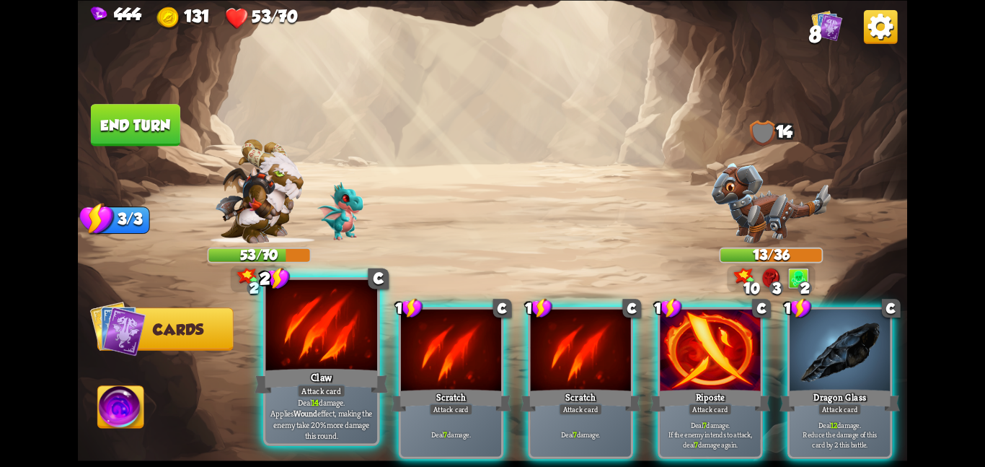
click at [322, 322] on div at bounding box center [321, 326] width 112 height 94
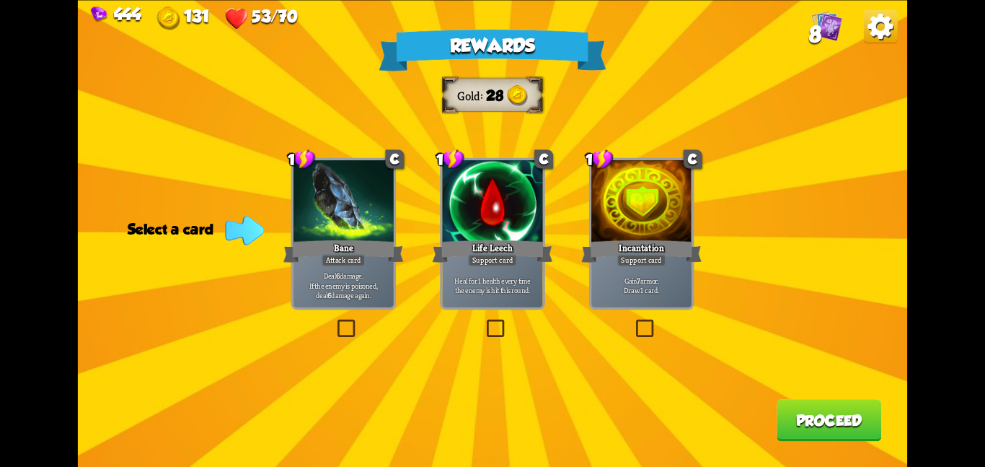
click at [370, 184] on div at bounding box center [344, 202] width 100 height 84
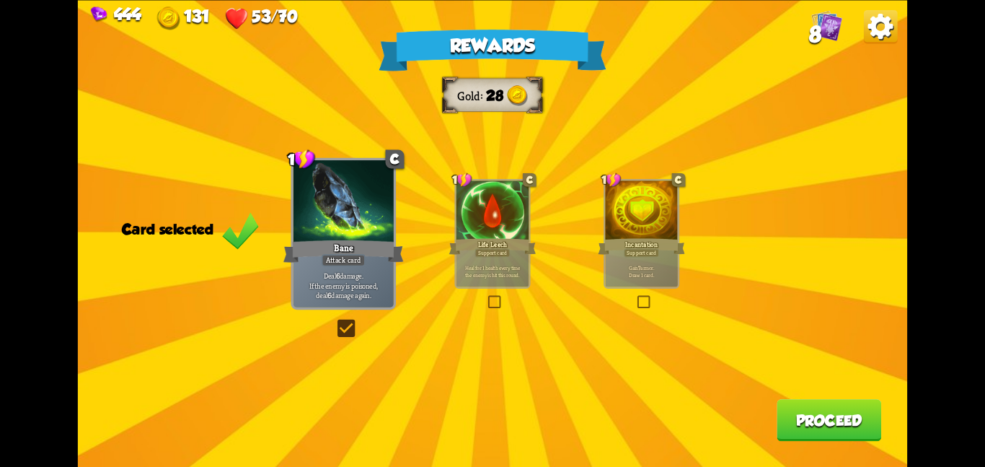
click at [813, 425] on button "Proceed" at bounding box center [829, 420] width 105 height 42
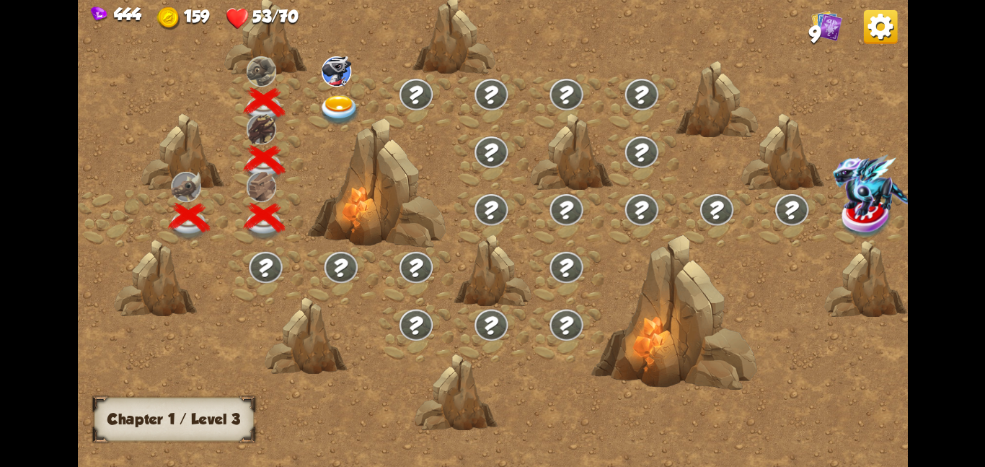
click at [330, 104] on img at bounding box center [340, 109] width 42 height 30
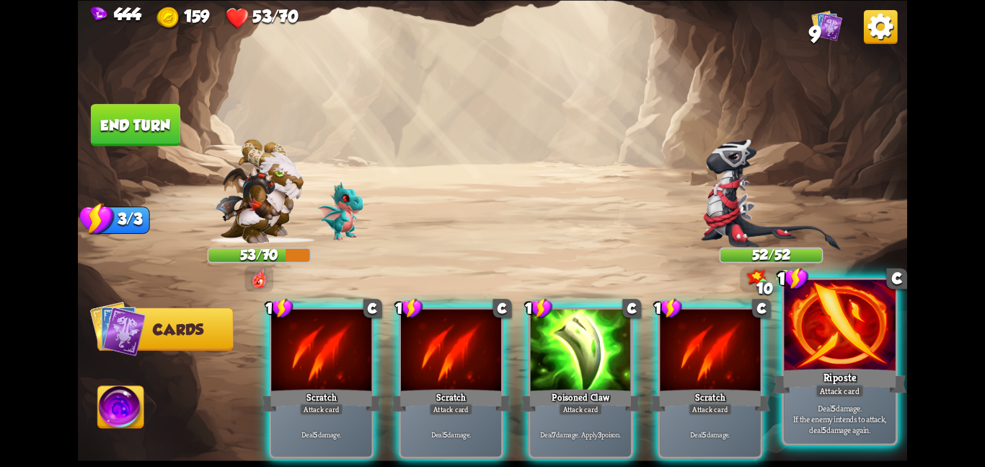
click at [834, 325] on div at bounding box center [840, 326] width 112 height 94
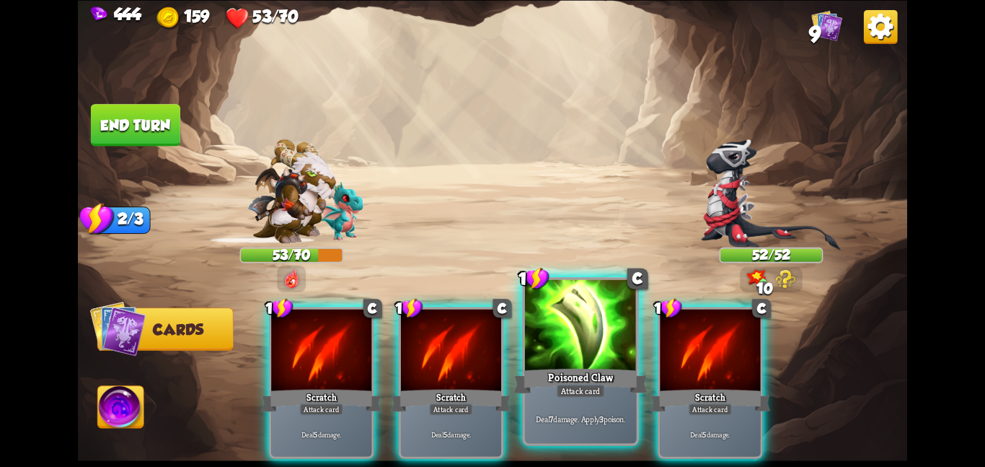
click at [579, 346] on div at bounding box center [581, 326] width 112 height 94
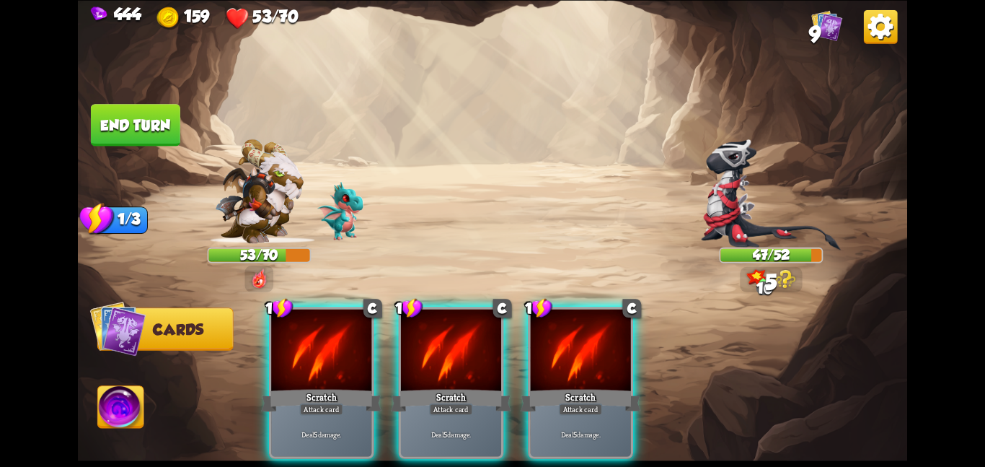
click at [579, 346] on div at bounding box center [581, 351] width 100 height 84
click at [579, 346] on div "1 C Scratch Attack card Deal 5 damage. 1 C Scratch Attack card Deal 5 damage. 1…" at bounding box center [576, 363] width 664 height 208
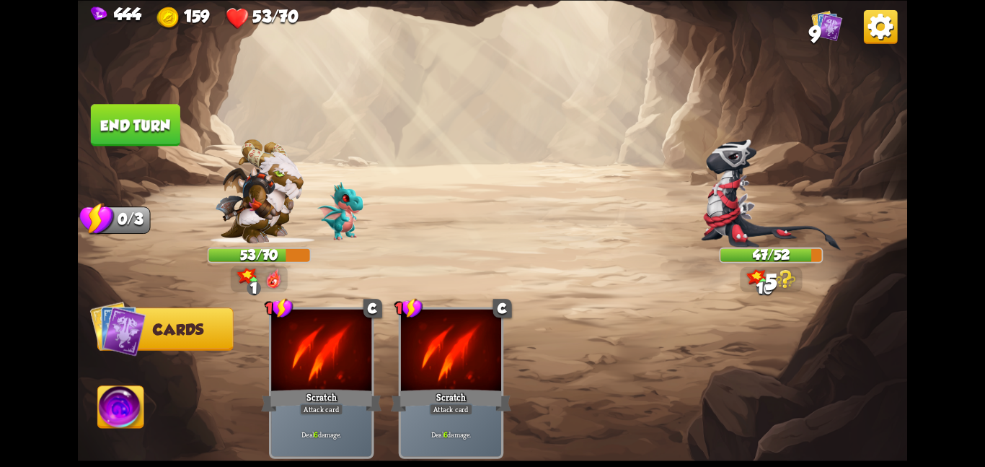
click at [136, 134] on button "End turn" at bounding box center [135, 125] width 89 height 42
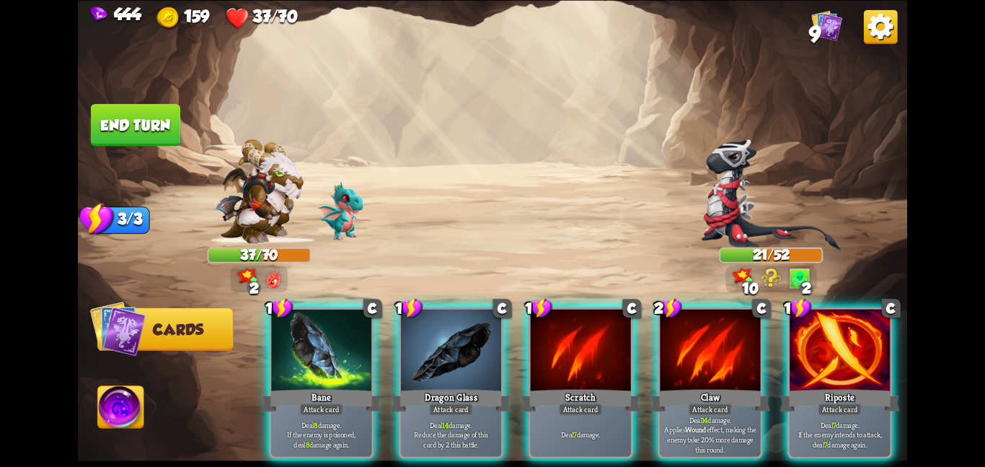
click at [299, 97] on img at bounding box center [493, 233] width 830 height 467
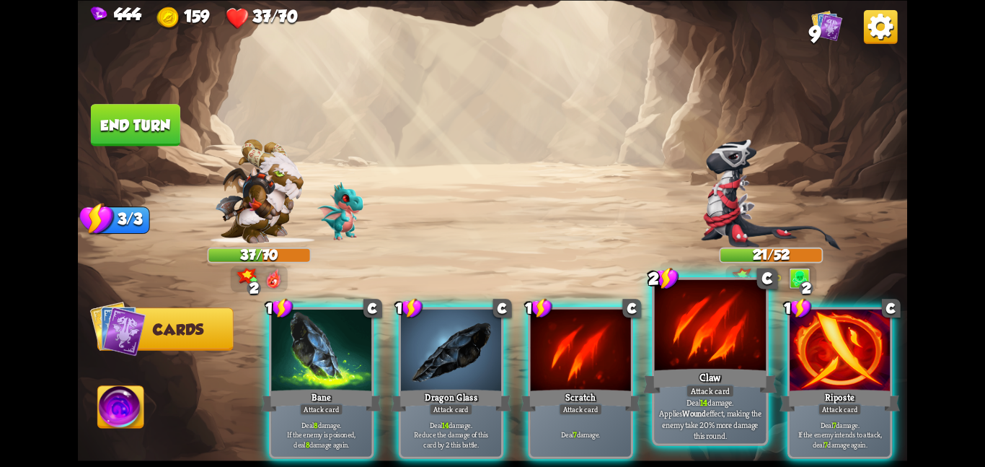
click at [690, 338] on div at bounding box center [711, 326] width 112 height 94
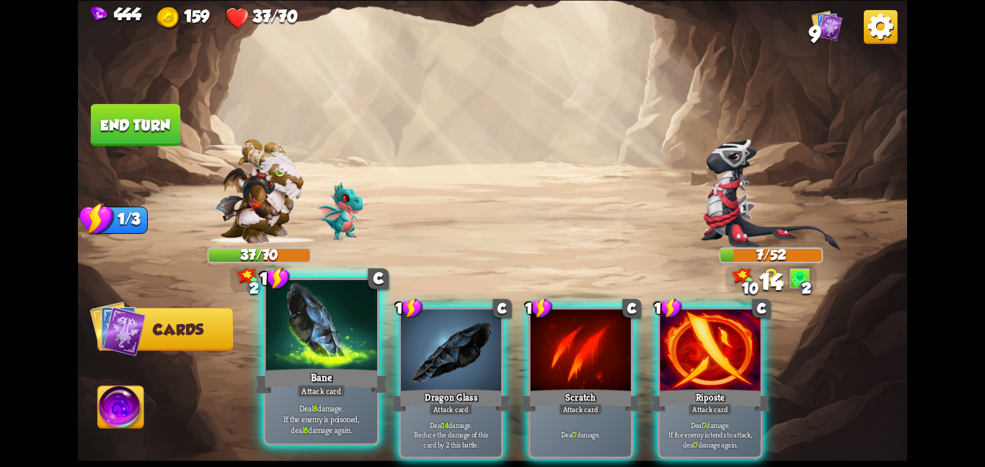
click at [348, 326] on div at bounding box center [321, 326] width 112 height 94
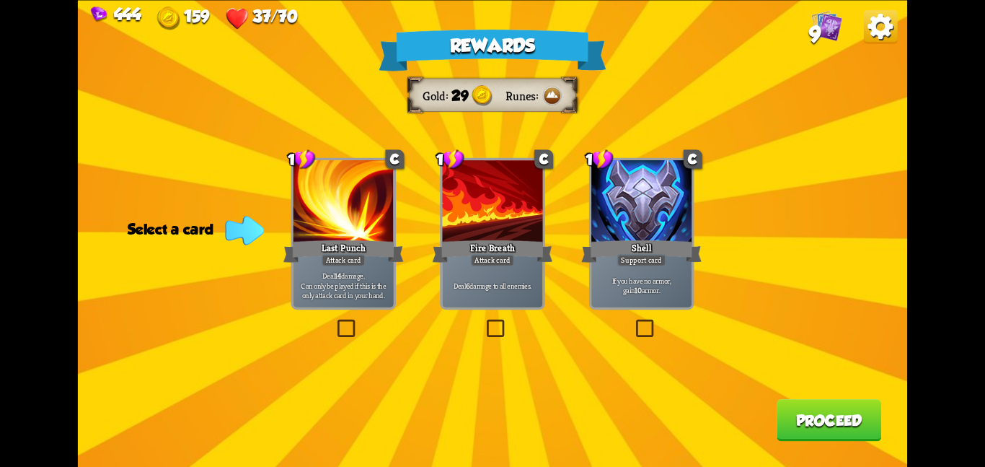
click at [696, 215] on div "Rewards Gold 29 Runes Select a card 1 C Last Punch Attack card Deal 14 damage. …" at bounding box center [493, 233] width 830 height 467
click at [685, 268] on div "If you have no armor, gain 10 armor." at bounding box center [642, 285] width 100 height 44
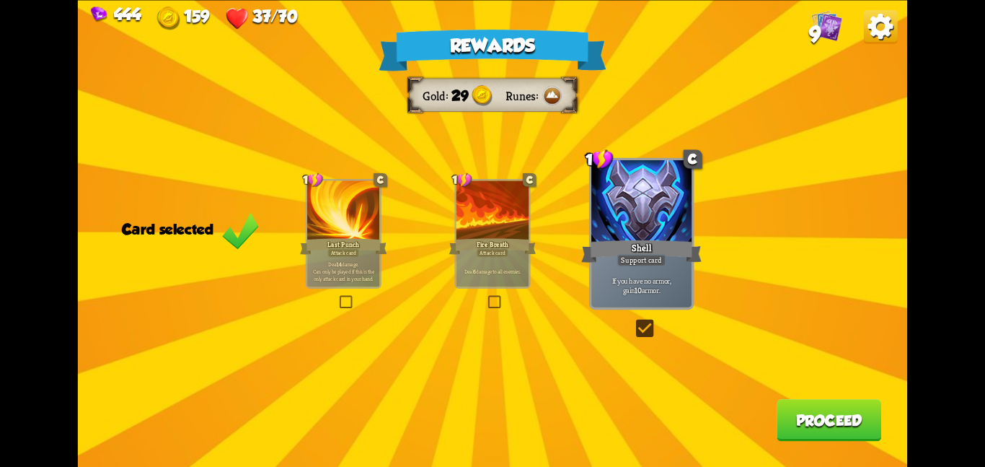
click at [833, 449] on div "Rewards Gold 29 Runes Card selected 1 C Last Punch Attack card Deal 14 damage. …" at bounding box center [493, 233] width 830 height 467
click at [854, 414] on button "Proceed" at bounding box center [829, 420] width 105 height 42
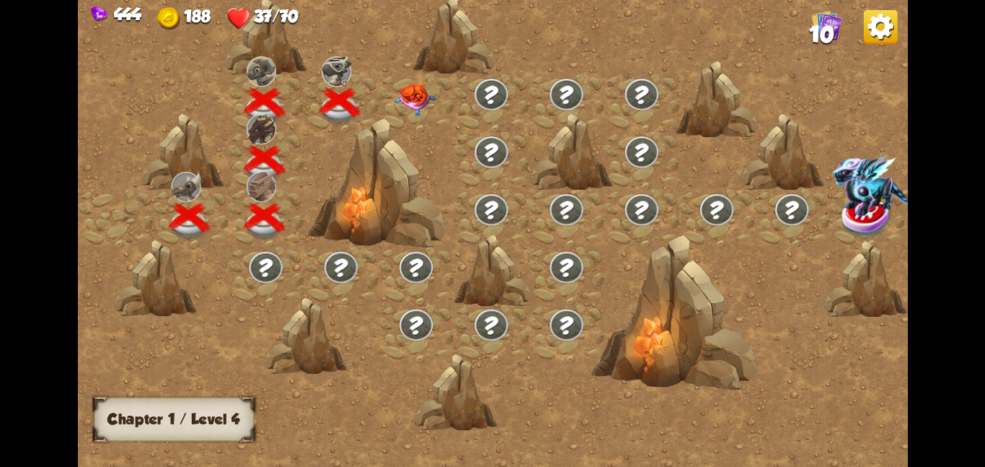
click at [428, 102] on img at bounding box center [415, 98] width 42 height 32
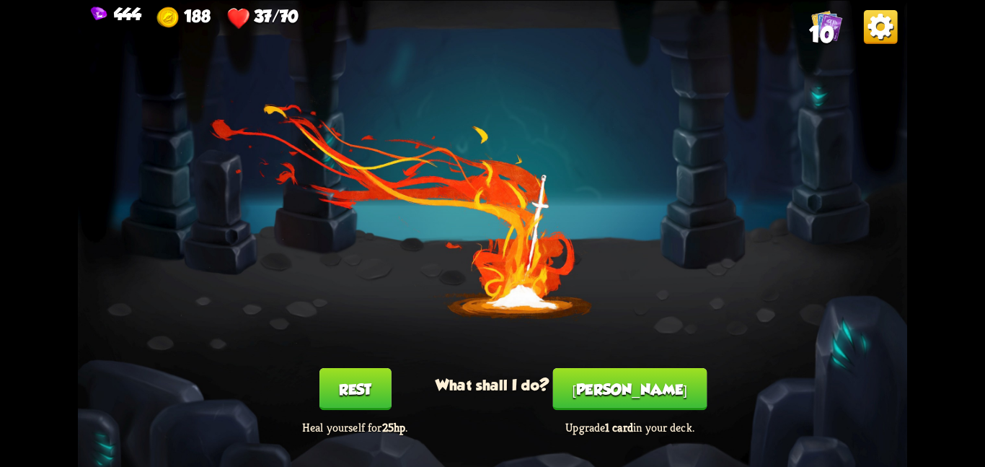
click at [343, 382] on button "Rest" at bounding box center [356, 389] width 72 height 42
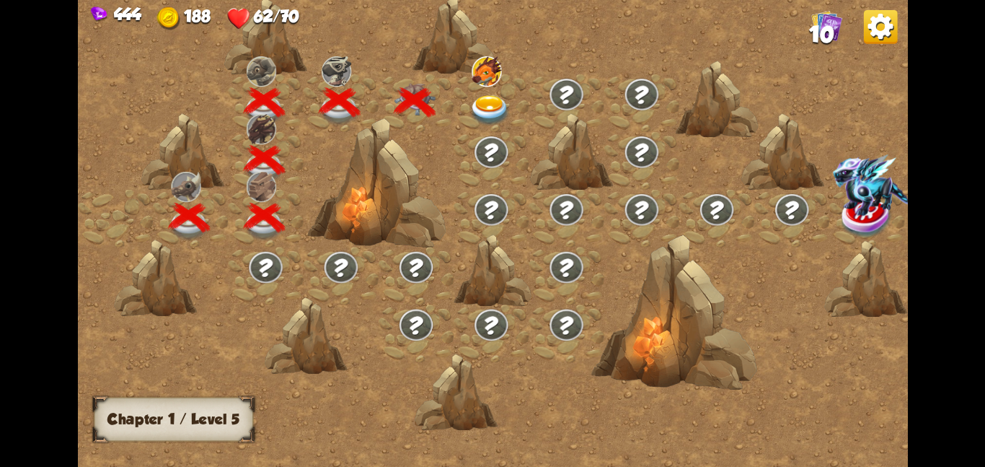
click at [470, 87] on div at bounding box center [491, 103] width 75 height 58
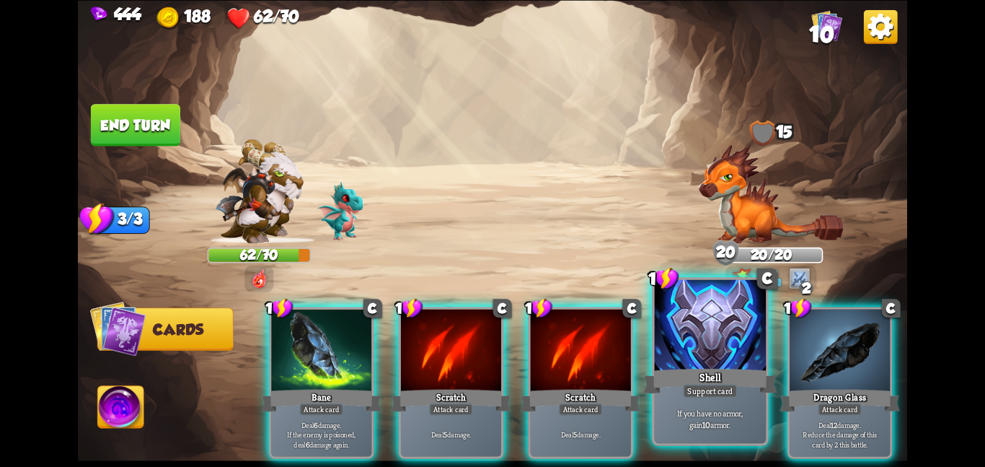
click at [680, 387] on div "Shell" at bounding box center [709, 381] width 133 height 30
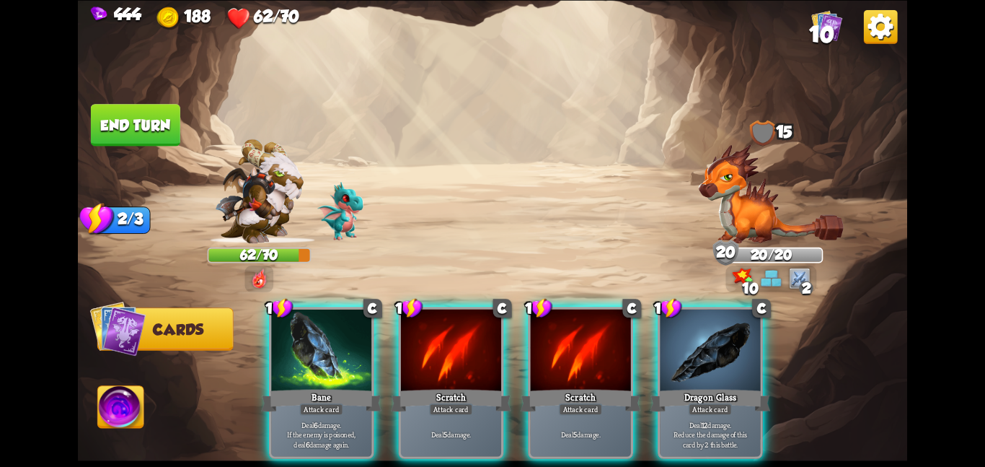
click at [680, 387] on div "Dragon Glass" at bounding box center [710, 400] width 120 height 27
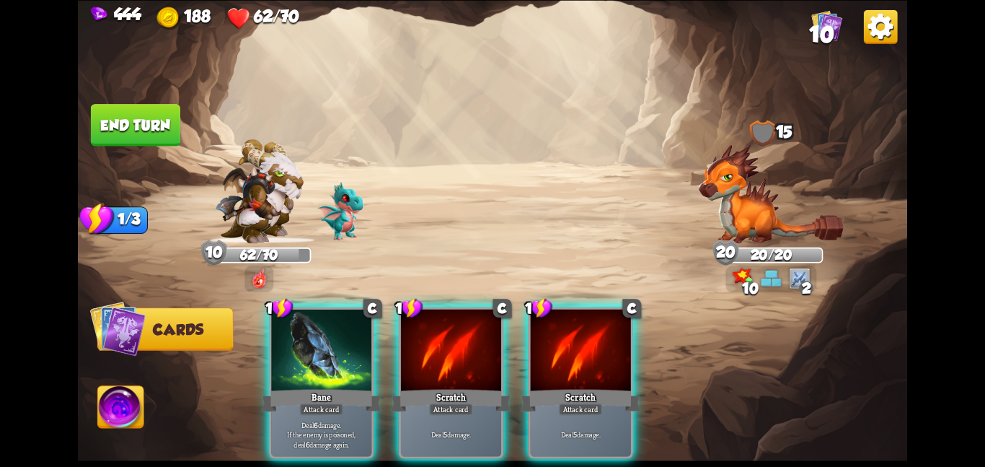
click at [680, 387] on div "1 C Bane Attack card Deal 6 damage. If the enemy is poisoned, deal 6 damage aga…" at bounding box center [576, 363] width 664 height 208
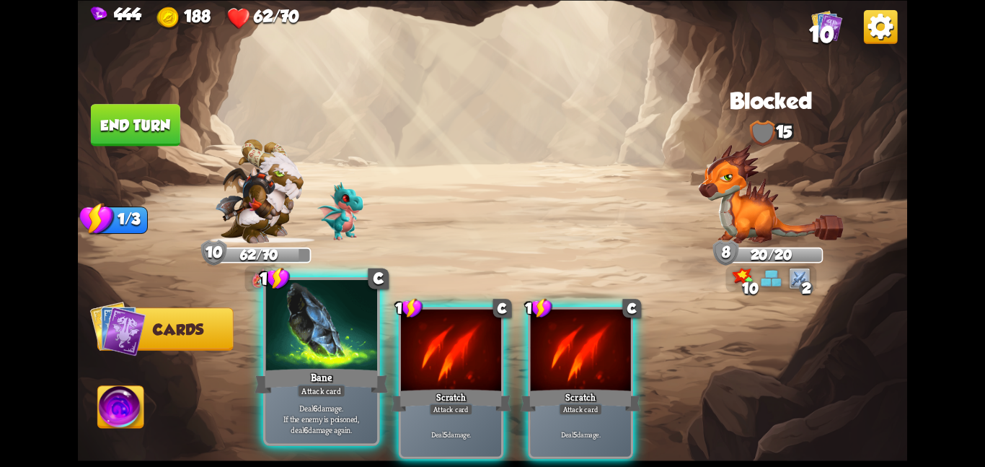
click at [353, 353] on div at bounding box center [321, 326] width 112 height 94
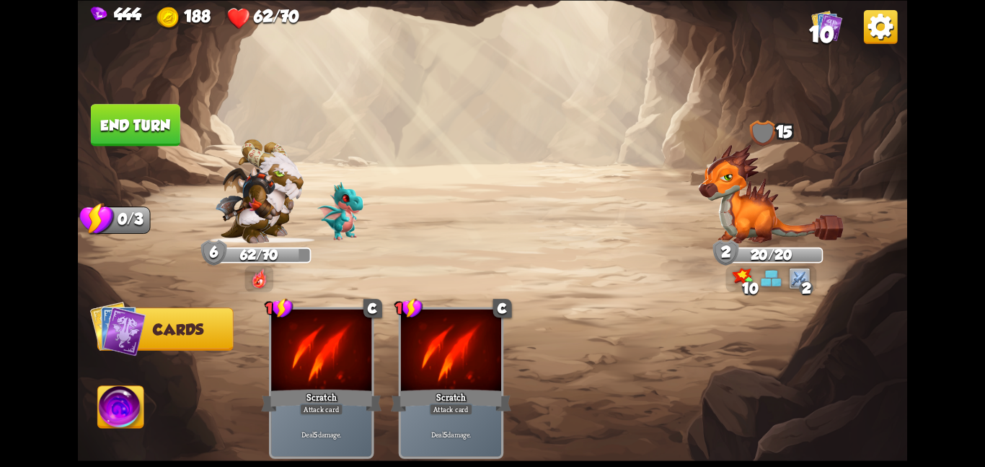
click at [115, 109] on button "End turn" at bounding box center [135, 125] width 89 height 42
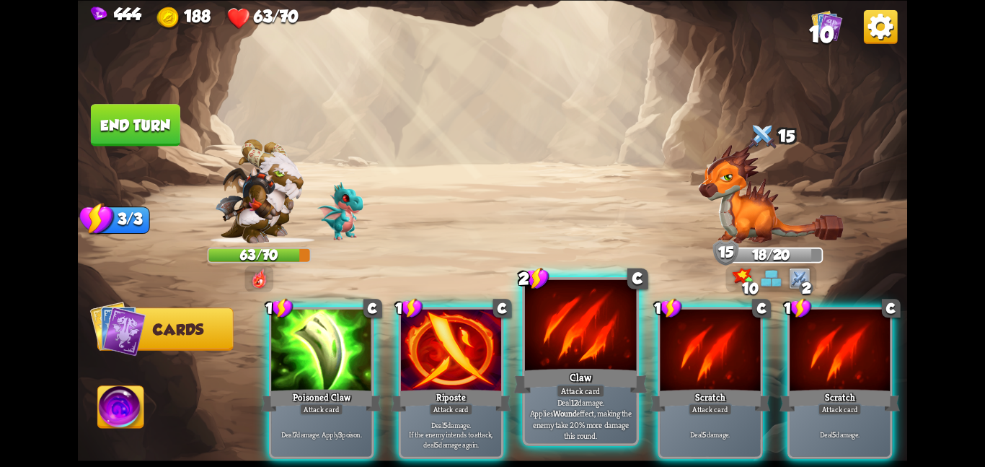
click at [568, 332] on div at bounding box center [581, 326] width 112 height 94
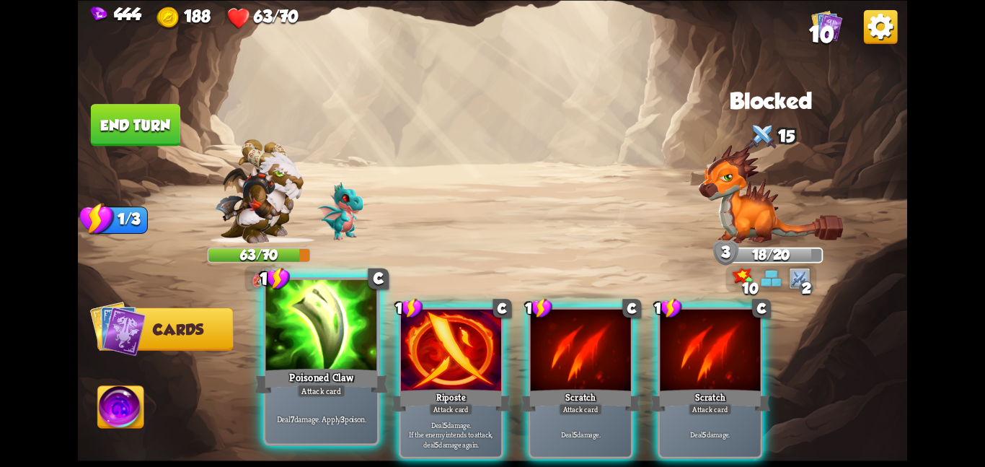
click at [336, 333] on div at bounding box center [321, 326] width 112 height 94
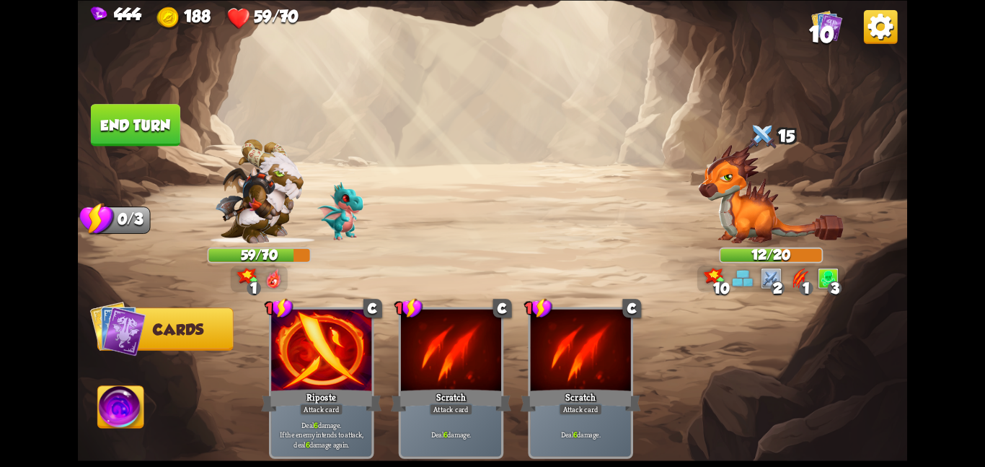
click at [133, 133] on button "End turn" at bounding box center [135, 125] width 89 height 42
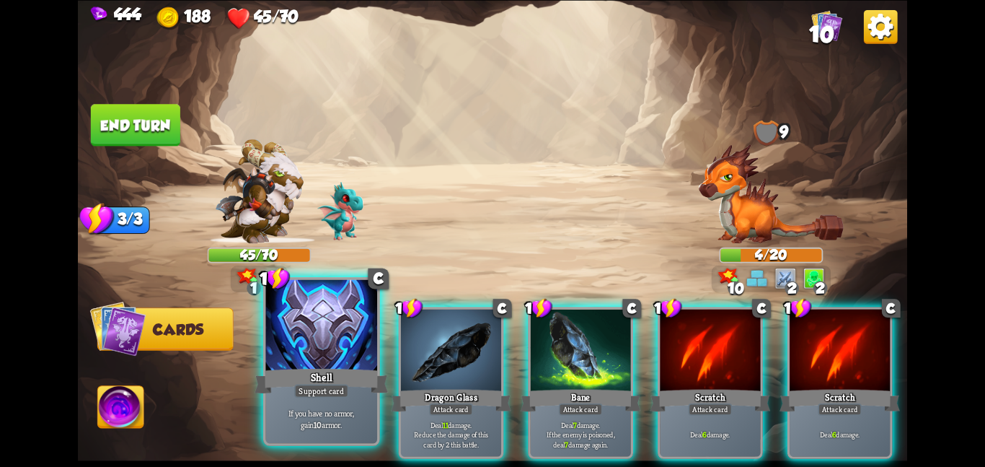
click at [330, 333] on div at bounding box center [321, 326] width 112 height 94
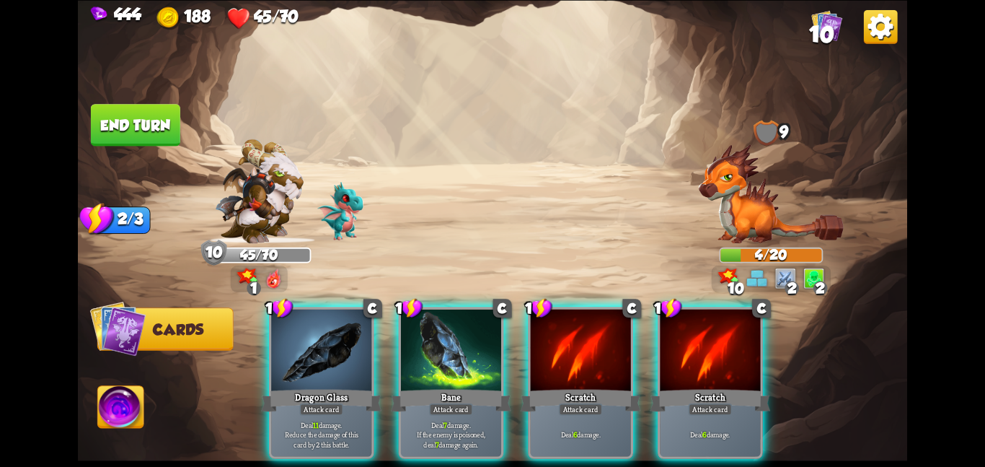
click at [330, 333] on div at bounding box center [321, 351] width 100 height 84
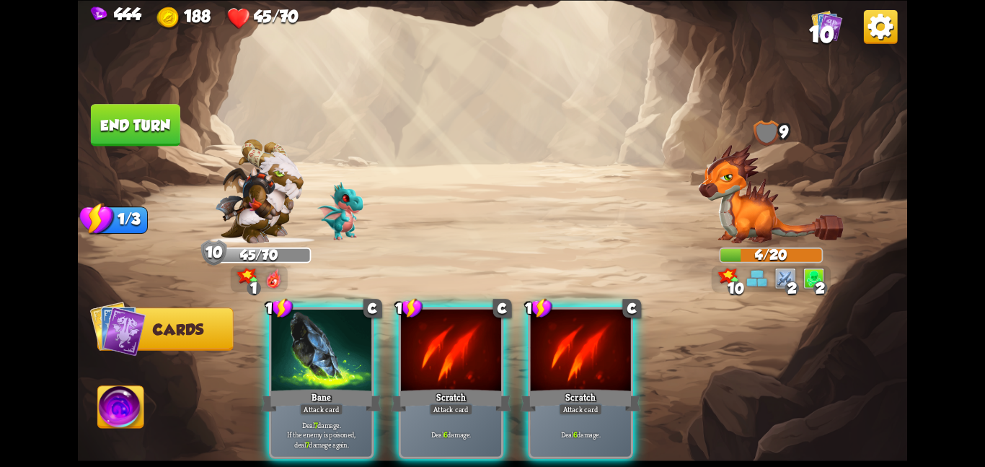
click at [330, 333] on div at bounding box center [321, 351] width 100 height 84
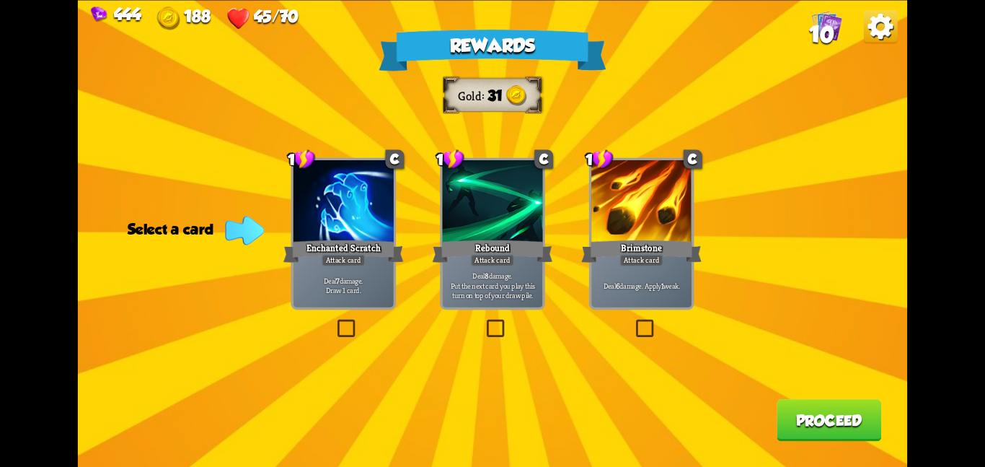
click at [627, 180] on div at bounding box center [642, 202] width 100 height 84
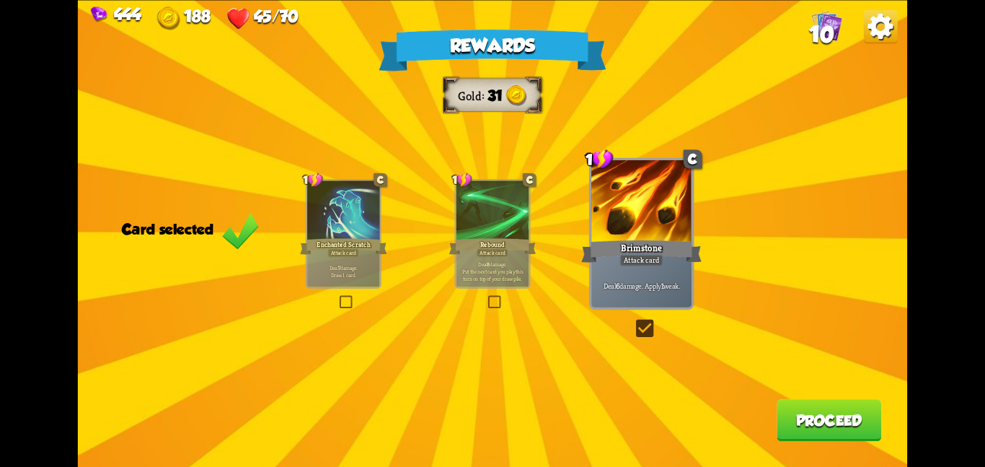
click at [786, 420] on button "Proceed" at bounding box center [829, 420] width 105 height 42
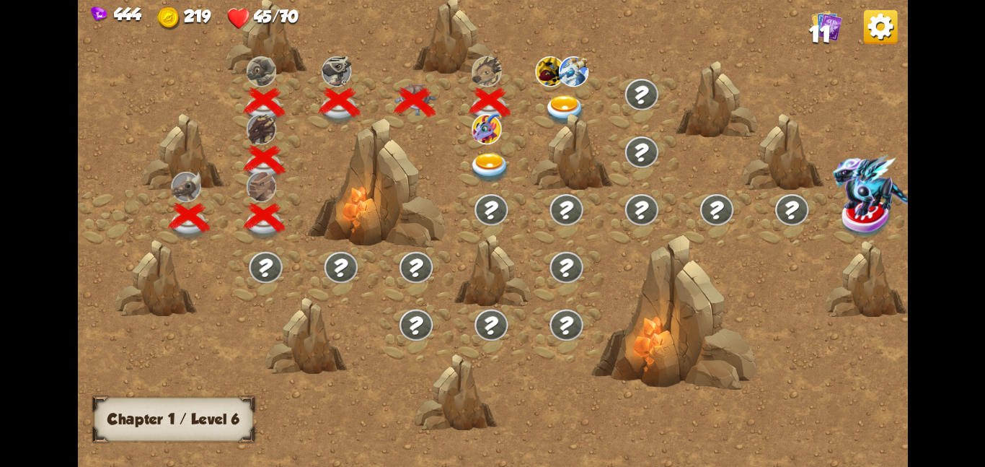
click at [548, 105] on img at bounding box center [566, 109] width 42 height 30
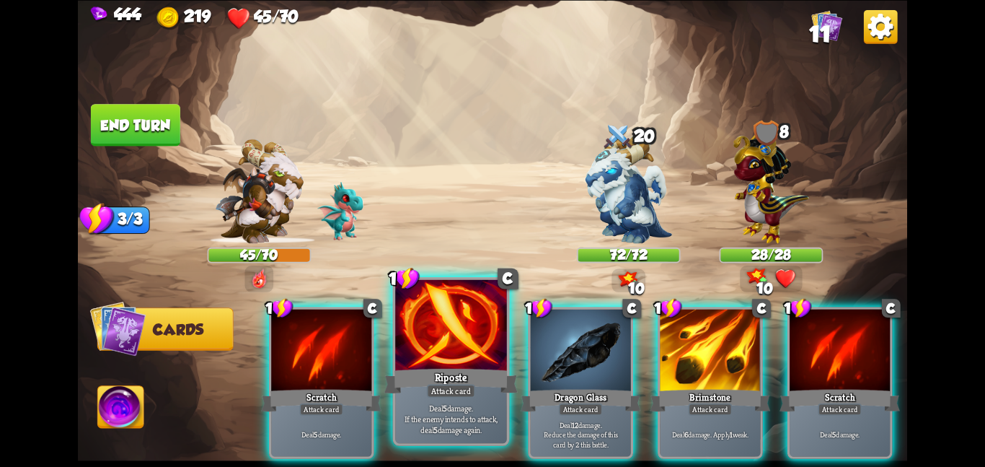
click at [452, 351] on div at bounding box center [451, 326] width 112 height 94
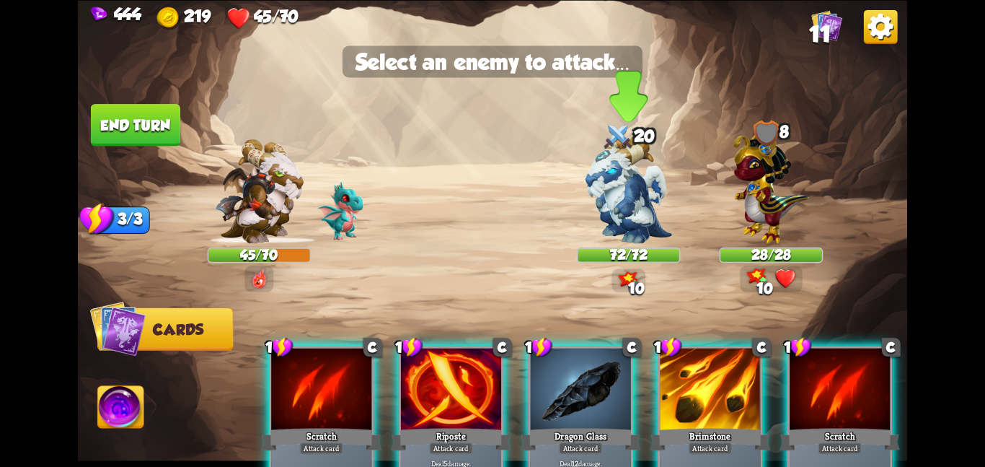
click at [607, 198] on img at bounding box center [629, 188] width 87 height 109
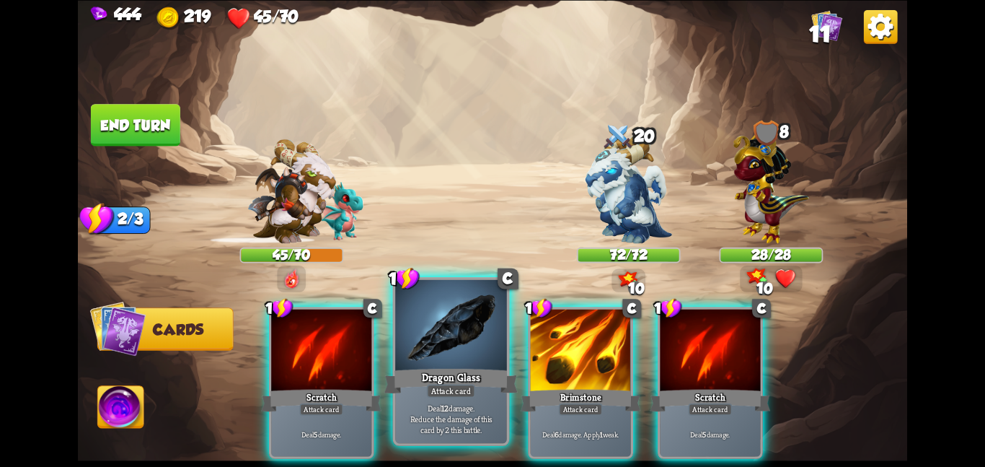
click at [413, 381] on div "Dragon Glass" at bounding box center [450, 381] width 133 height 30
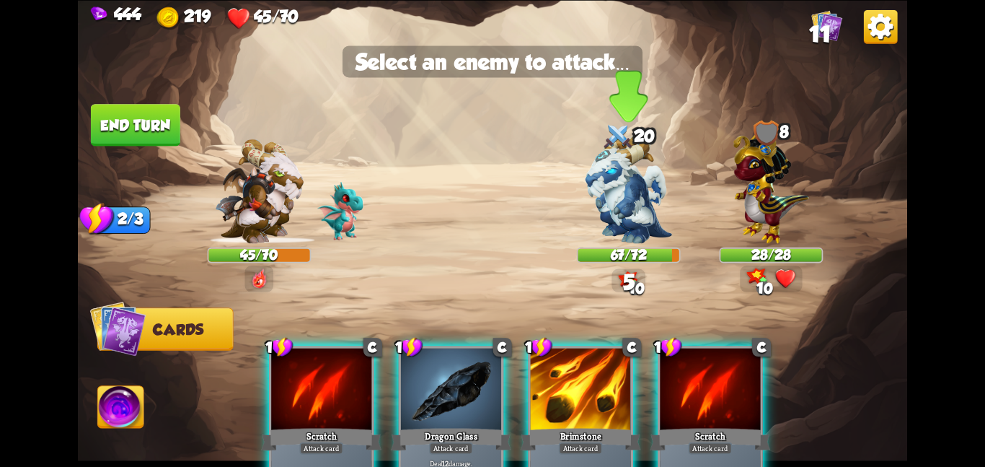
click at [620, 220] on img at bounding box center [629, 188] width 87 height 109
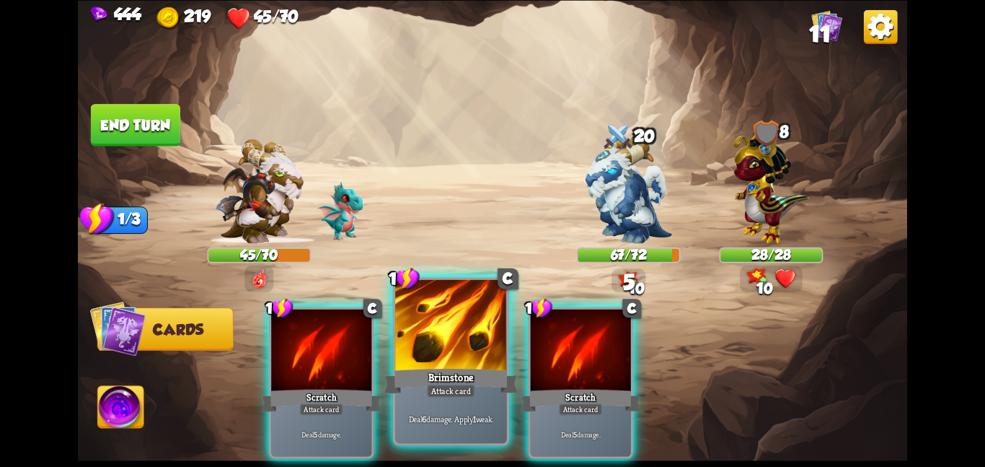
click at [478, 332] on div at bounding box center [451, 326] width 112 height 94
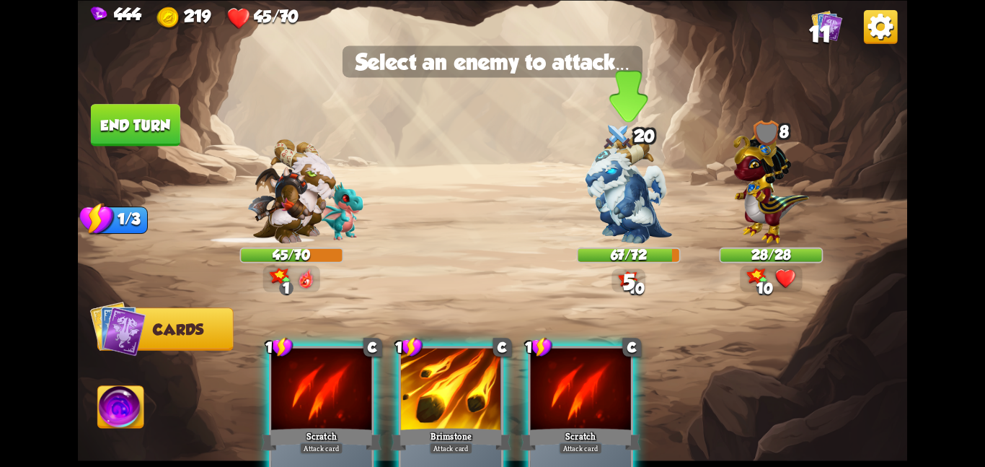
click at [625, 219] on img at bounding box center [629, 188] width 87 height 109
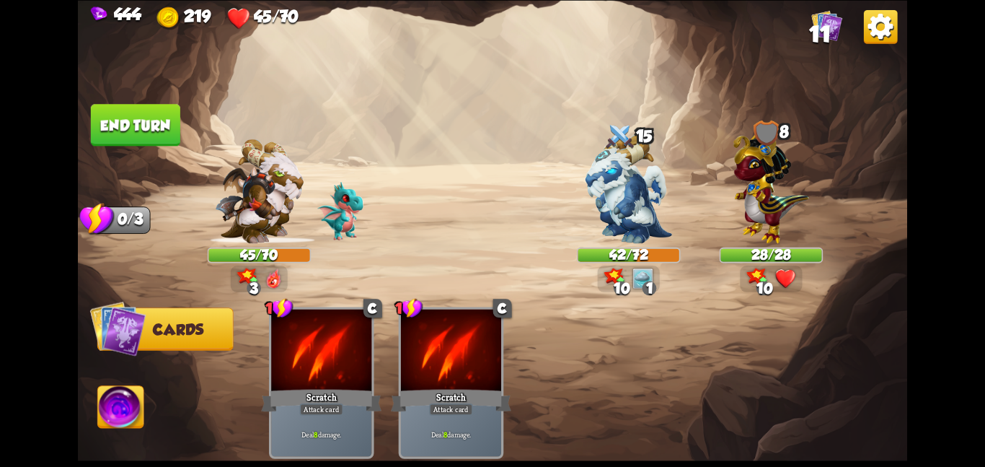
click at [147, 117] on button "End turn" at bounding box center [135, 125] width 89 height 42
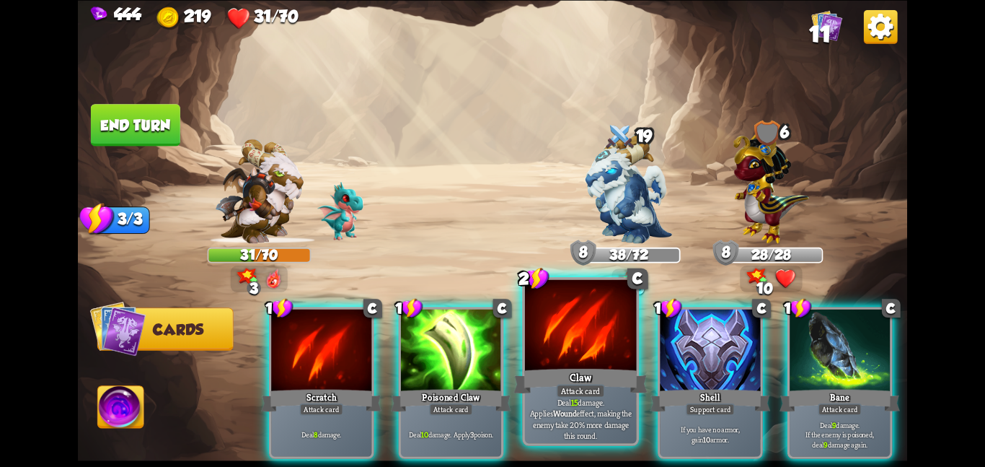
click at [565, 397] on div "Deal 15 damage. Applies Wound effect, making the enemy take 20% more damage thi…" at bounding box center [581, 418] width 112 height 48
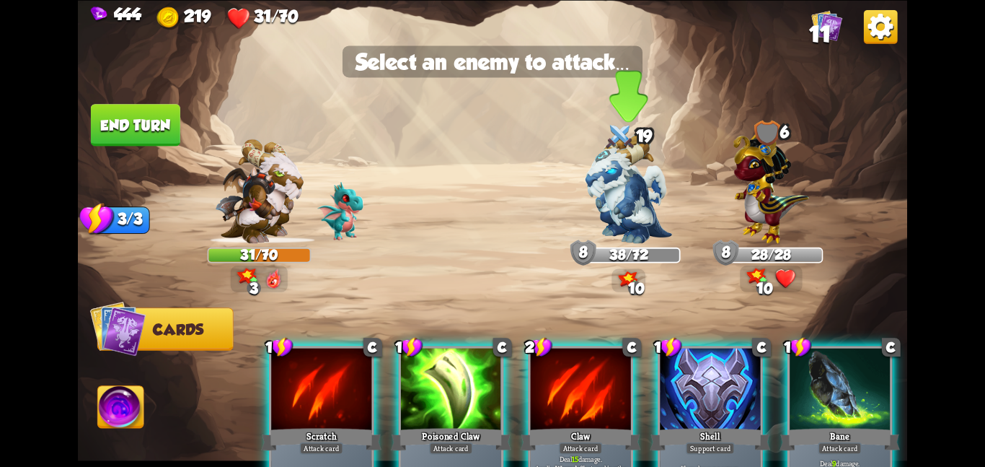
click at [628, 210] on img at bounding box center [629, 188] width 87 height 109
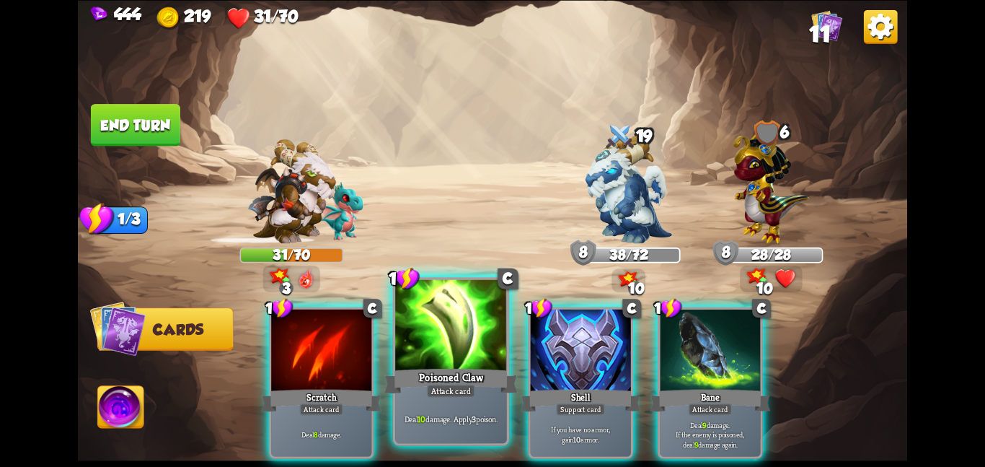
click at [436, 374] on div "Poisoned Claw" at bounding box center [450, 381] width 133 height 30
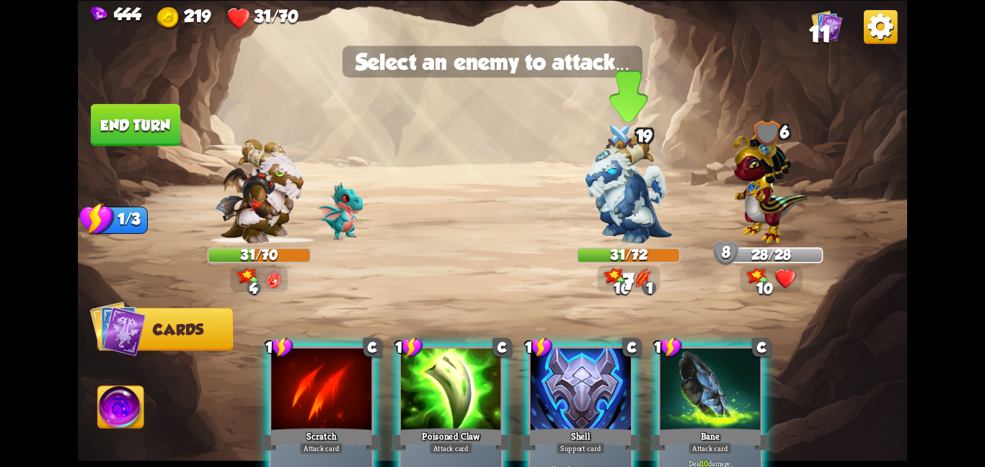
click at [629, 203] on img at bounding box center [629, 188] width 87 height 109
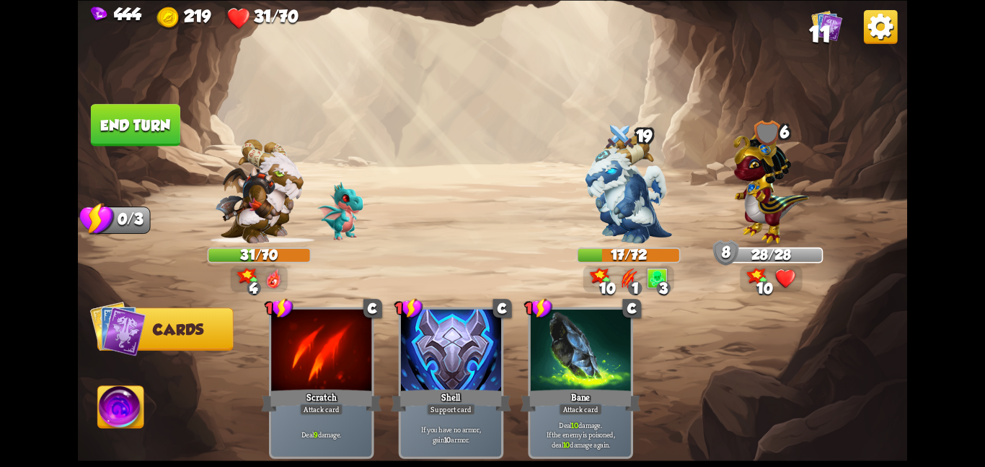
click at [180, 115] on button "End turn" at bounding box center [135, 125] width 89 height 42
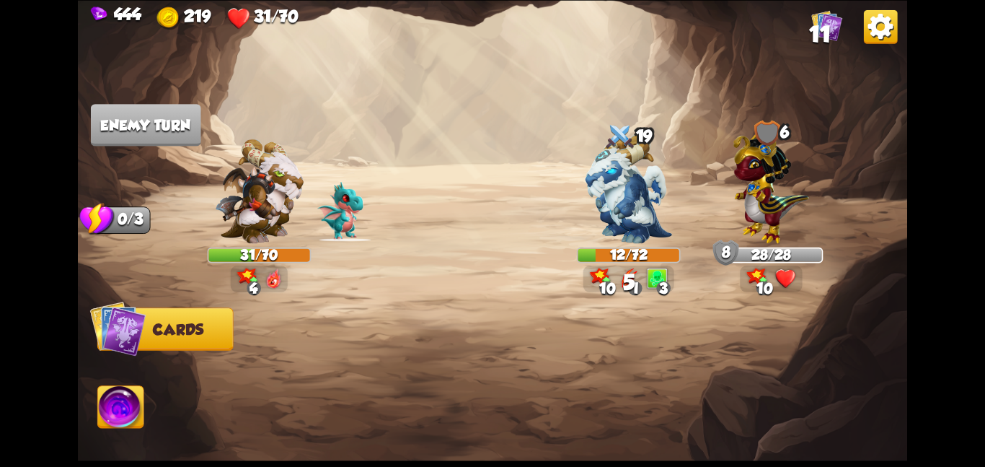
click at [106, 397] on img at bounding box center [121, 409] width 46 height 47
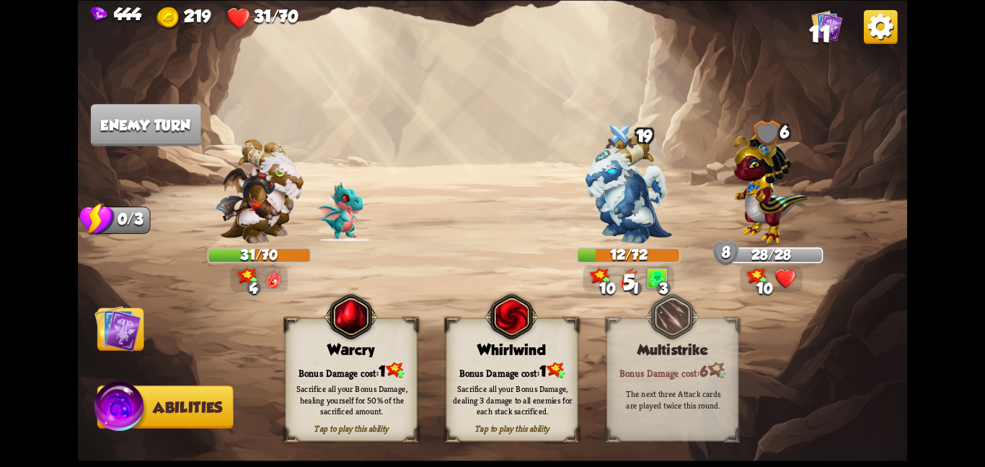
click at [537, 353] on div "Whirlwind" at bounding box center [512, 349] width 131 height 17
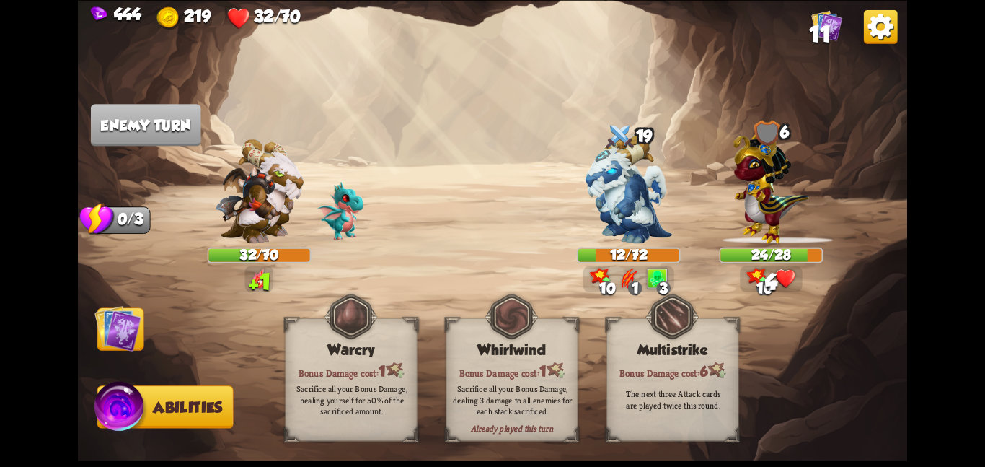
click at [116, 334] on img at bounding box center [117, 327] width 47 height 47
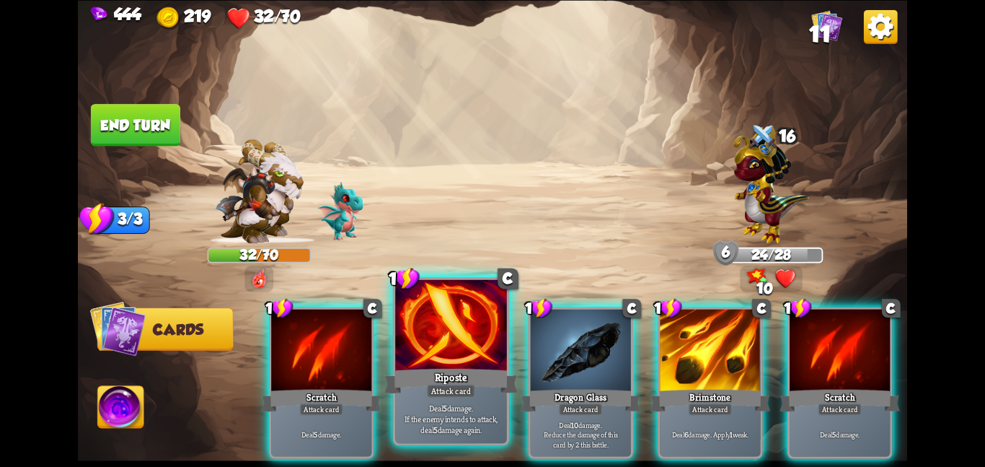
click at [429, 400] on div "Deal 5 damage. If the enemy intends to attack, deal 5 damage again." at bounding box center [451, 418] width 112 height 48
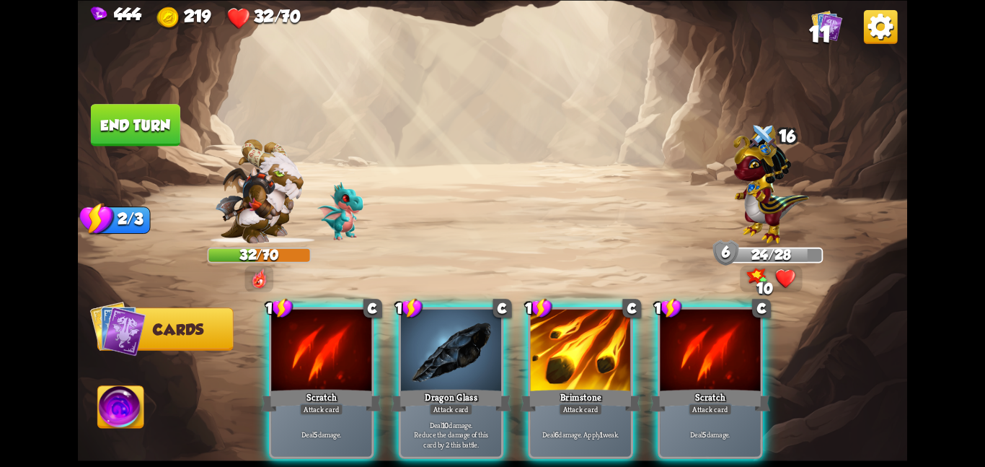
click at [429, 412] on div "Deal 10 damage. Reduce the damage of this card by 2 this battle." at bounding box center [451, 434] width 100 height 44
click at [429, 400] on div "1 C Scratch Attack card Deal 5 damage. 1 C Dragon Glass Attack card Deal 10 dam…" at bounding box center [576, 363] width 664 height 208
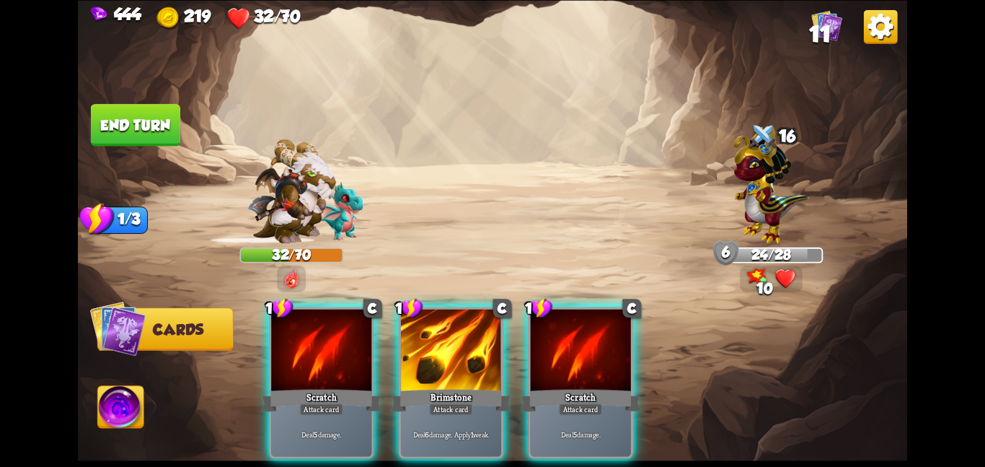
click at [429, 412] on div "Deal 6 damage. Apply 1 weak." at bounding box center [451, 434] width 100 height 44
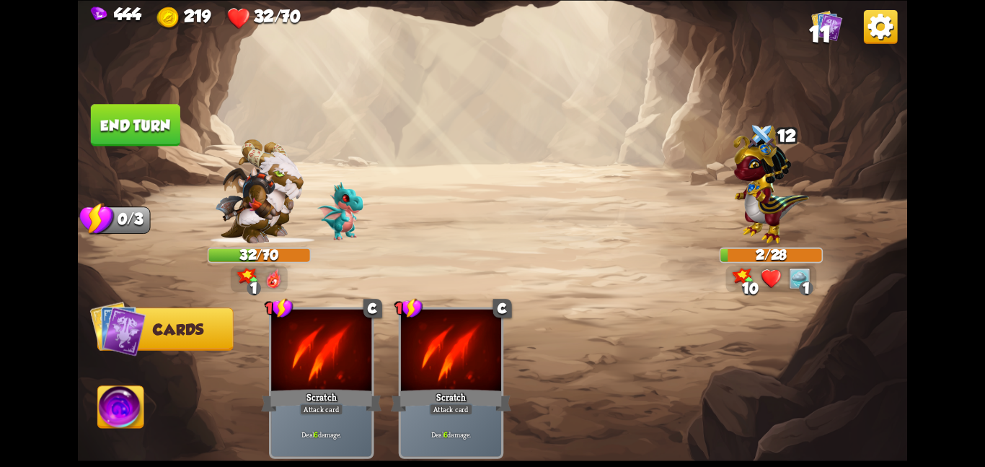
click at [128, 120] on button "End turn" at bounding box center [135, 125] width 89 height 42
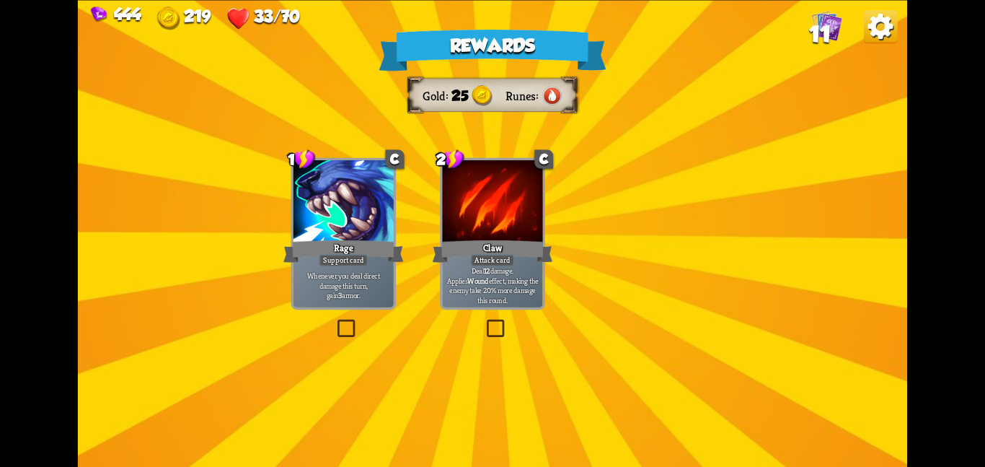
click at [128, 120] on div "Rewards Gold 25 Runes Select a card 1 C Rage Support card Whenever you deal dir…" at bounding box center [493, 233] width 830 height 467
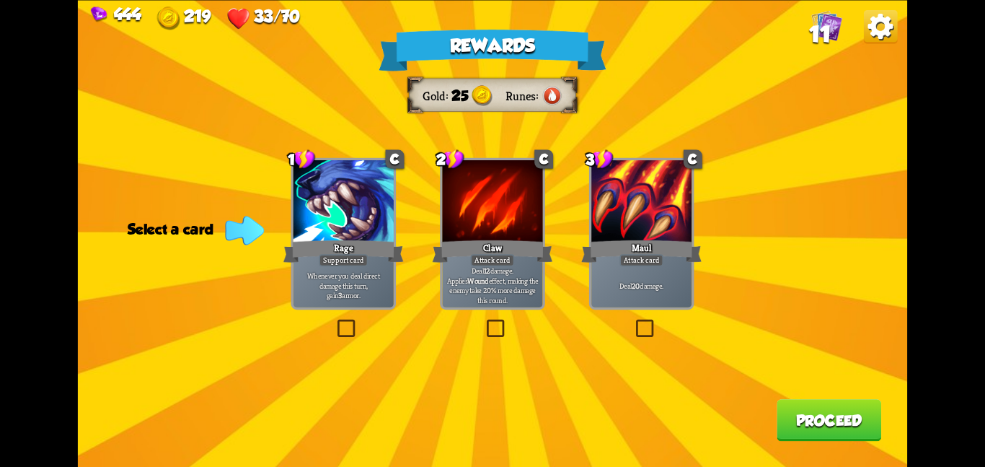
click at [525, 174] on div at bounding box center [492, 202] width 100 height 84
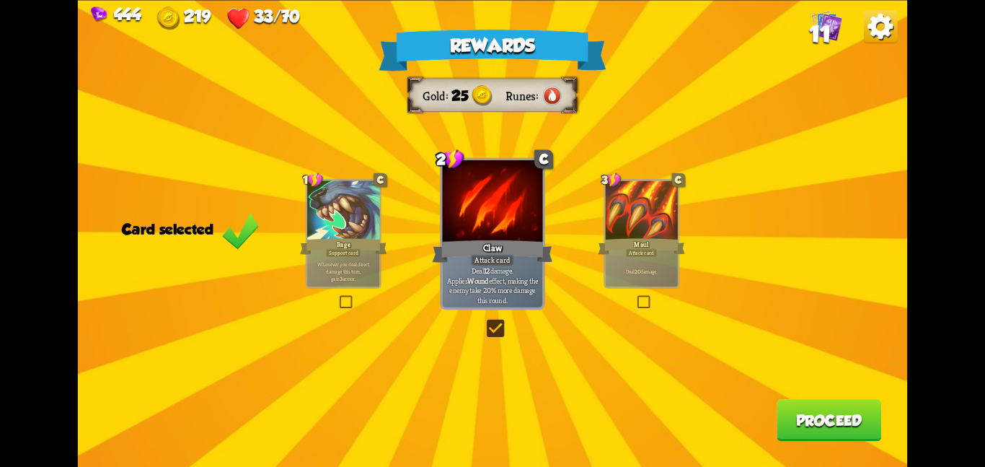
click at [812, 415] on button "Proceed" at bounding box center [829, 420] width 105 height 42
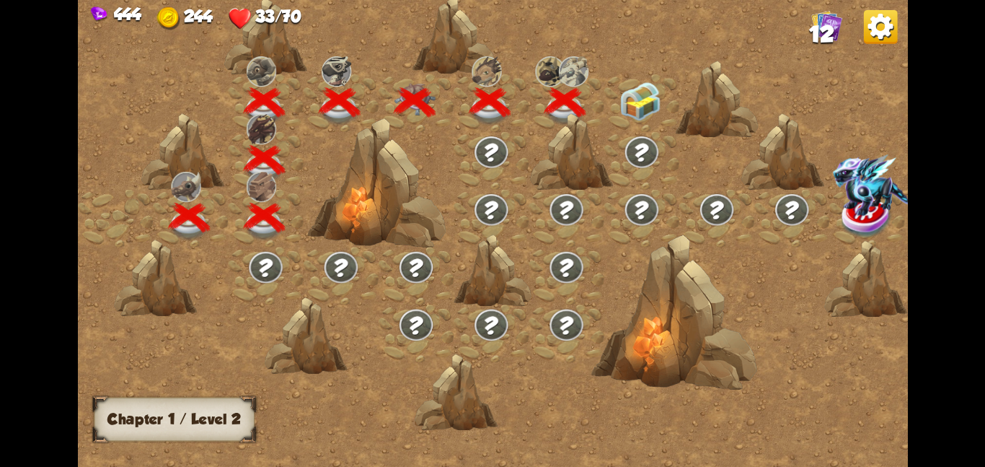
click at [648, 98] on img at bounding box center [641, 101] width 42 height 39
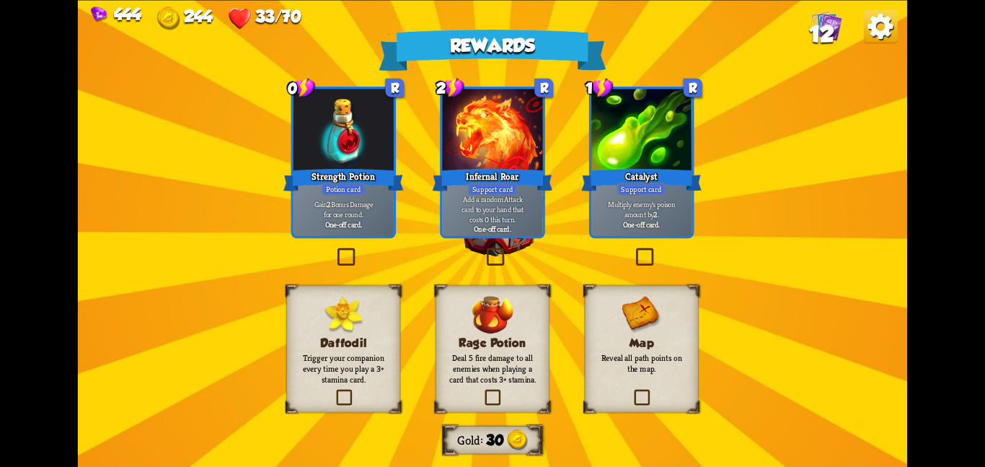
click at [582, 202] on div "Rewards Gold 30 Select a card 0 R Strength Potion Potion card Gain 2 Bonus Dama…" at bounding box center [493, 233] width 830 height 467
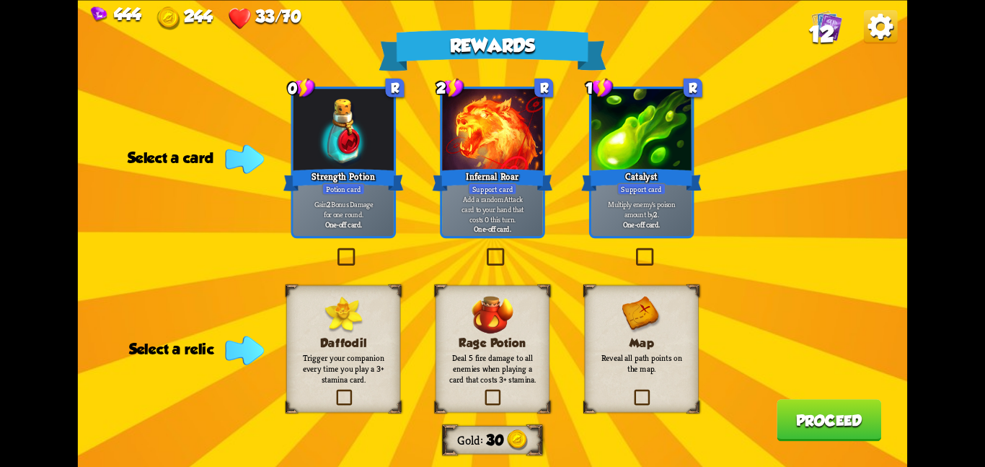
click at [353, 335] on h3 "Daffodil" at bounding box center [343, 342] width 92 height 14
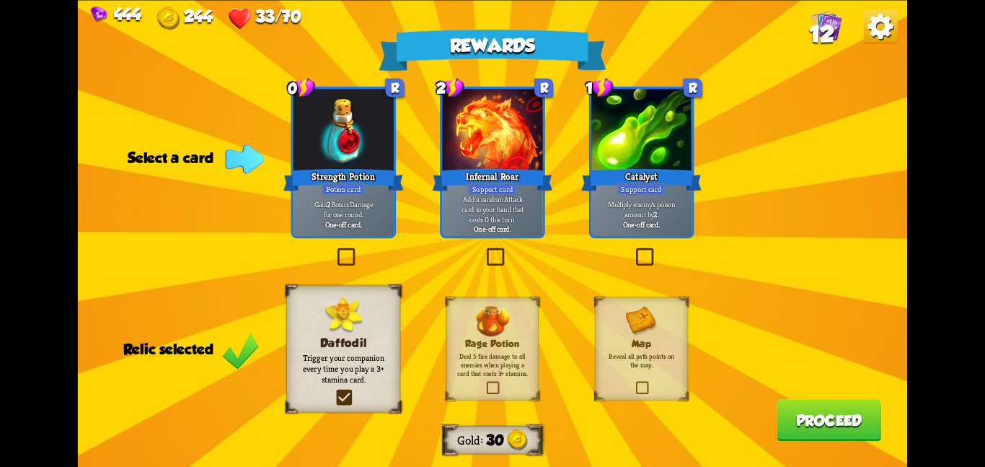
click at [621, 250] on div "Rewards Gold 30 Select a card 0 R Strength Potion Potion card Gain 2 Bonus Dama…" at bounding box center [493, 233] width 830 height 467
click at [629, 248] on div "Rewards Gold 30 Select a card 0 R Strength Potion Potion card Gain 2 Bonus Dama…" at bounding box center [493, 233] width 830 height 467
click at [633, 250] on label at bounding box center [633, 250] width 0 height 0
click at [0, 0] on input "checkbox" at bounding box center [0, 0] width 0 height 0
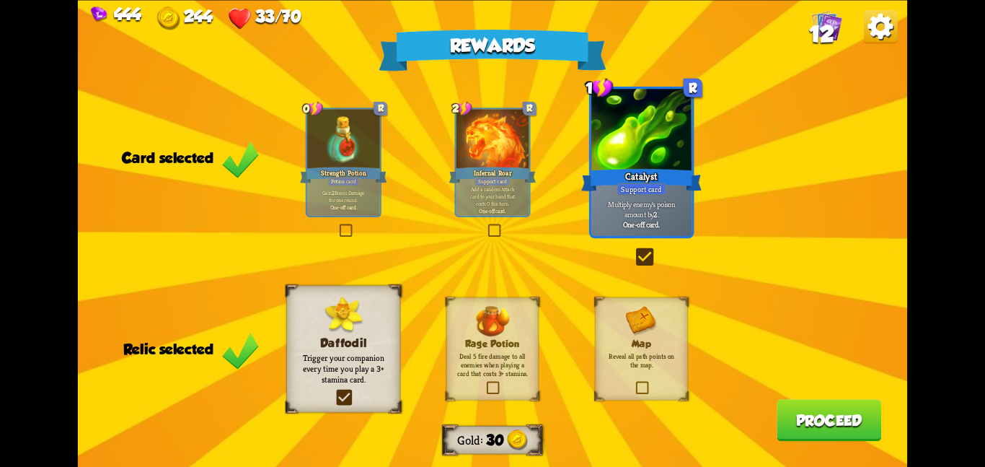
click at [623, 335] on div "Map Reveal all path points on the map." at bounding box center [641, 347] width 93 height 103
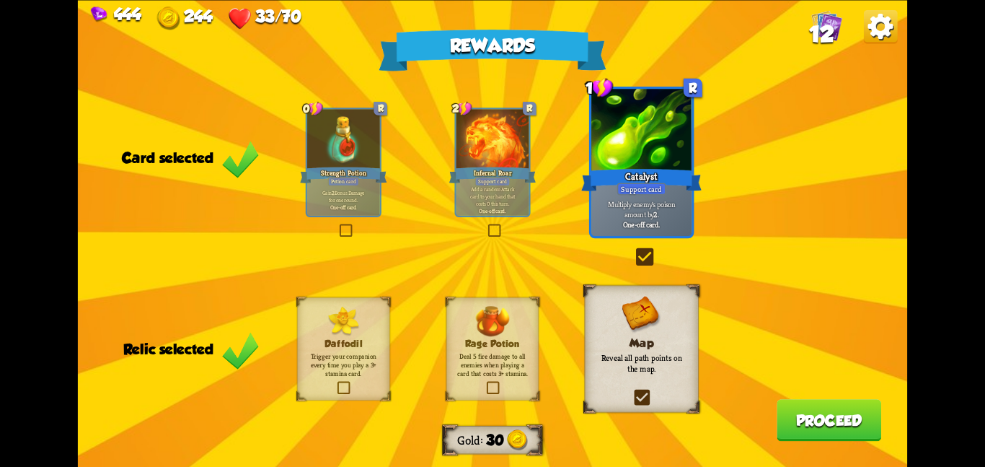
click at [801, 414] on button "Proceed" at bounding box center [829, 420] width 105 height 42
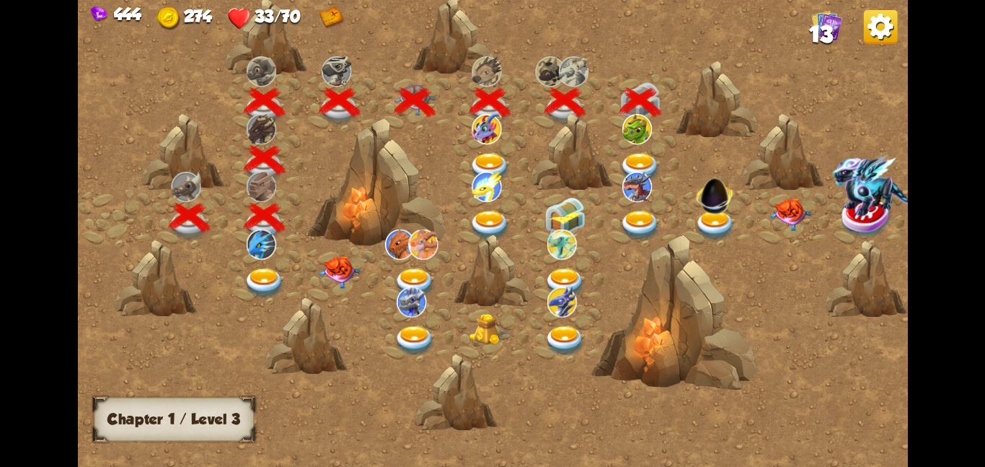
click at [649, 159] on img at bounding box center [641, 167] width 42 height 30
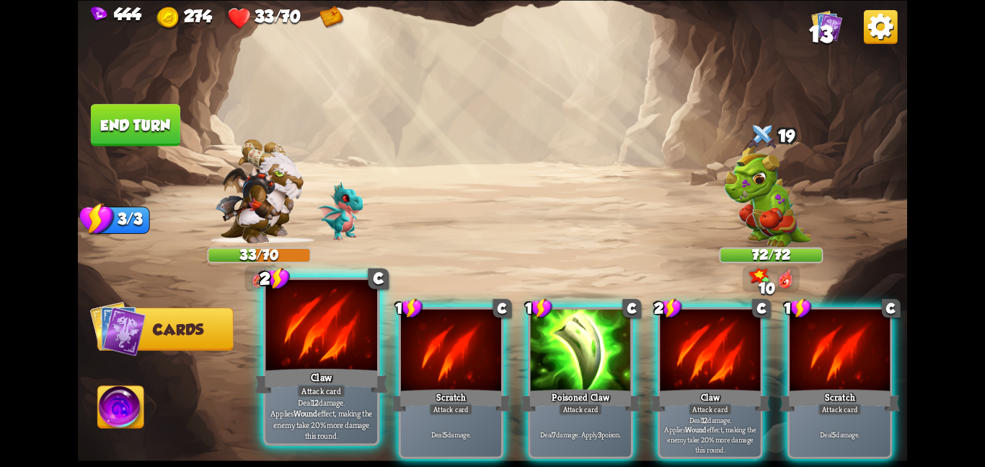
click at [296, 351] on div at bounding box center [321, 326] width 112 height 94
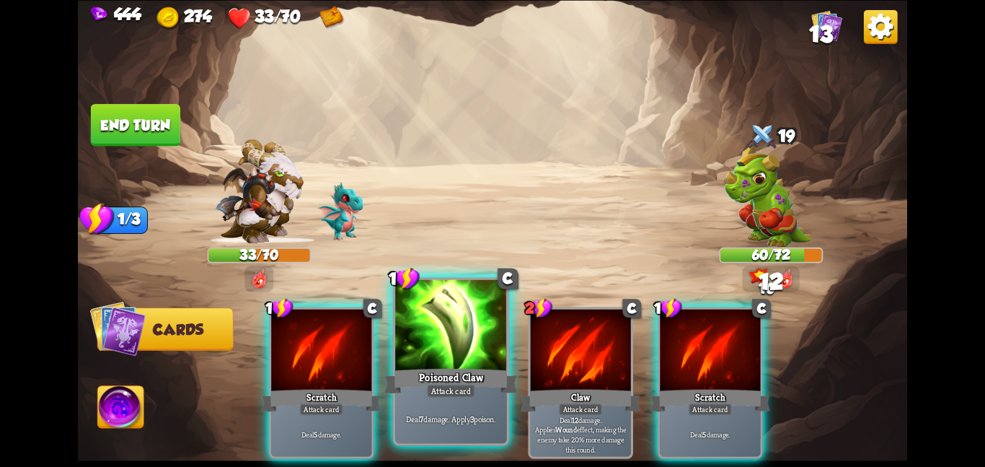
click at [436, 351] on div at bounding box center [451, 326] width 112 height 94
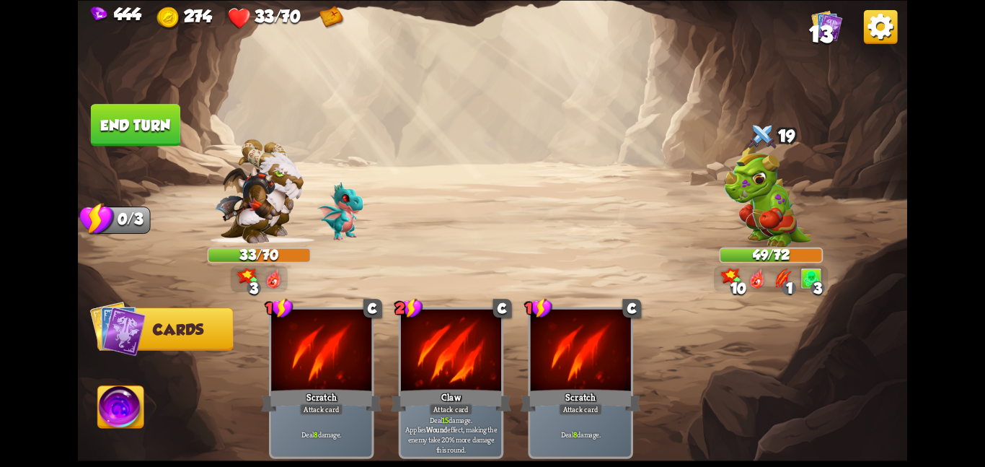
click at [158, 132] on button "End turn" at bounding box center [135, 125] width 89 height 42
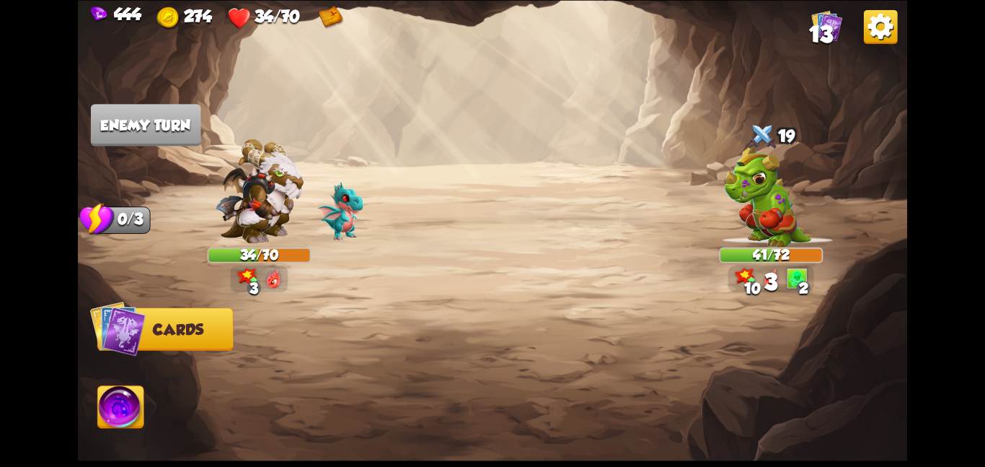
click at [752, 239] on img at bounding box center [767, 194] width 87 height 105
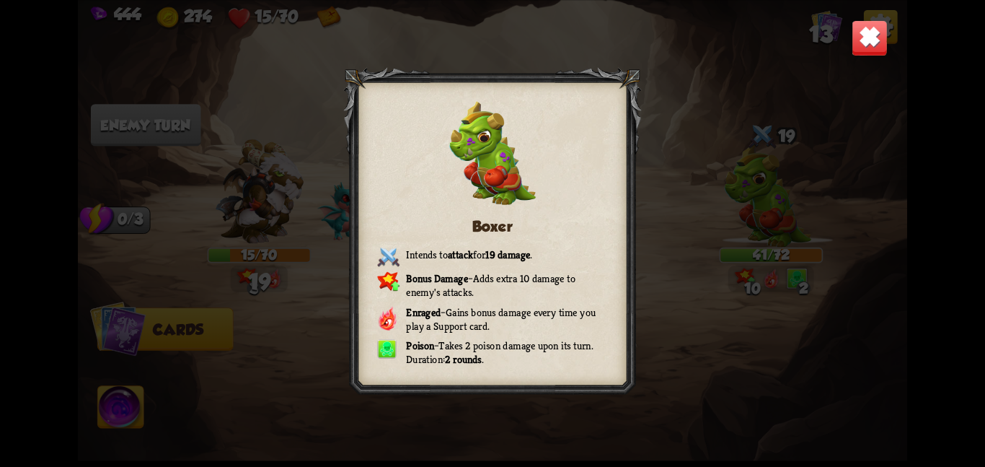
click at [858, 53] on img at bounding box center [870, 37] width 36 height 36
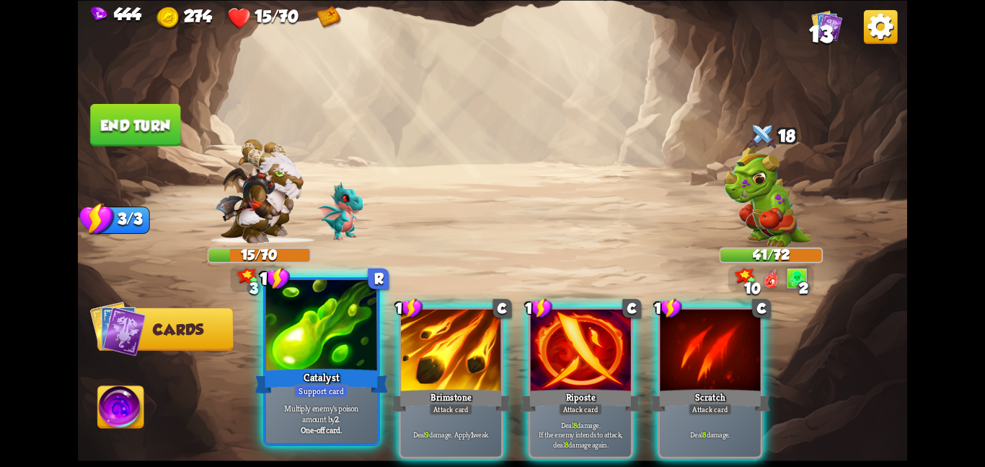
click at [337, 348] on div at bounding box center [321, 326] width 112 height 94
